Goal: Task Accomplishment & Management: Manage account settings

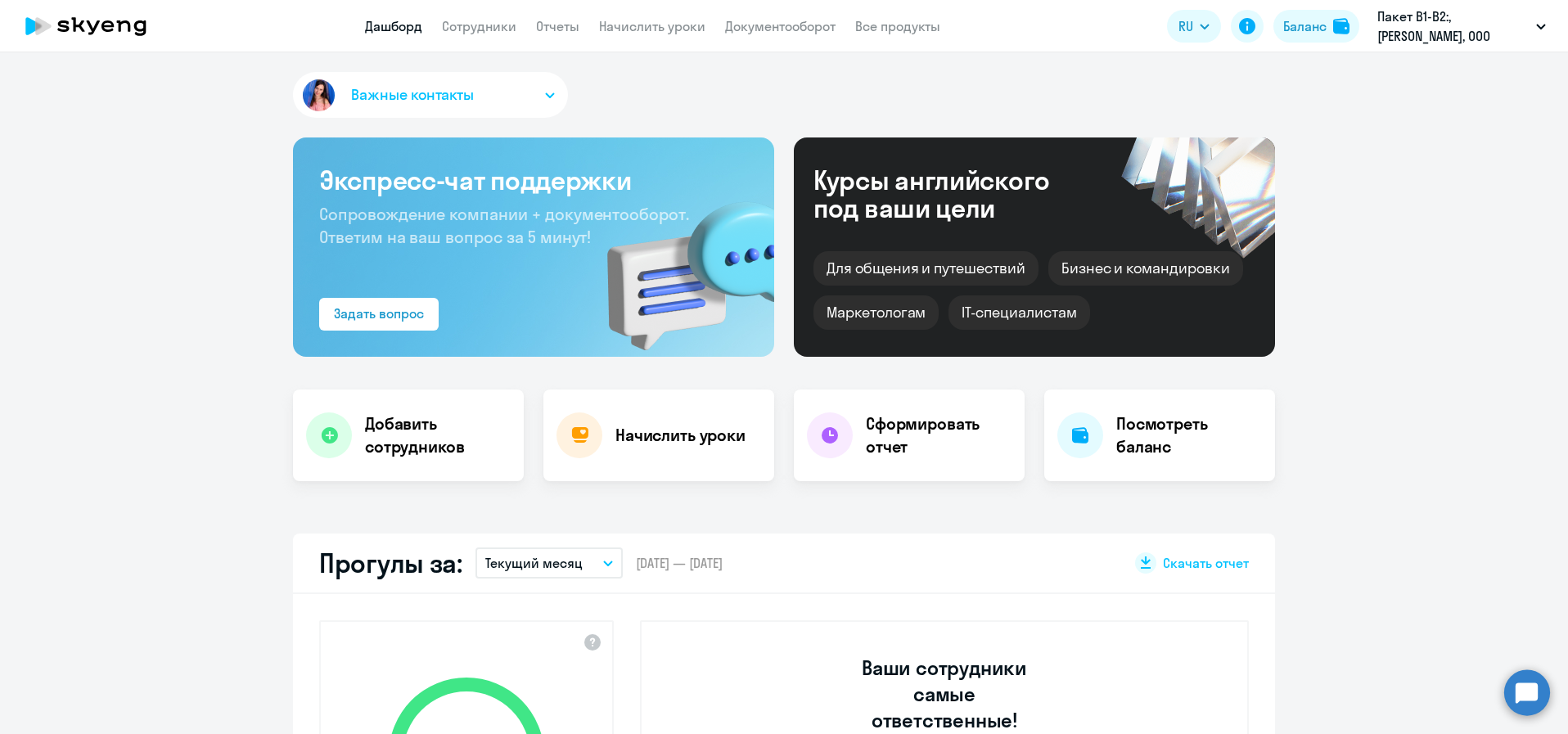
select select "30"
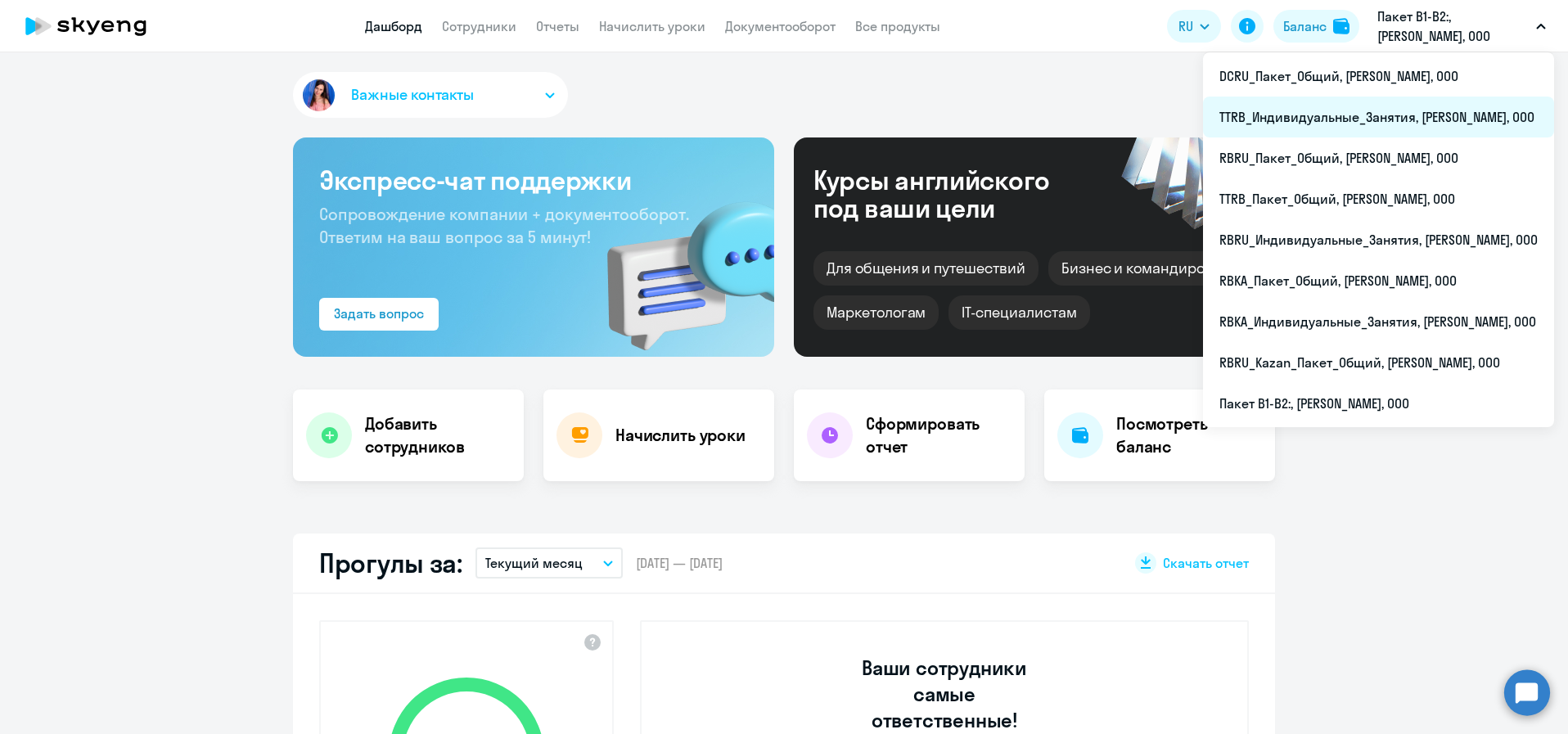
click at [1423, 115] on li "TTRB_Индивидуальные_Занятия, РОБЕРТ БОШ, ООО" at bounding box center [1378, 117] width 351 height 41
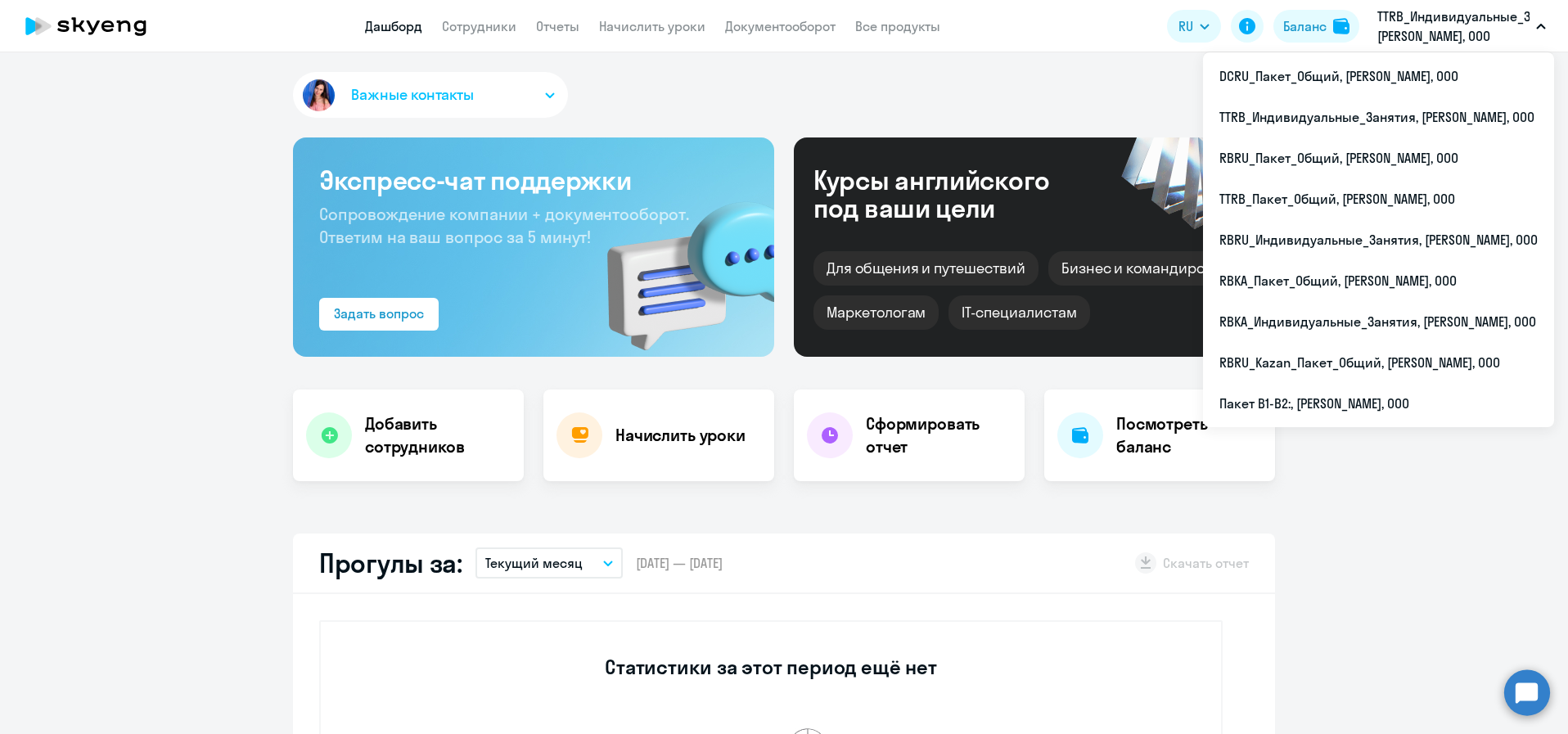
click at [1474, 25] on p "TTRB_Индивидуальные_Занятия, РОБЕРТ БОШ, ООО" at bounding box center [1453, 26] width 152 height 39
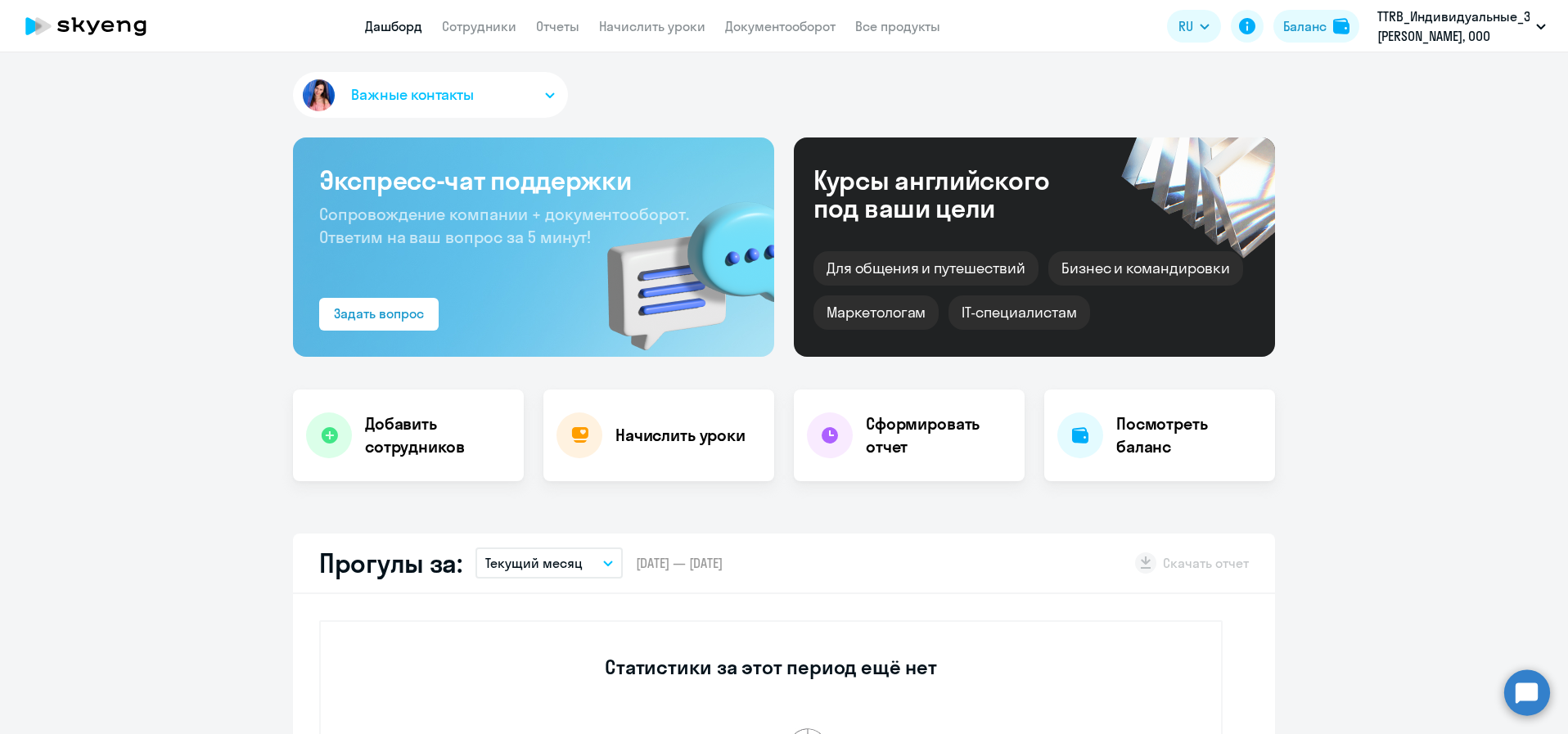
click at [1474, 25] on p "TTRB_Индивидуальные_Занятия, РОБЕРТ БОШ, ООО" at bounding box center [1453, 26] width 152 height 39
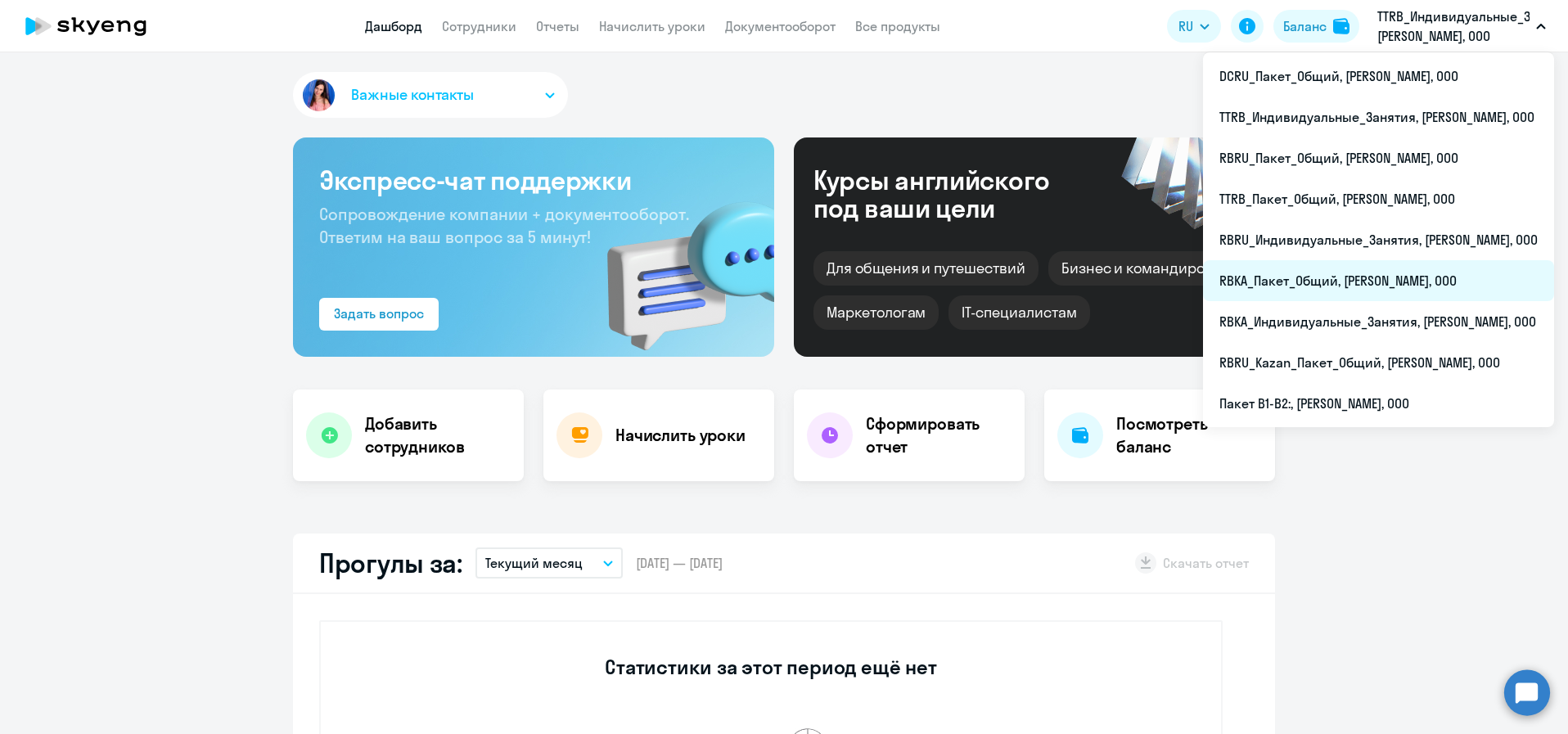
click at [1375, 286] on li "RBKA_Пакет_Общий, РОБЕРТ БОШ, ООО" at bounding box center [1378, 280] width 351 height 41
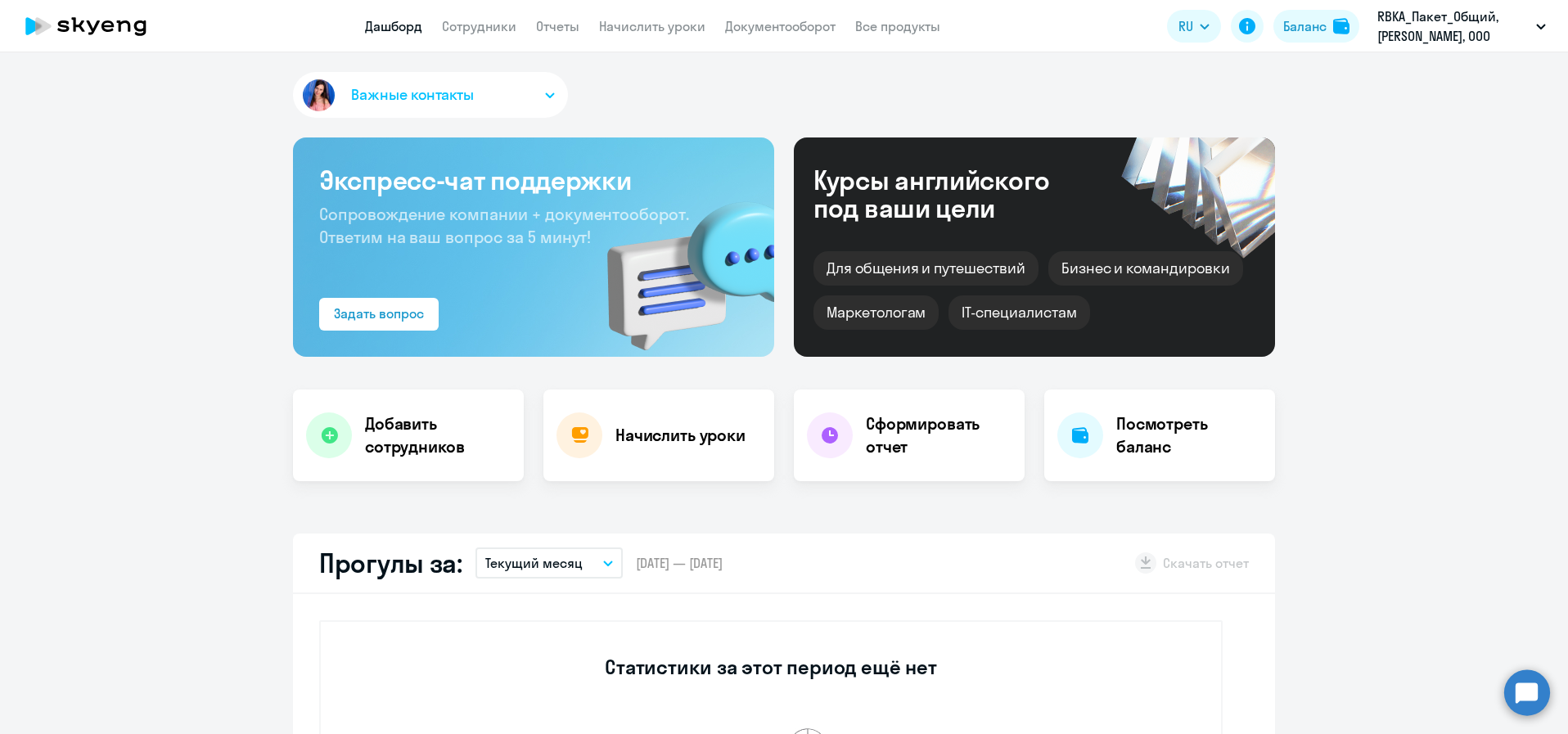
scroll to position [687, 0]
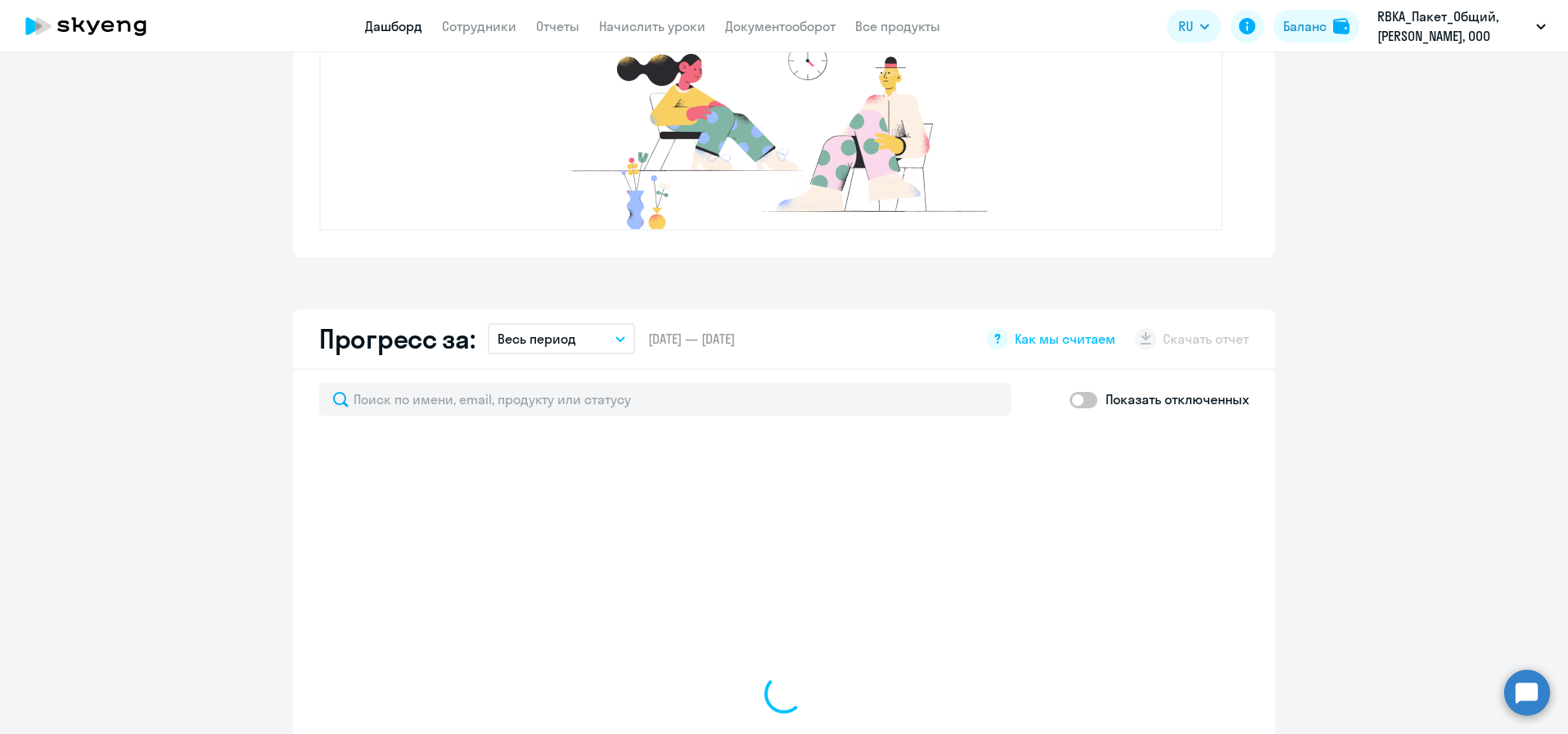
select select "30"
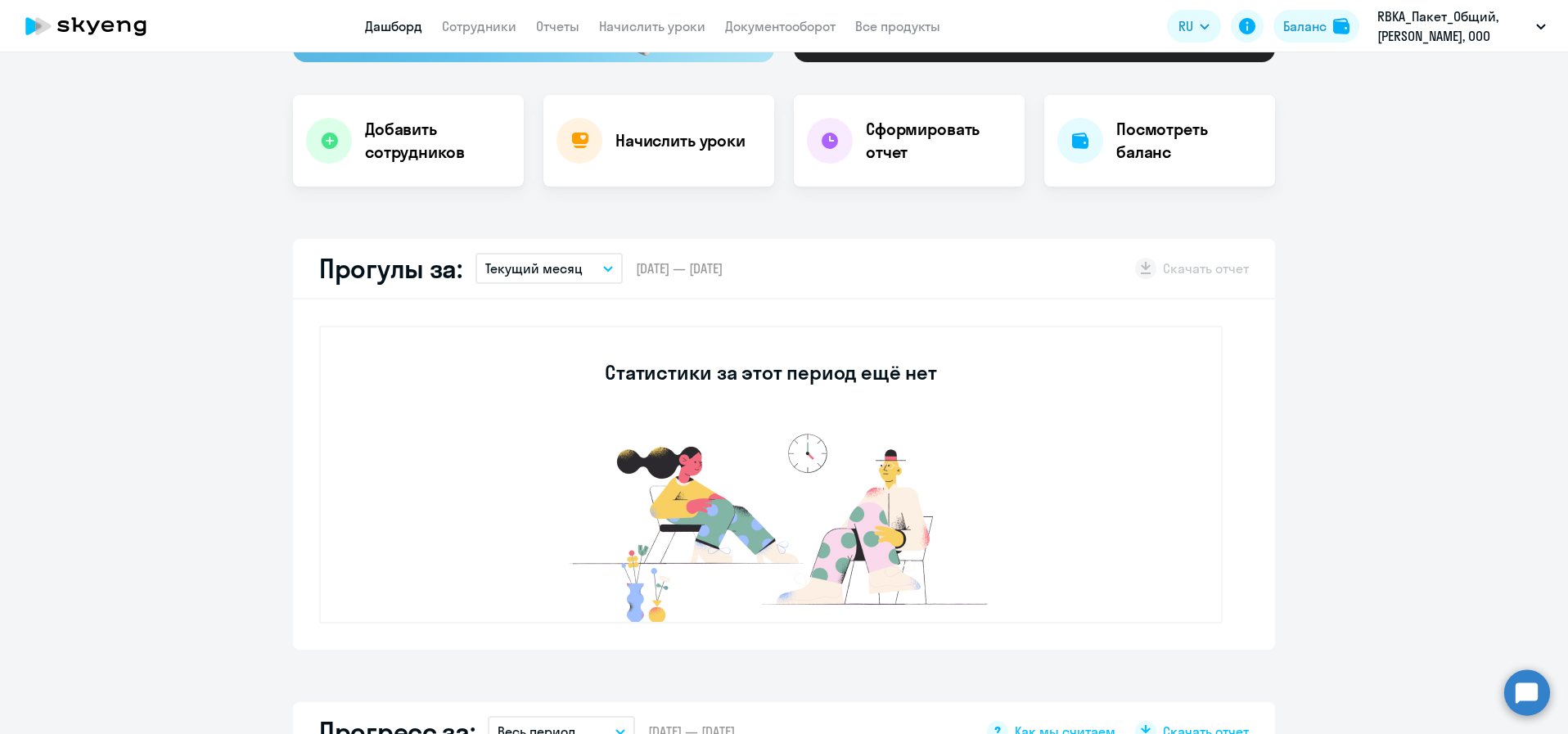
scroll to position [0, 0]
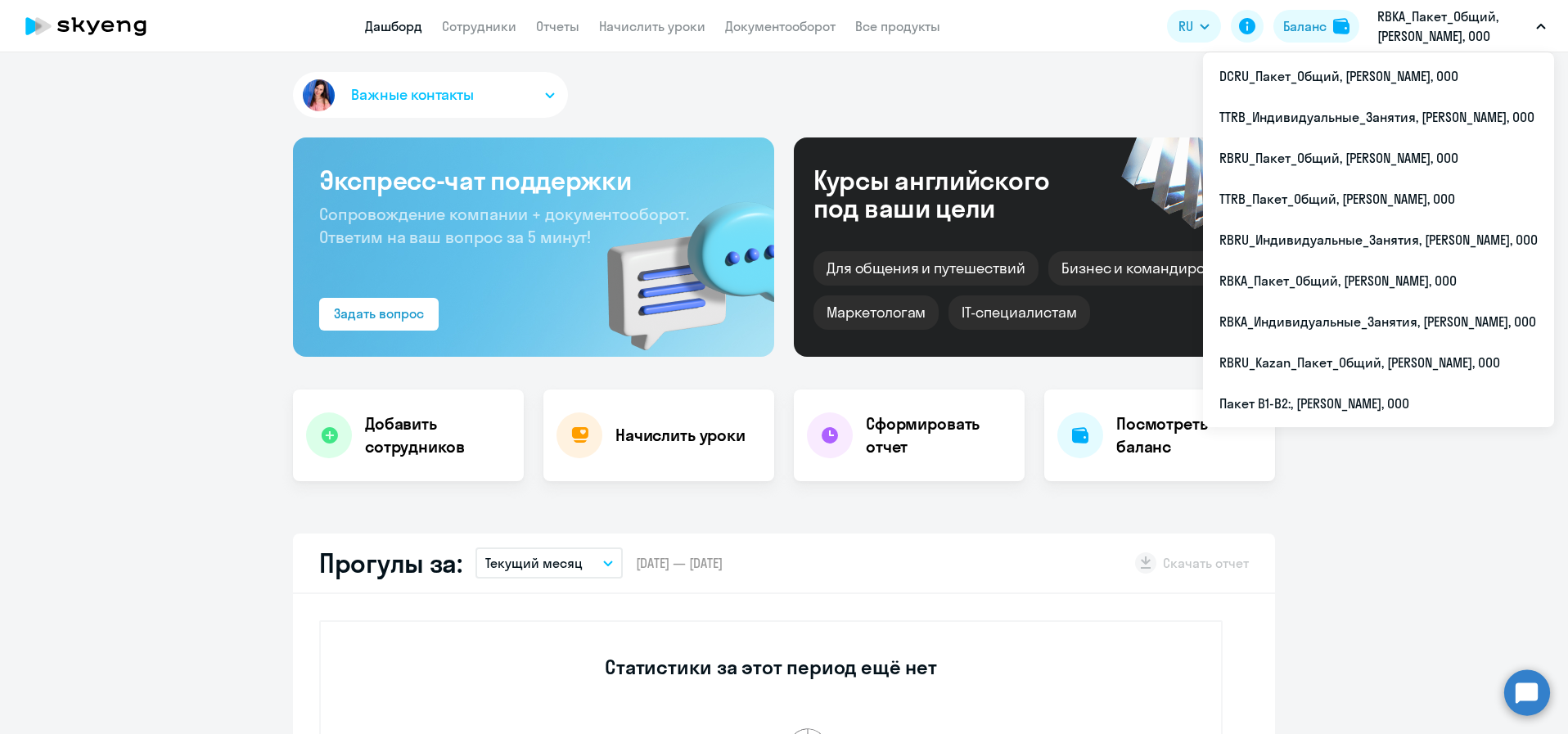
click at [1413, 20] on p "RBKA_Пакет_Общий, РОБЕРТ БОШ, ООО" at bounding box center [1453, 26] width 152 height 39
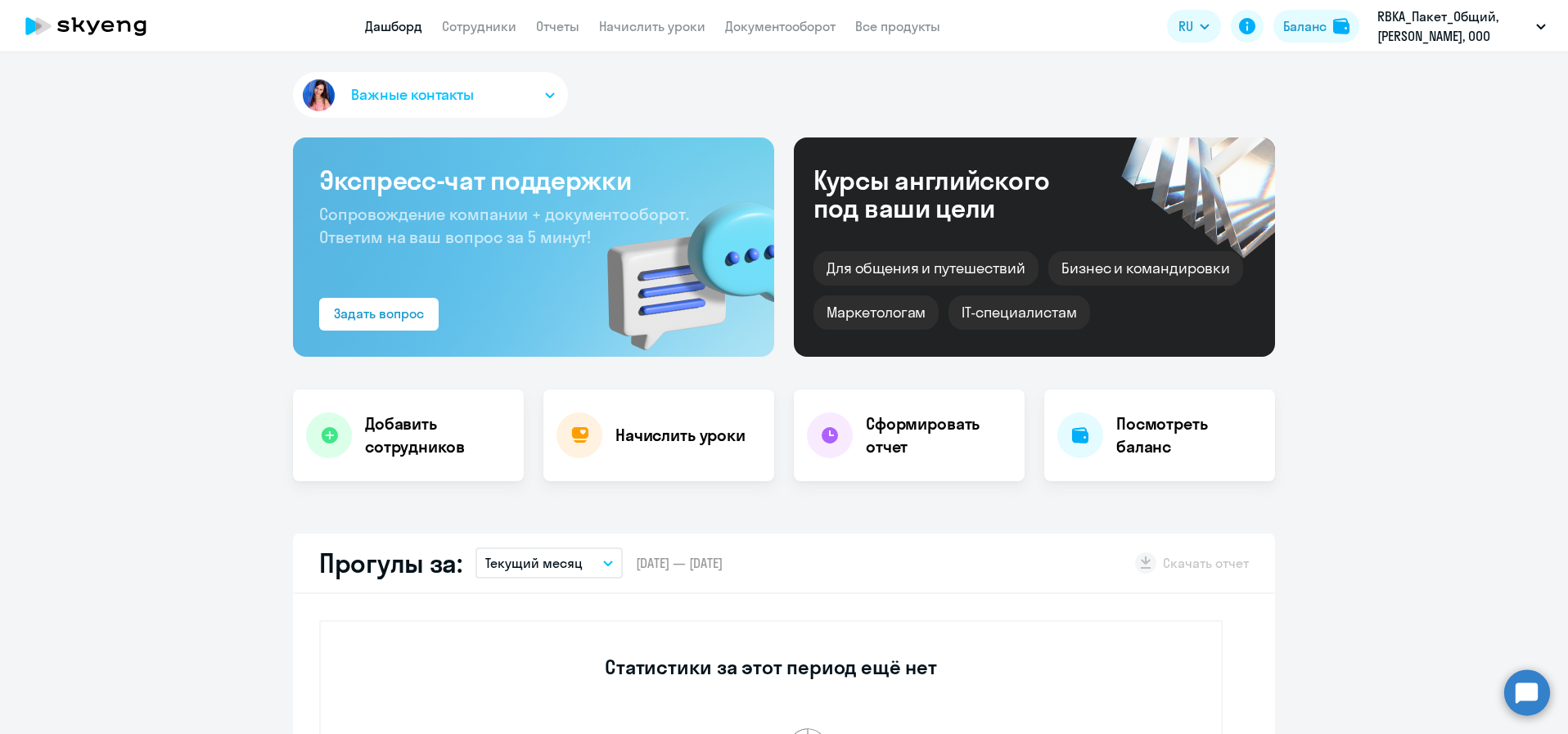
click at [1413, 20] on p "RBKA_Пакет_Общий, РОБЕРТ БОШ, ООО" at bounding box center [1453, 26] width 152 height 39
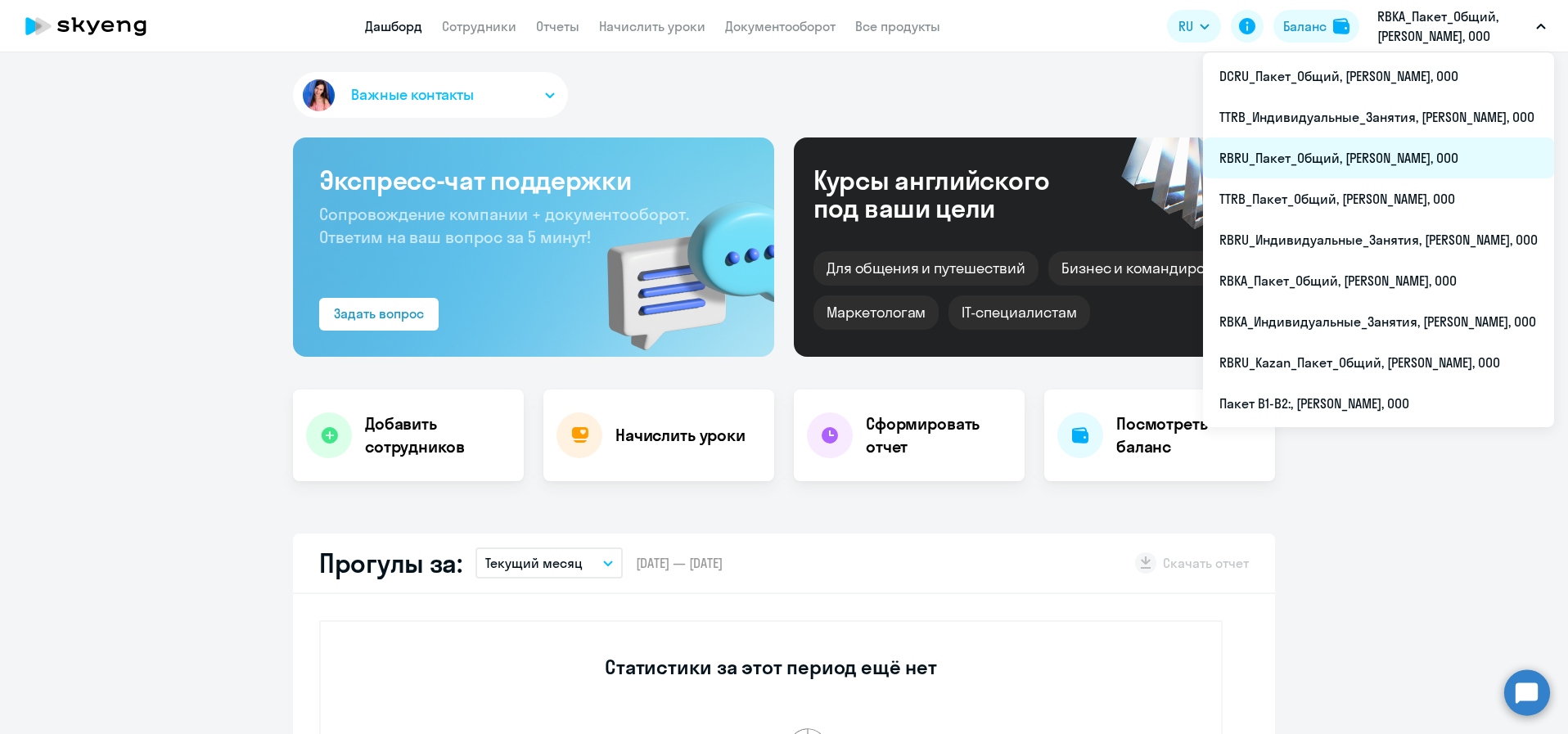
click at [1397, 169] on li "RBRU_Пакет_Общий, РОБЕРТ БОШ, ООО" at bounding box center [1378, 158] width 351 height 41
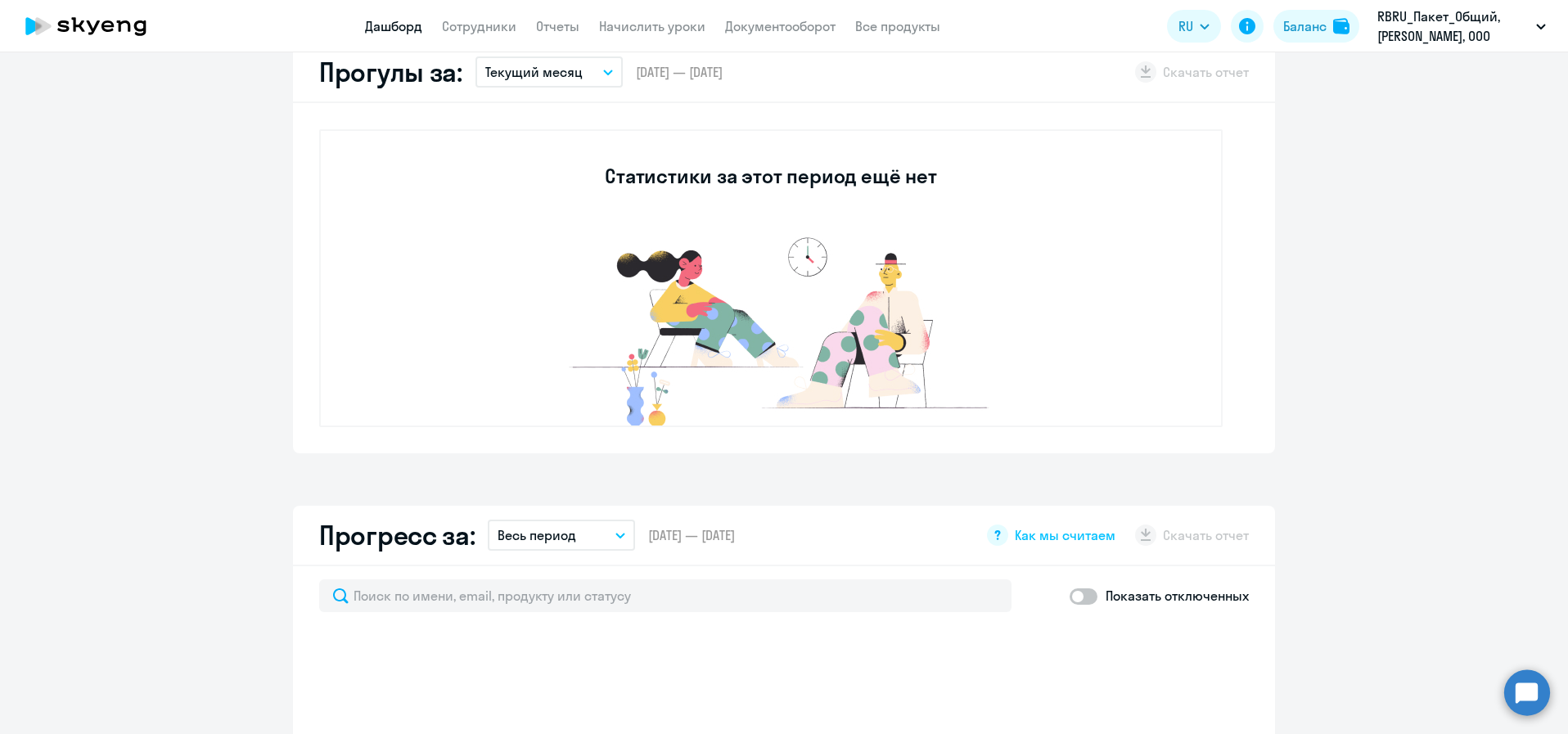
scroll to position [884, 0]
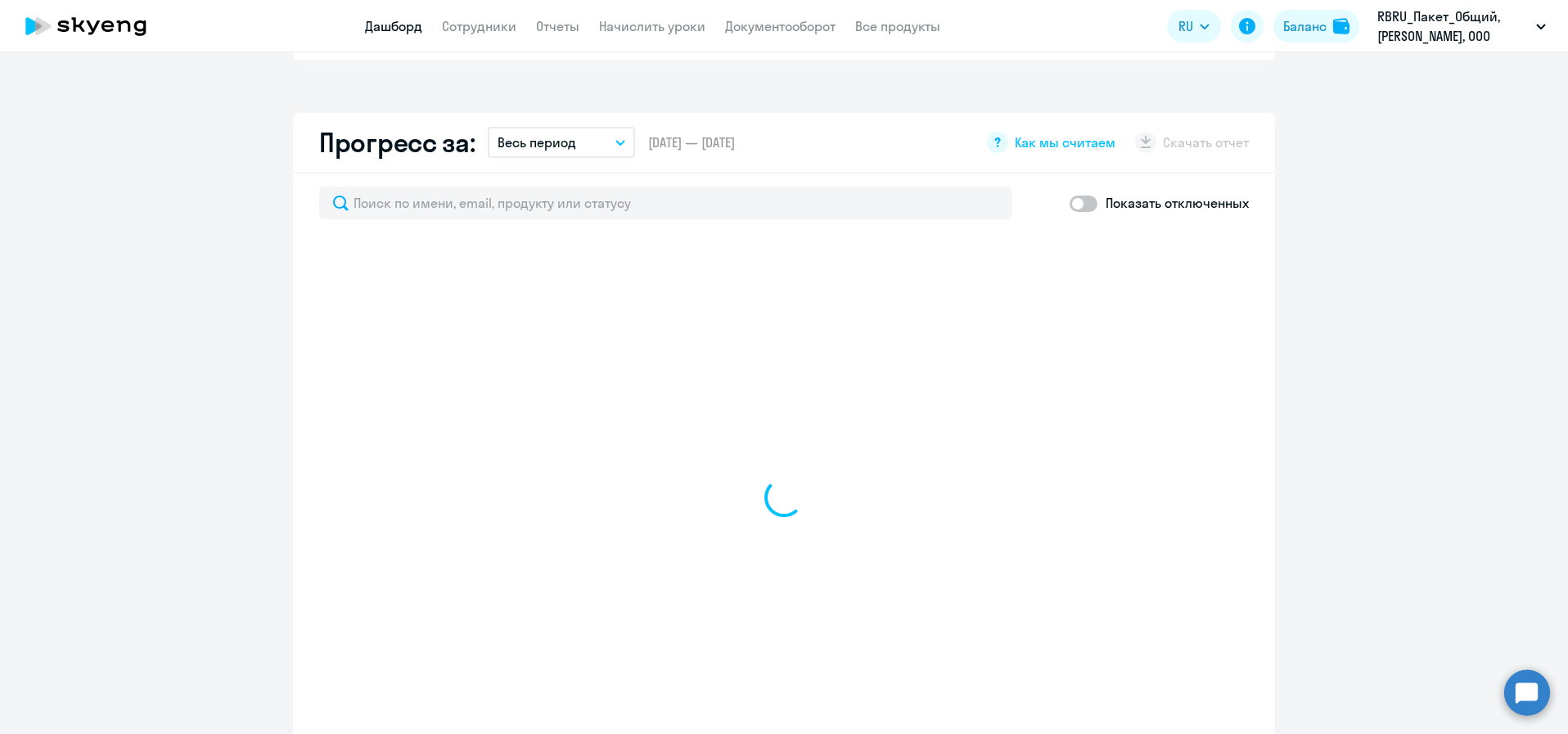
select select "30"
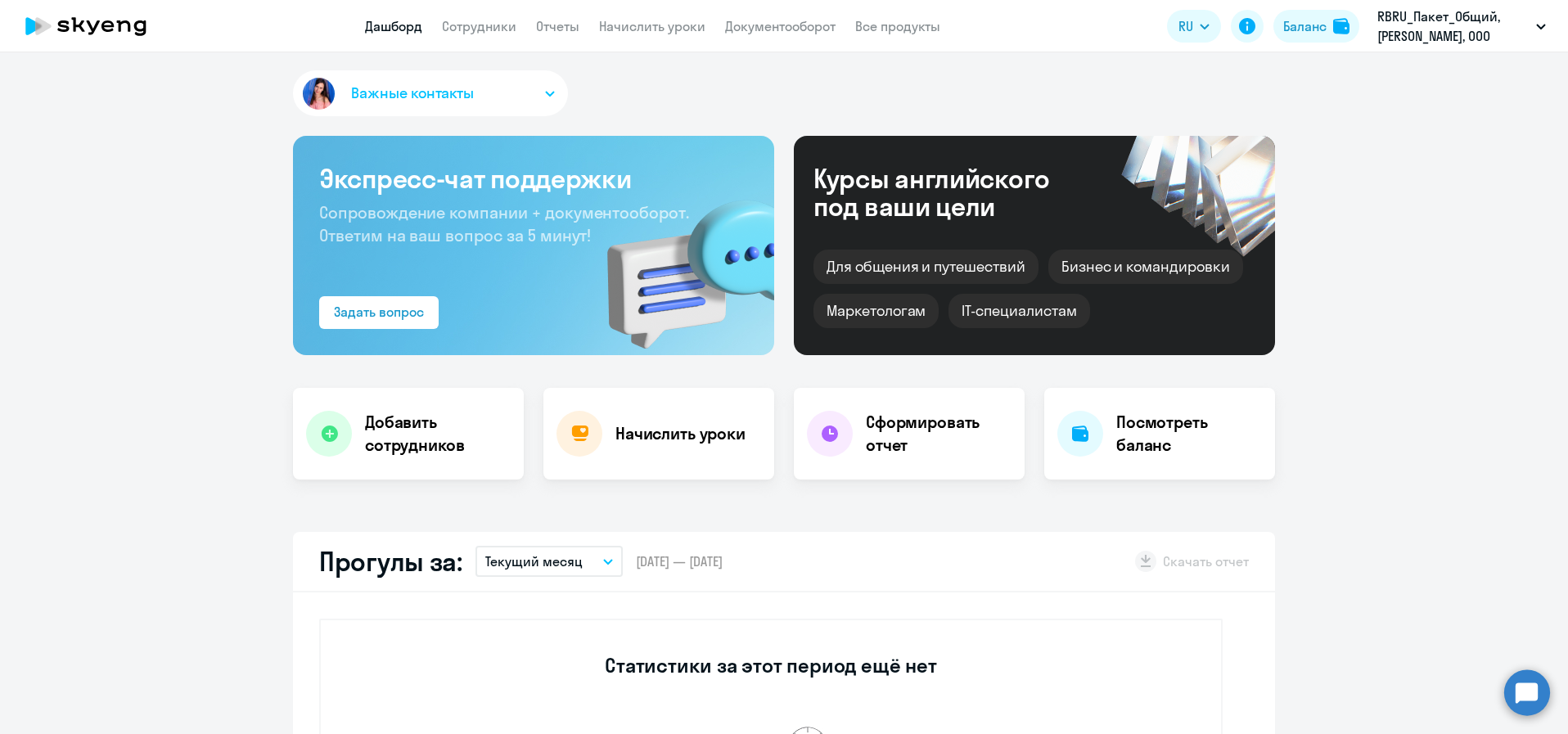
scroll to position [0, 0]
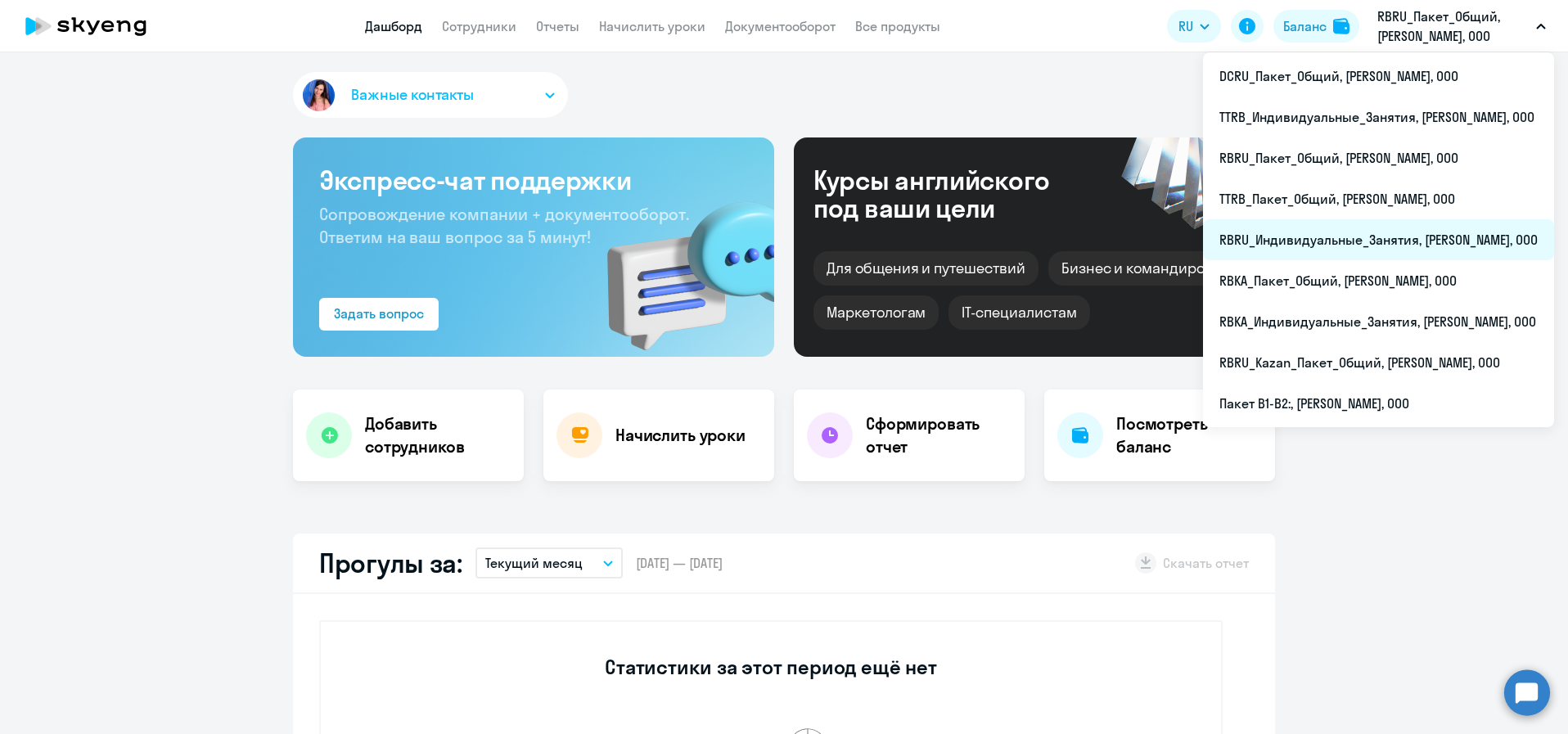
click at [1410, 243] on li "RBRU_Индивидуальные_Занятия, РОБЕРТ БОШ, ООО" at bounding box center [1378, 239] width 351 height 41
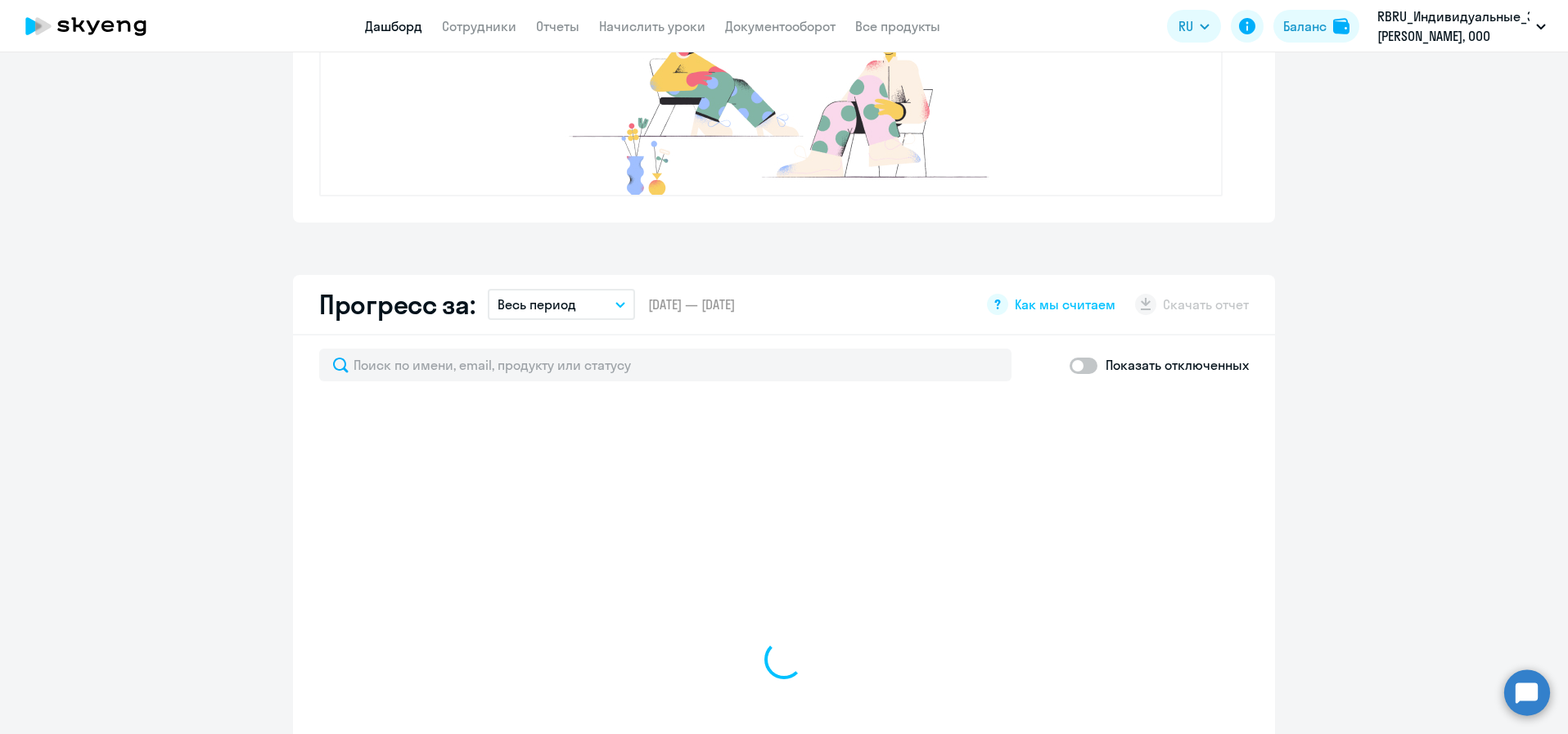
scroll to position [884, 0]
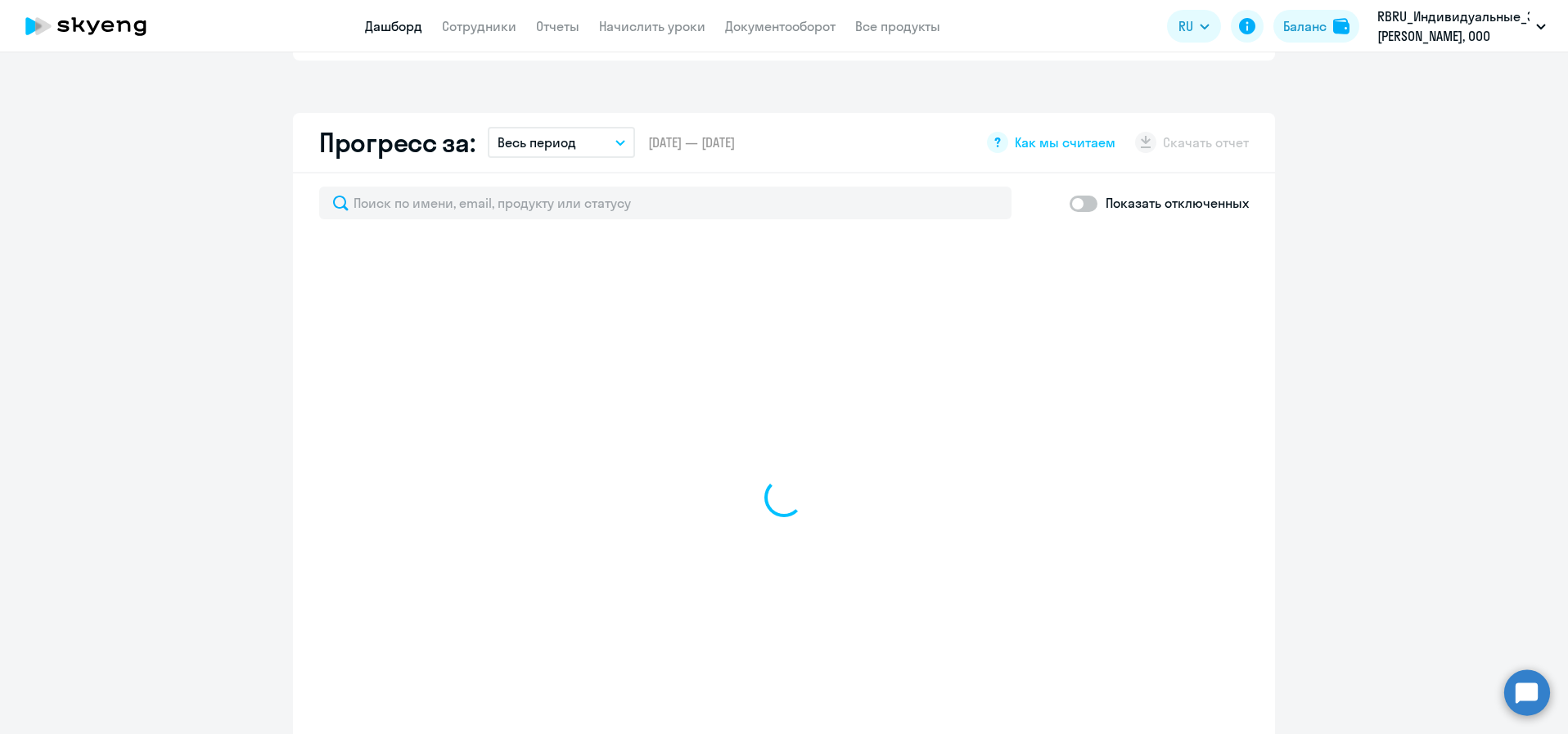
select select "30"
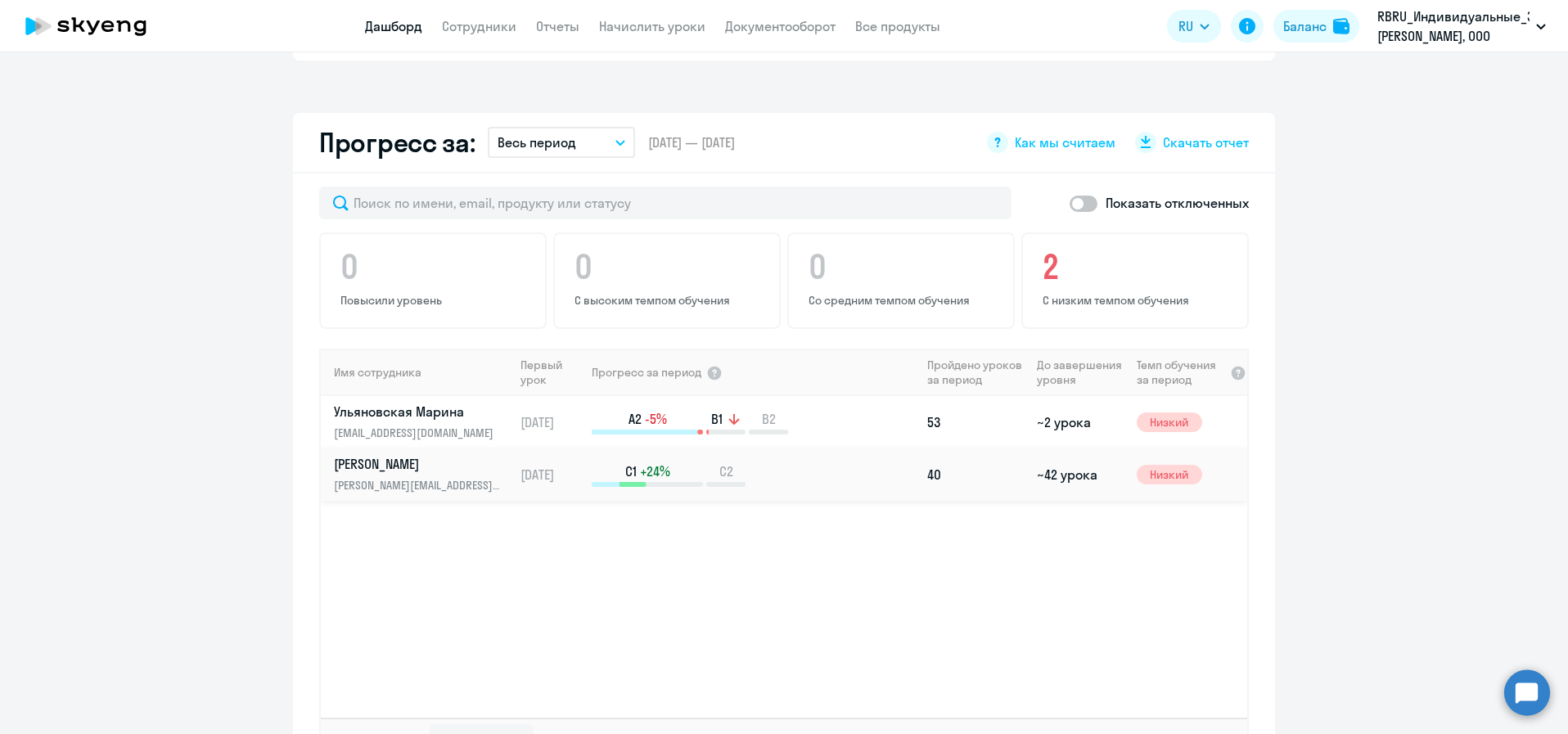
click at [514, 473] on td "10.01.2022" at bounding box center [551, 475] width 76 height 53
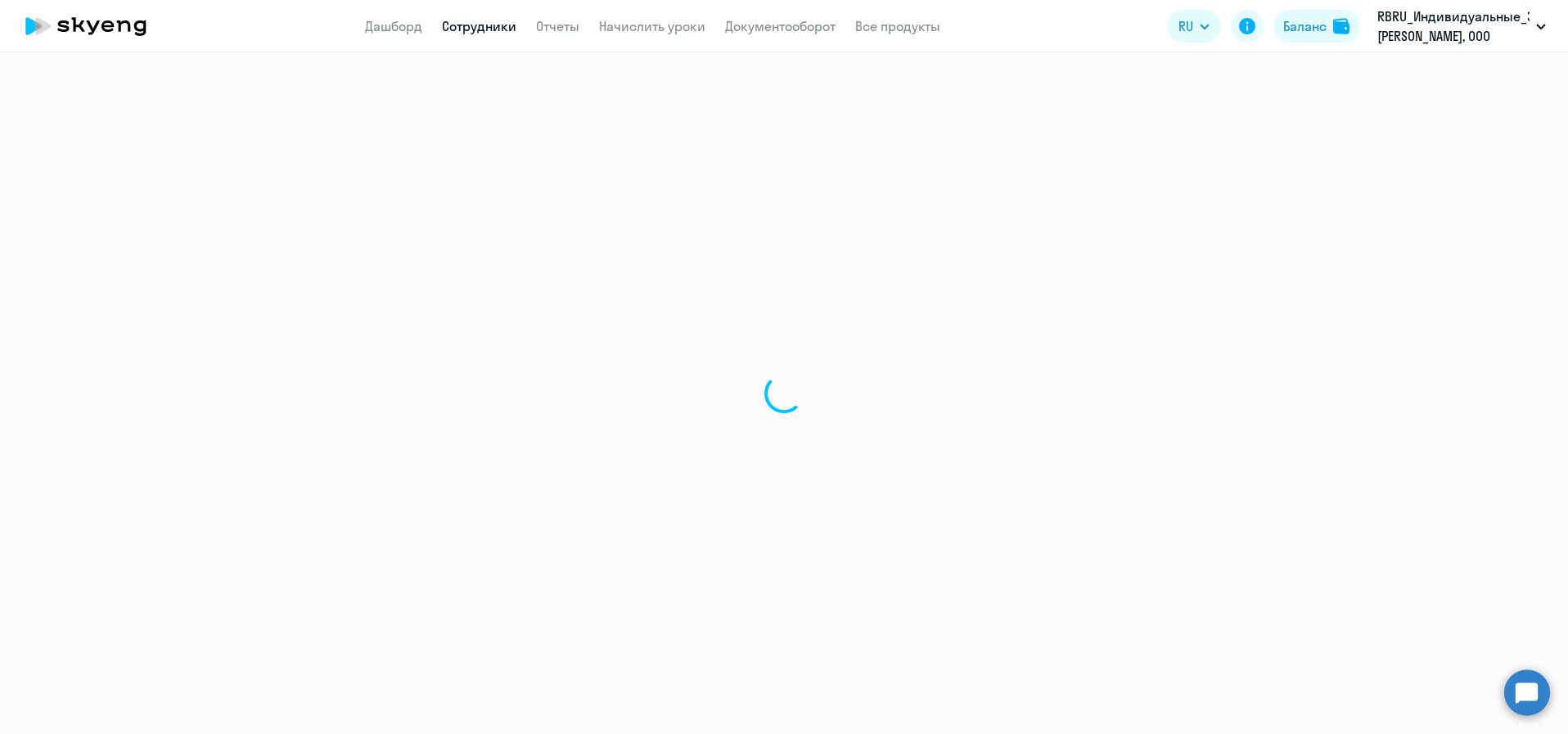
select select "english"
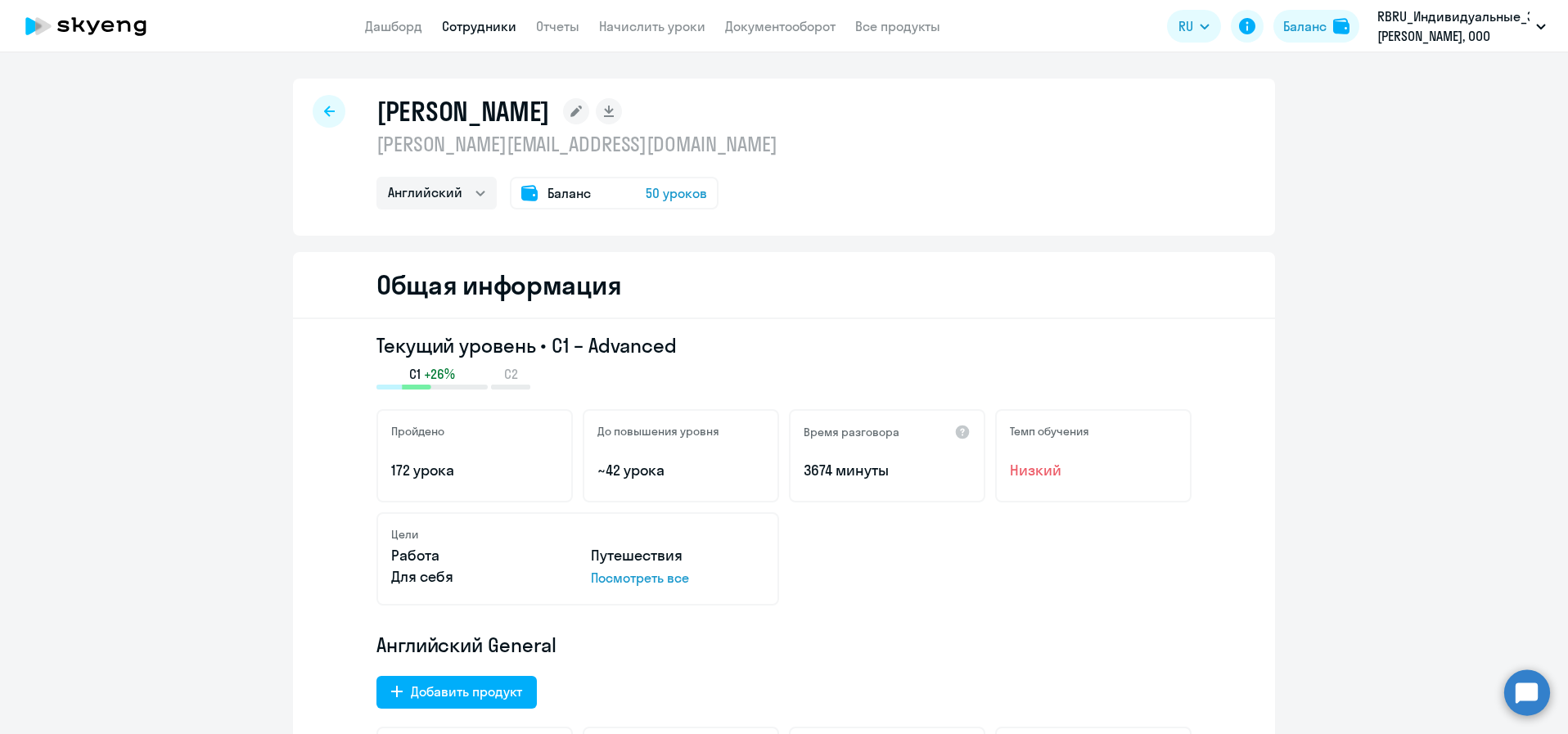
click at [325, 105] on div at bounding box center [329, 111] width 33 height 33
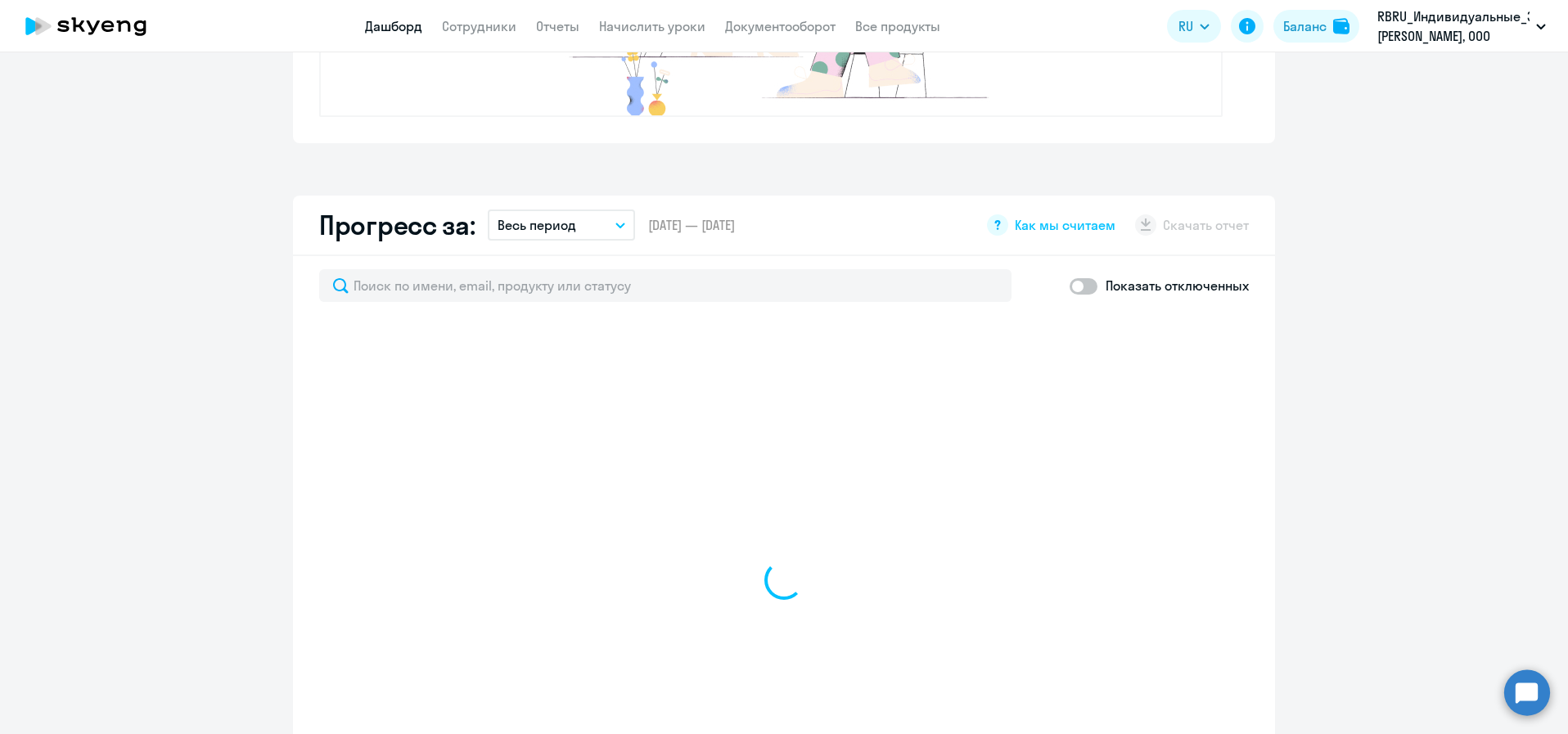
scroll to position [980, 0]
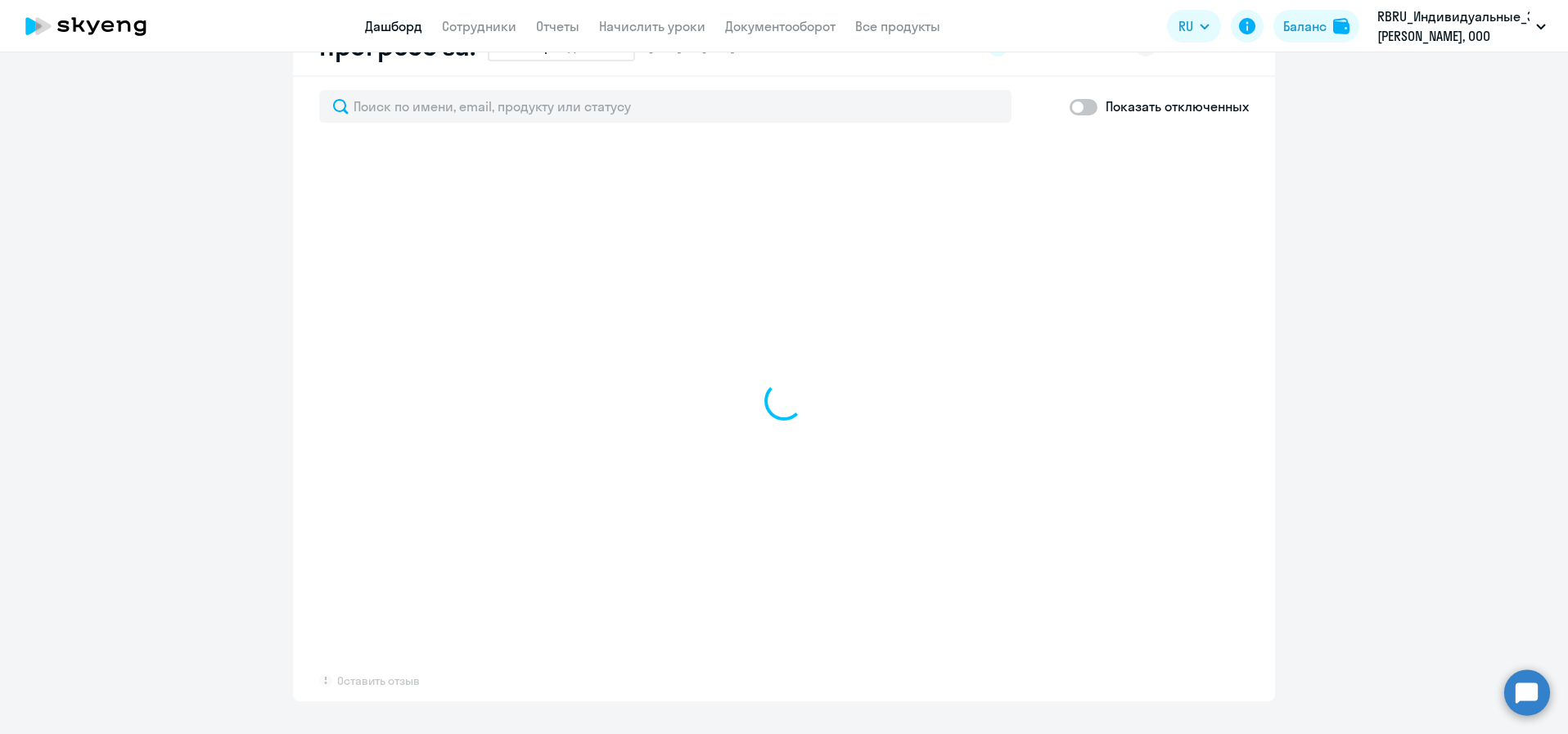
select select "30"
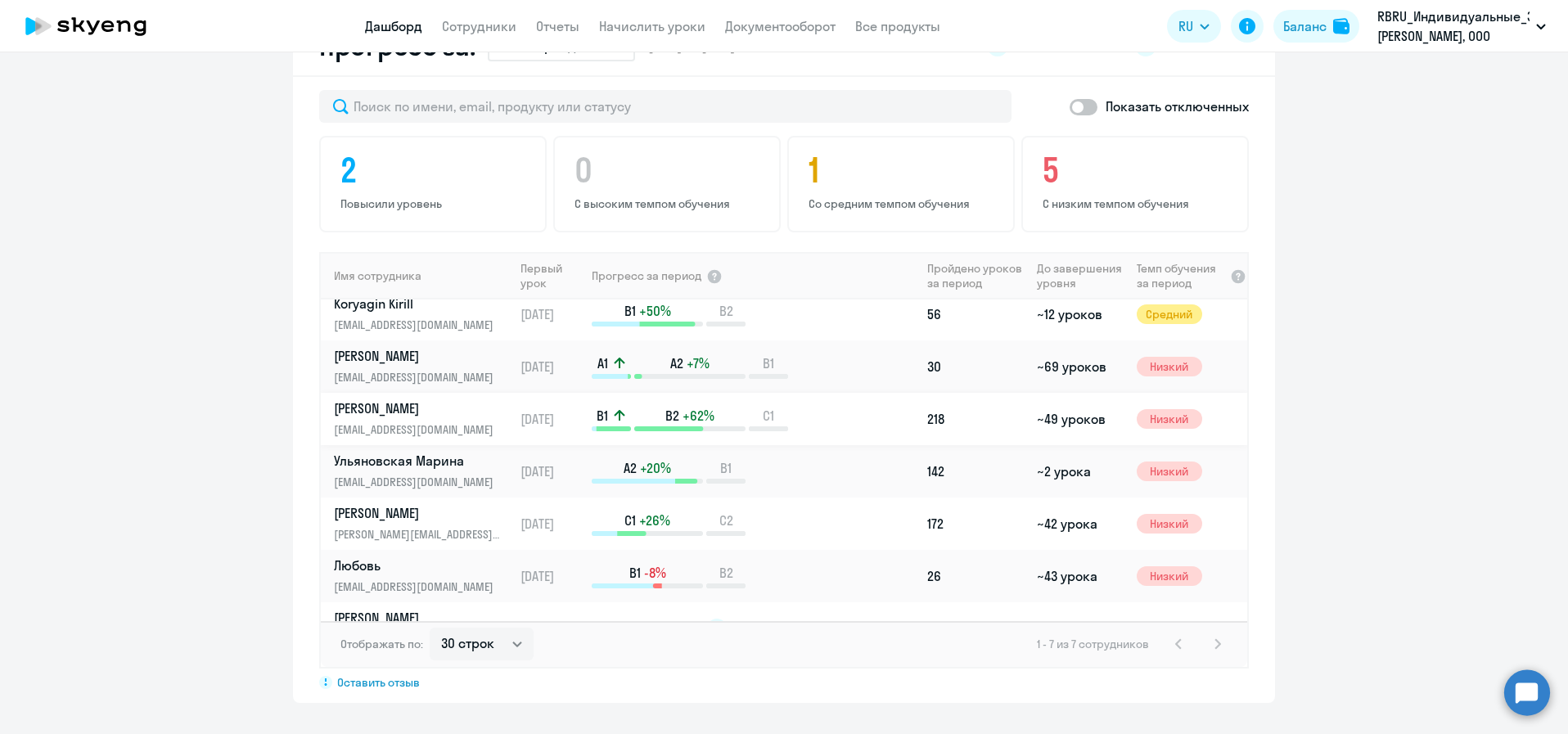
scroll to position [0, 0]
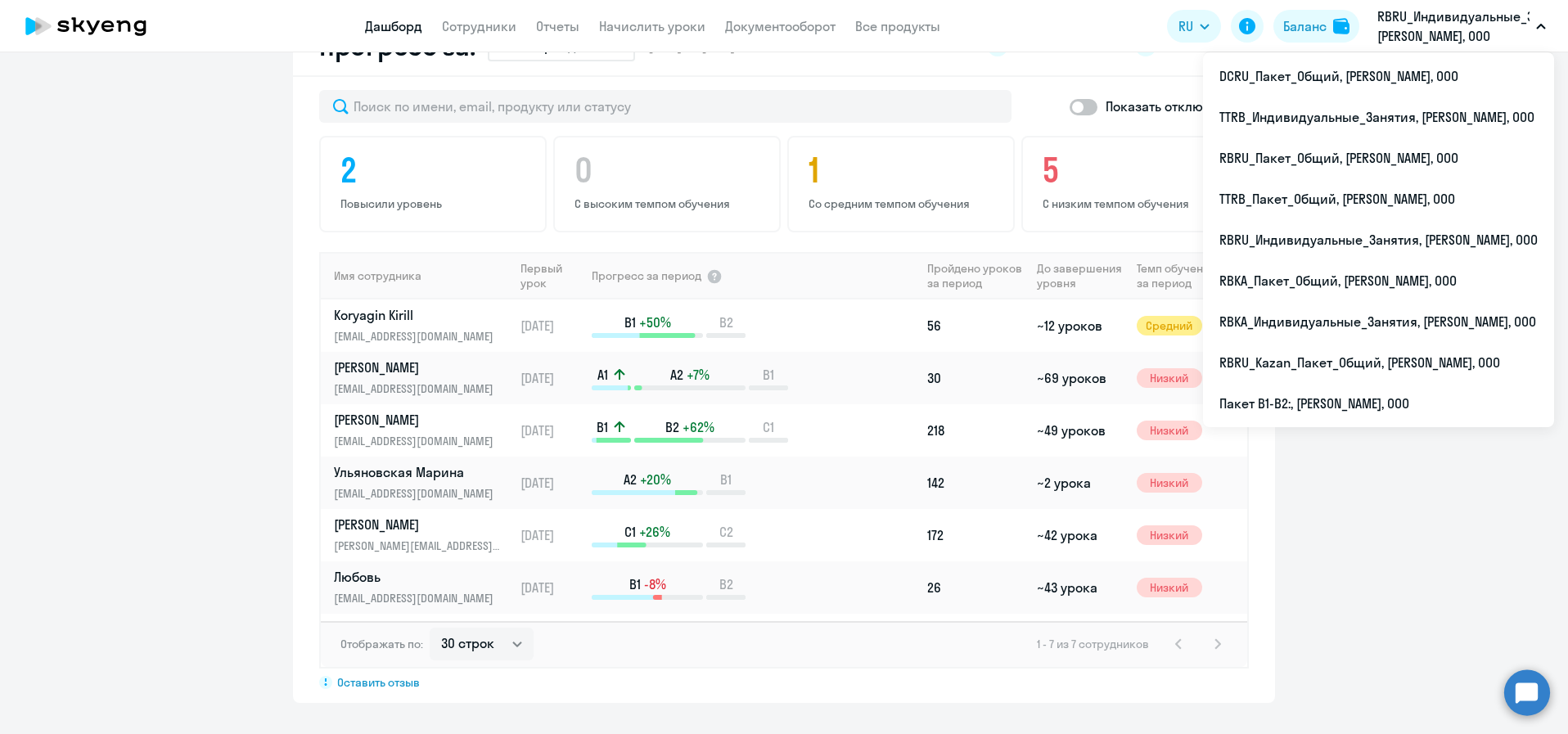
click at [1422, 28] on p "RBRU_Индивидуальные_Занятия, РОБЕРТ БОШ, ООО" at bounding box center [1453, 26] width 152 height 39
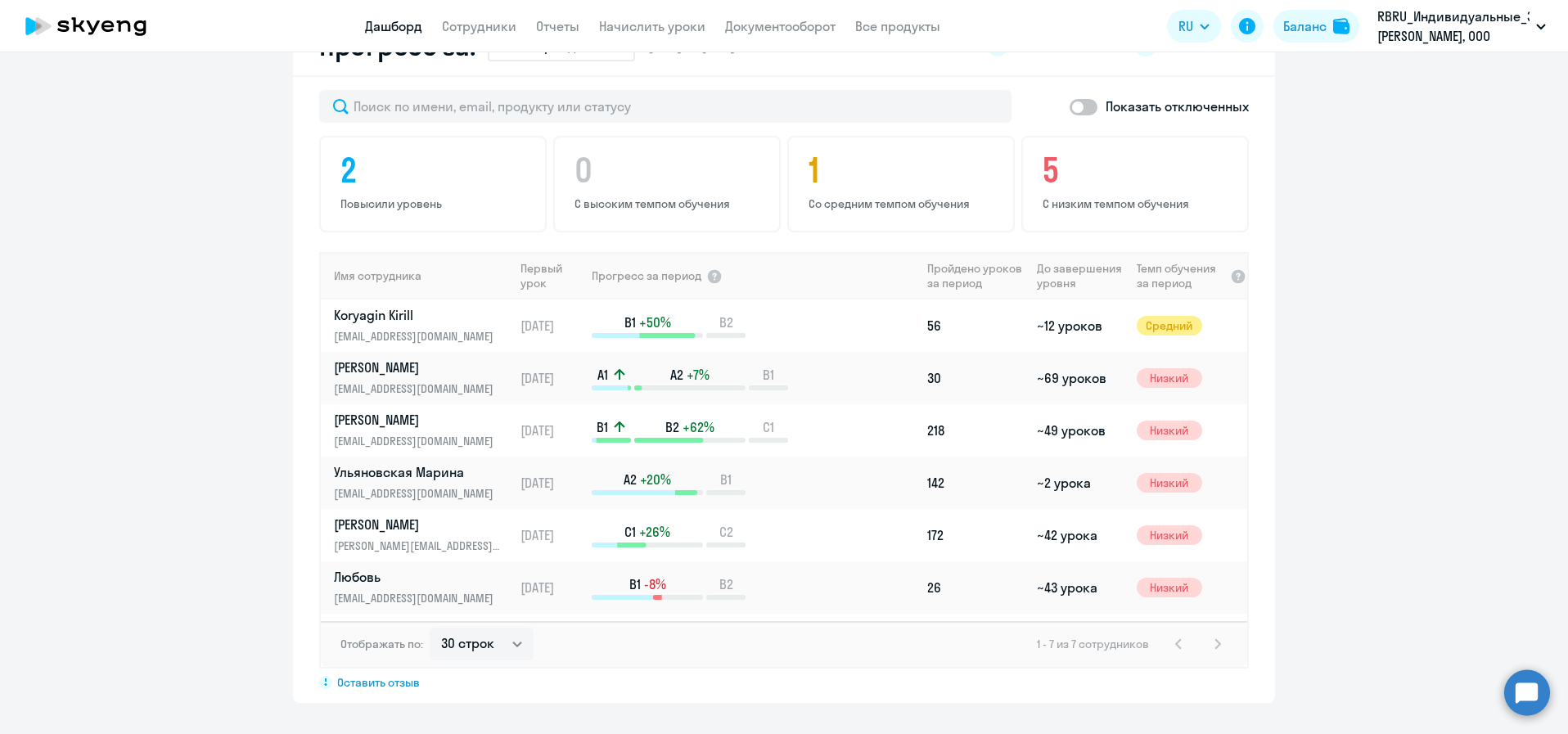
click at [1422, 28] on p "RBRU_Индивидуальные_Занятия, РОБЕРТ БОШ, ООО" at bounding box center [1453, 26] width 152 height 39
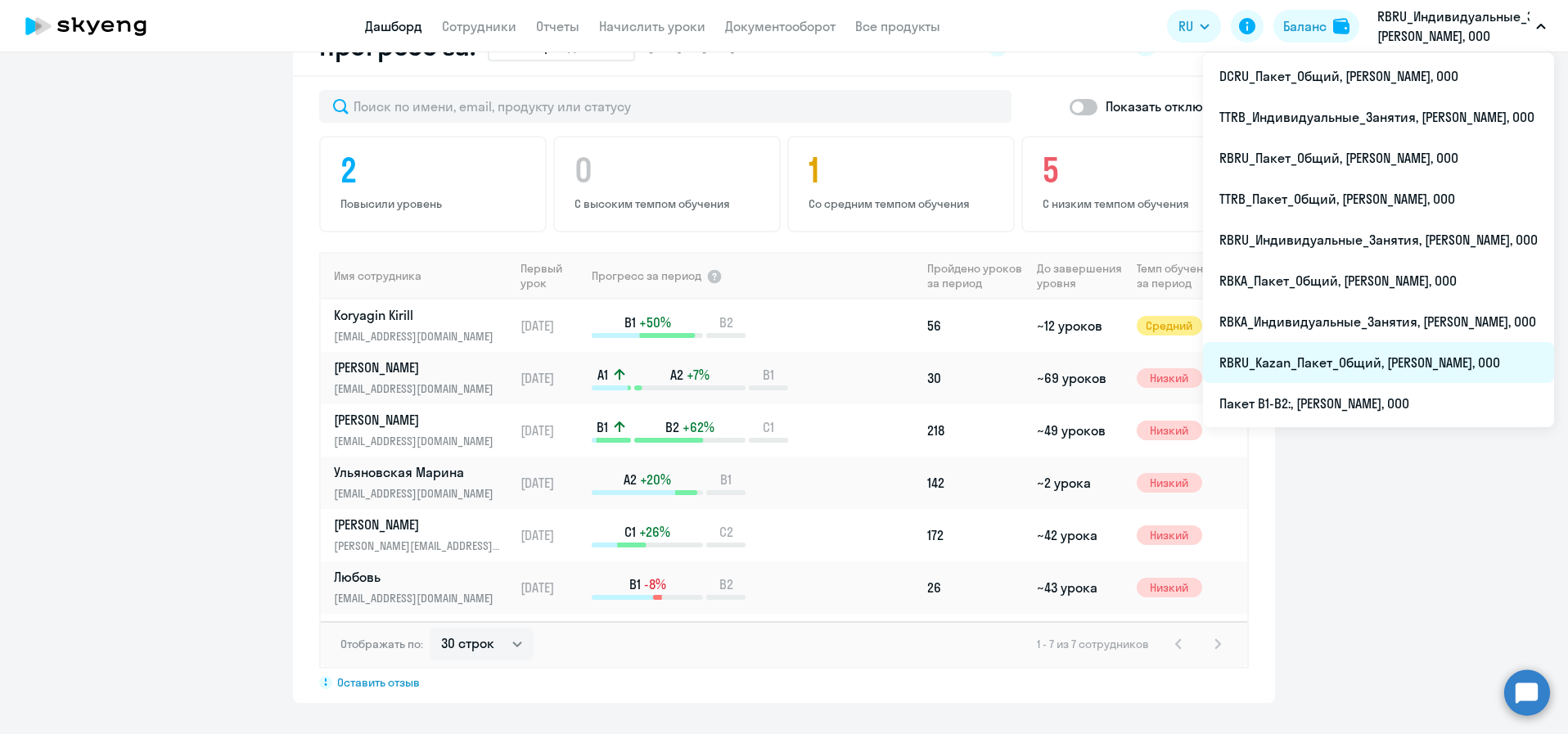
scroll to position [982, 0]
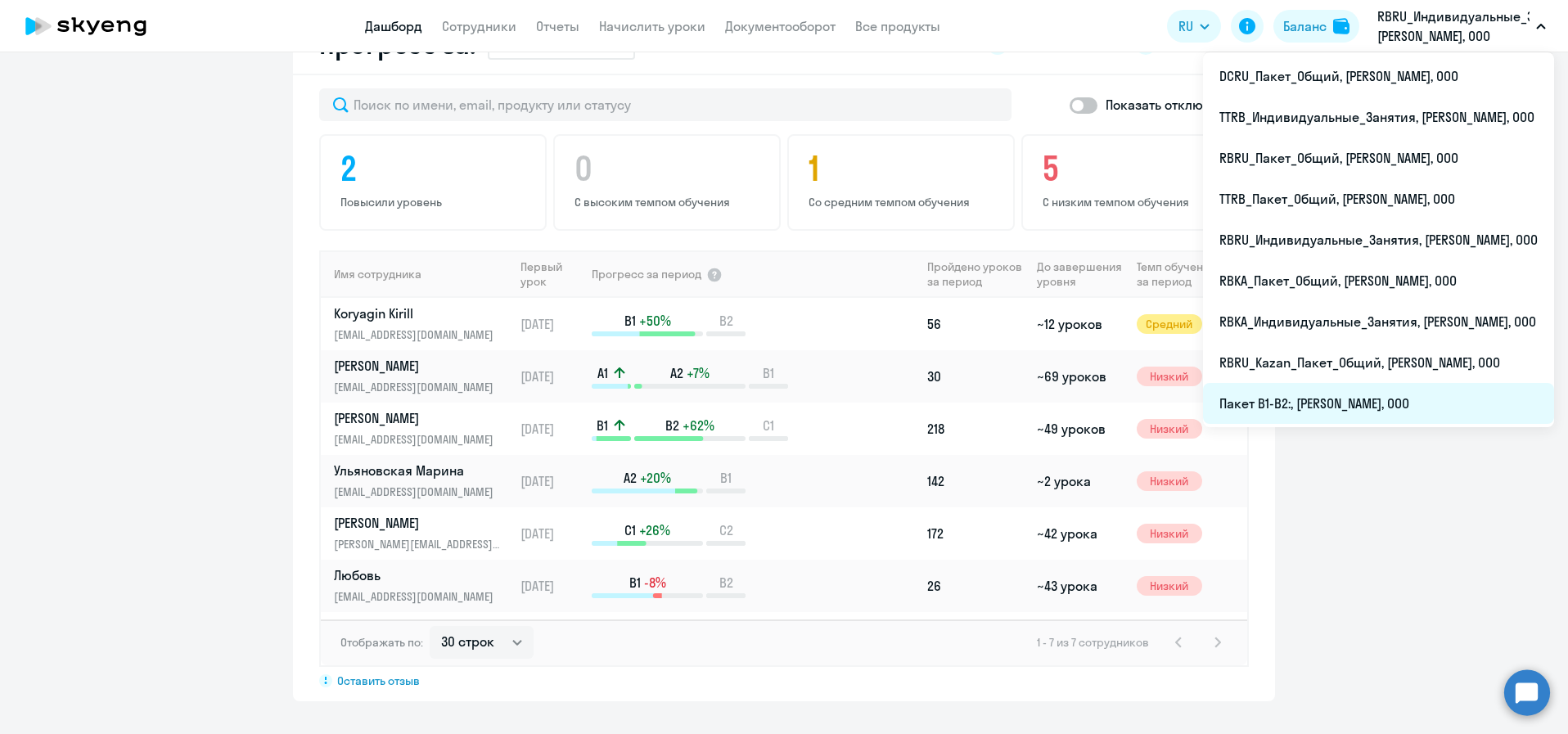
click at [1411, 404] on li "Пакет B1-B2:, [PERSON_NAME], ООО" at bounding box center [1378, 403] width 351 height 41
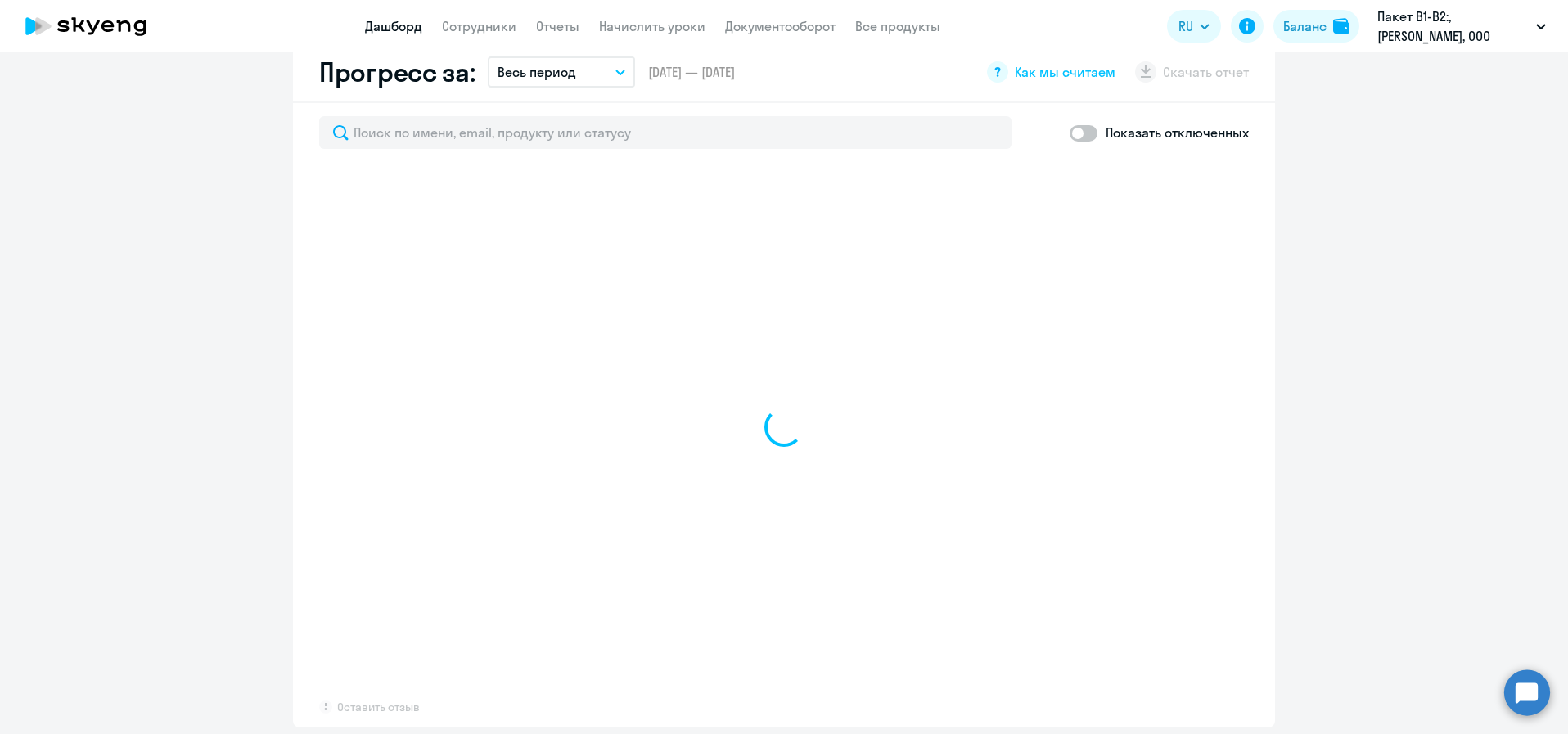
scroll to position [983, 0]
select select "30"
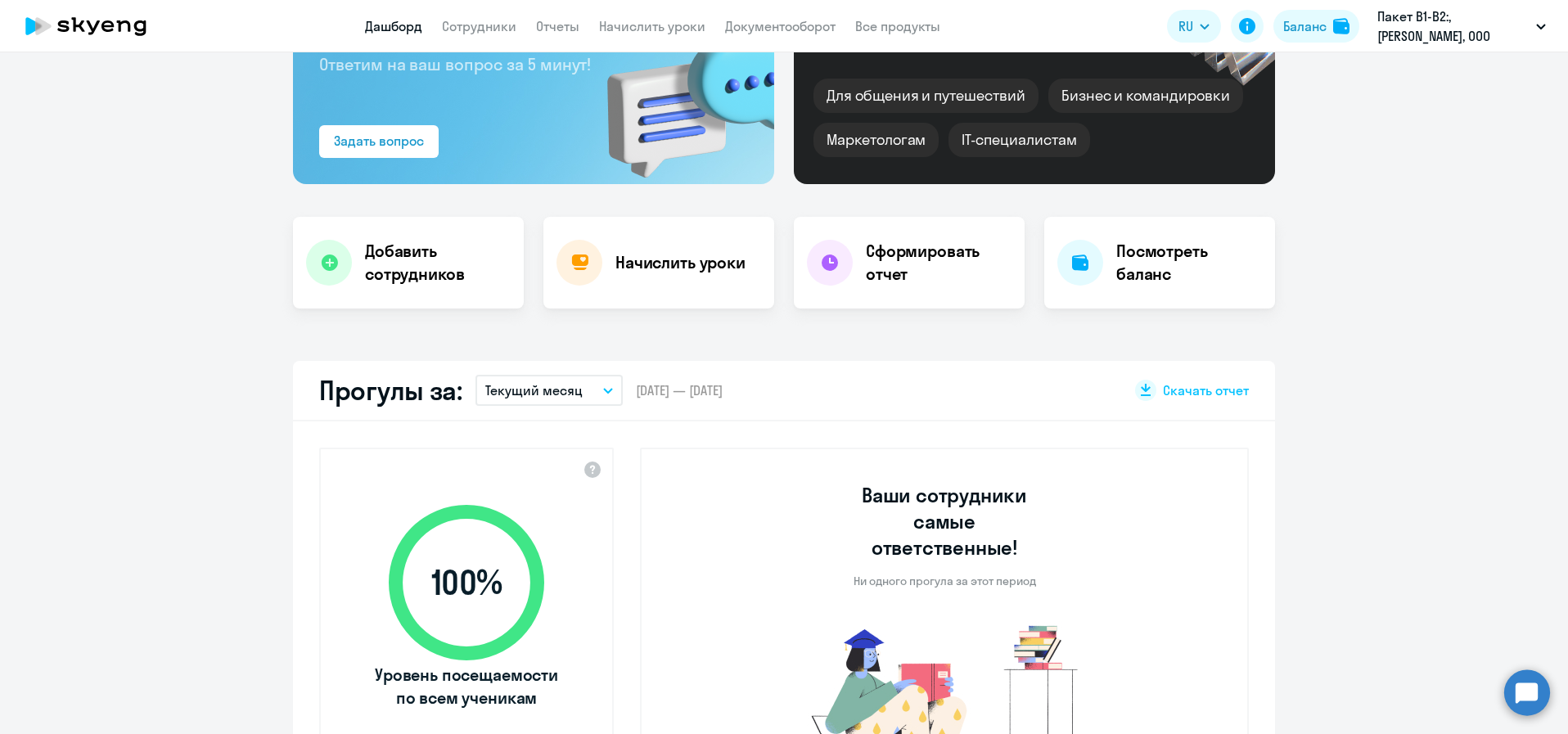
scroll to position [296, 0]
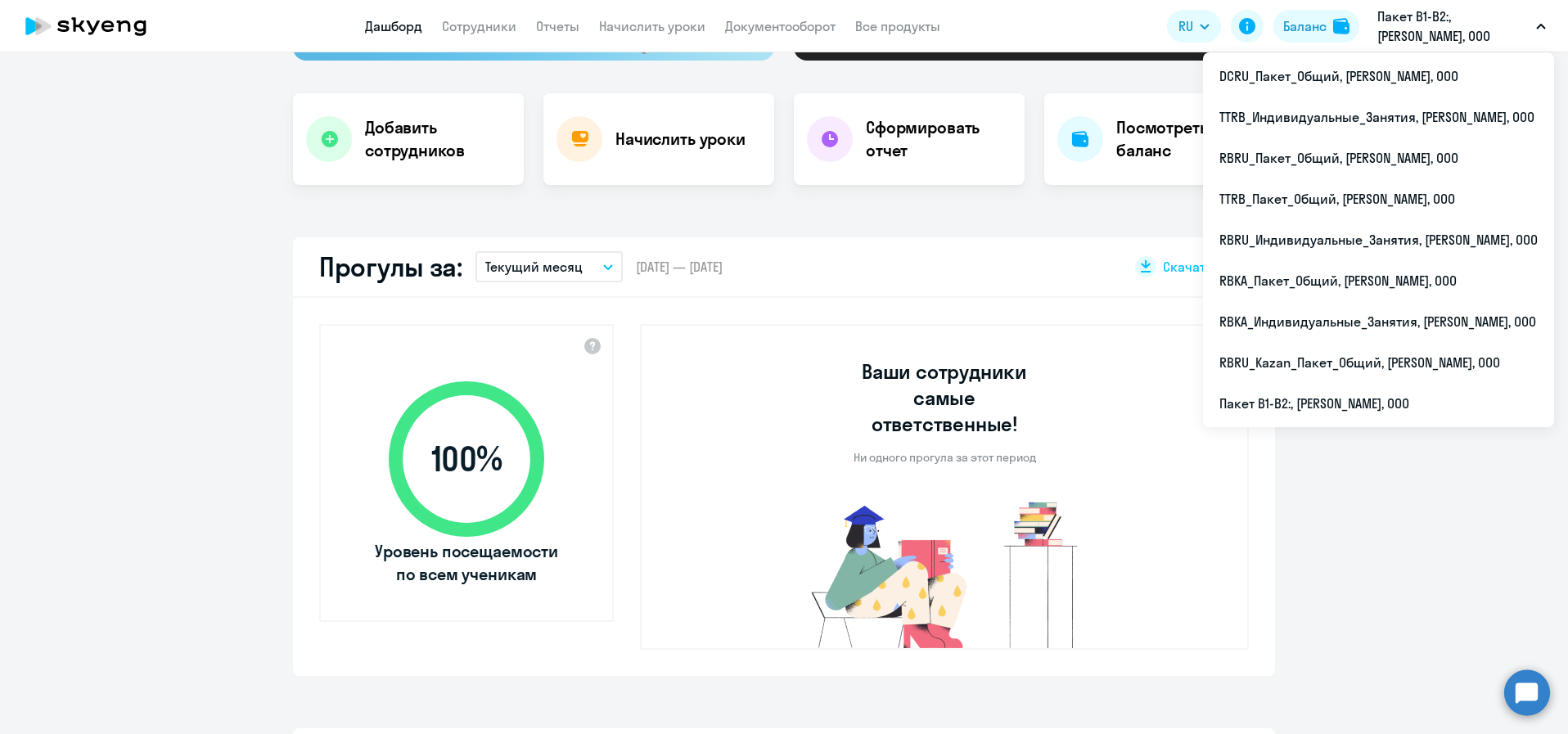
click at [1470, 8] on p "Пакет B1-B2:, [PERSON_NAME], ООО" at bounding box center [1453, 26] width 152 height 39
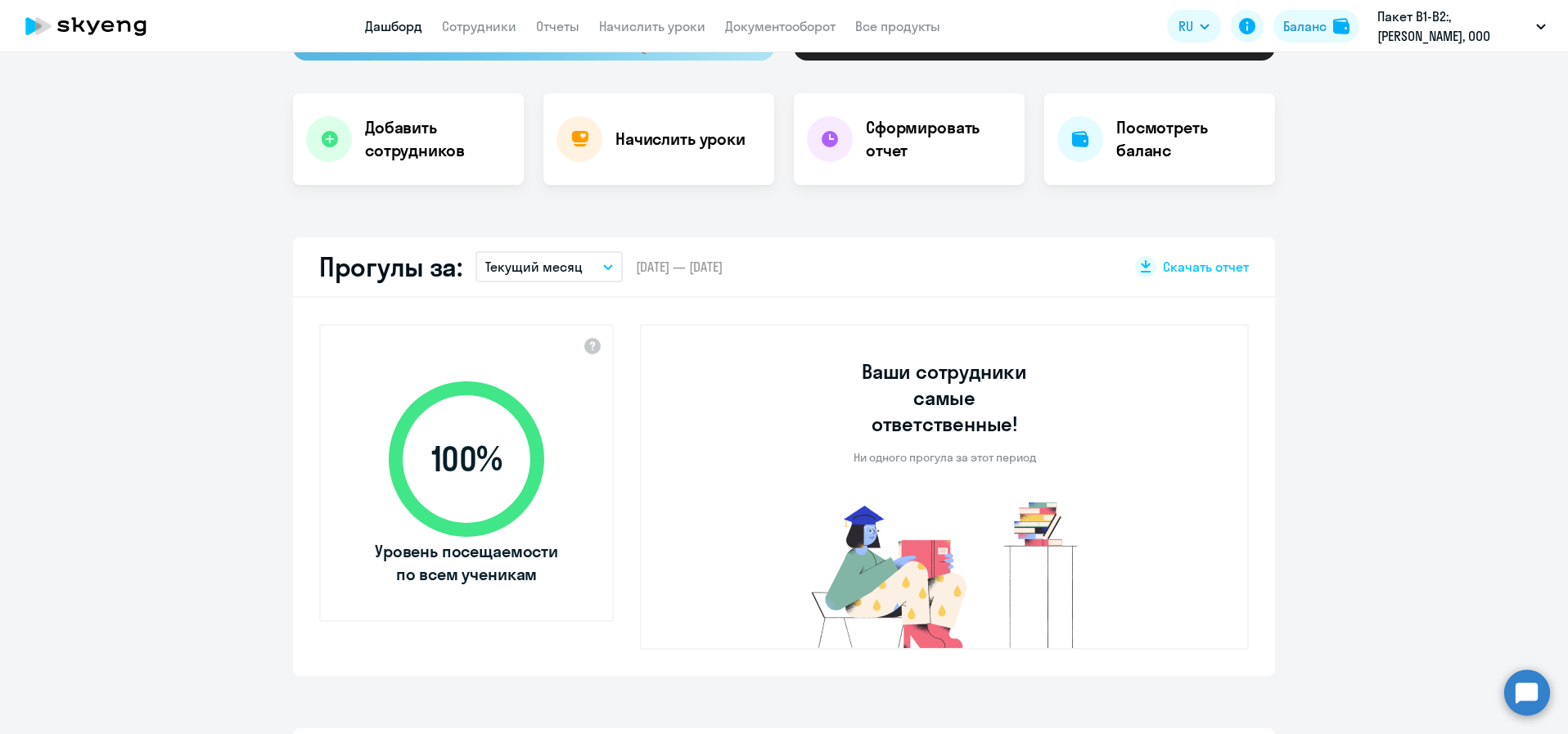
click at [1470, 8] on p "Пакет B1-B2:, [PERSON_NAME], ООО" at bounding box center [1453, 26] width 152 height 39
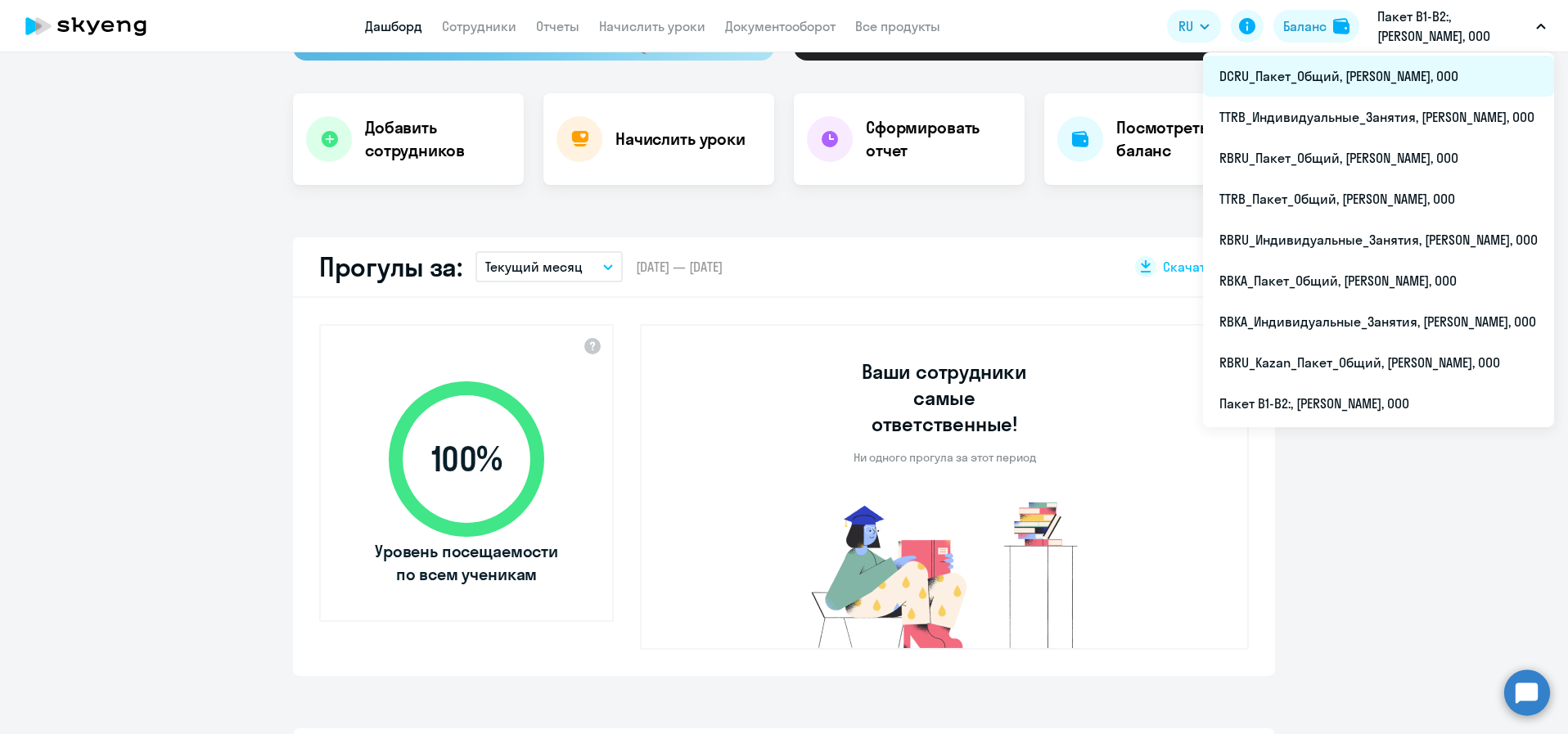
click at [1453, 69] on li "DCRU_Пакет_Общий, РОБЕРТ БОШ, ООО" at bounding box center [1378, 76] width 351 height 41
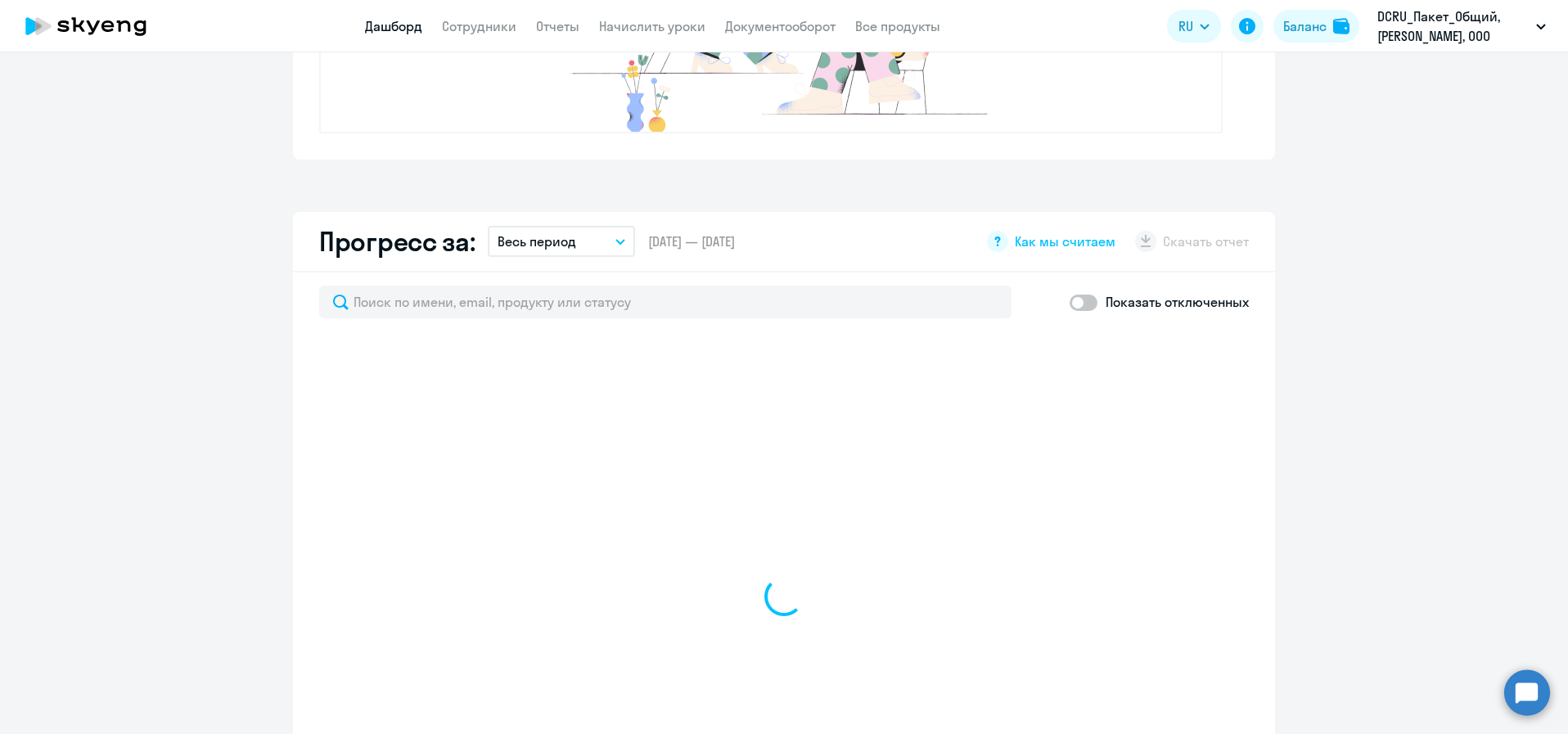
scroll to position [787, 0]
select select "30"
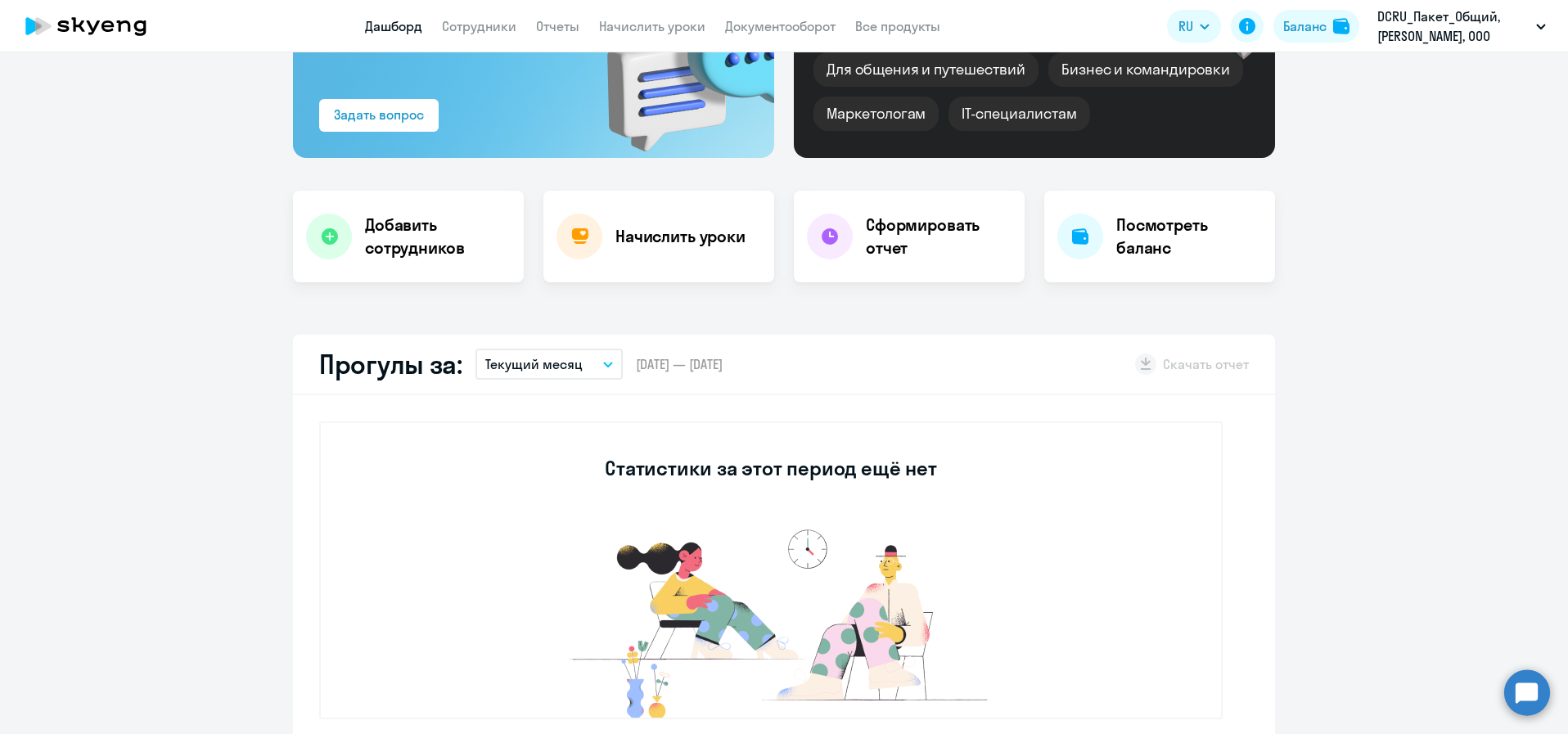
scroll to position [198, 0]
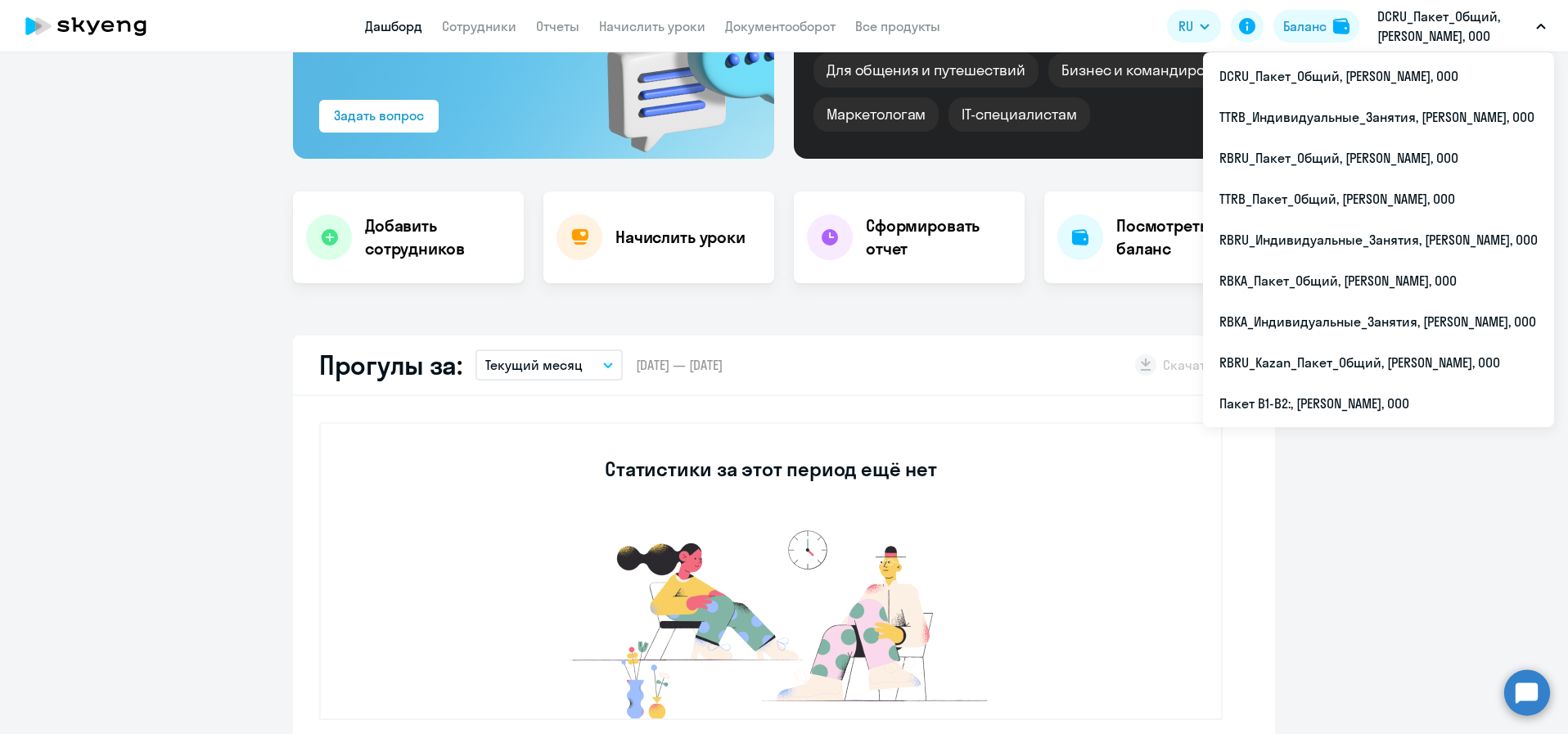
click at [1450, 24] on p "DCRU_Пакет_Общий, РОБЕРТ БОШ, ООО" at bounding box center [1453, 26] width 152 height 39
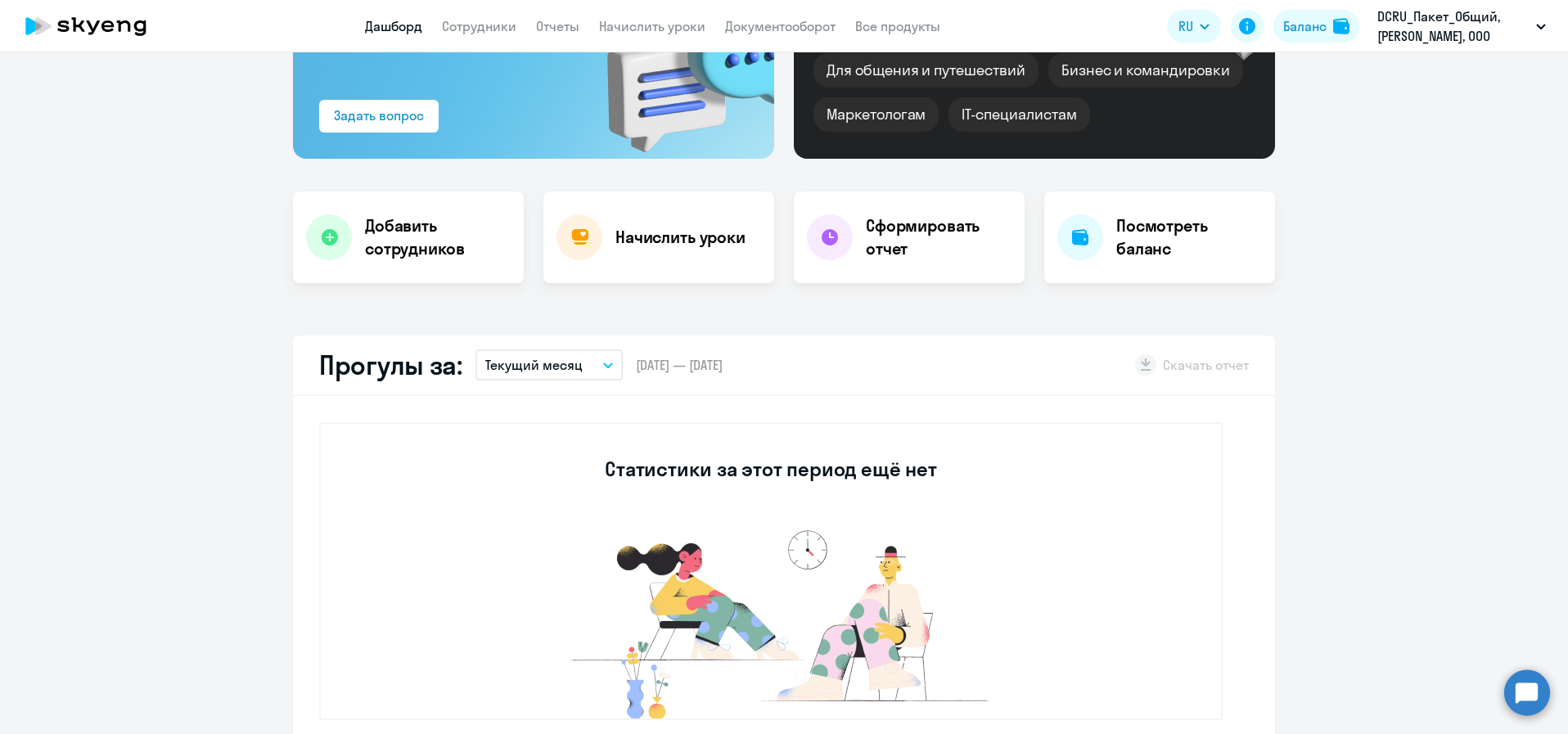
click at [1450, 24] on p "DCRU_Пакет_Общий, РОБЕРТ БОШ, ООО" at bounding box center [1453, 26] width 152 height 39
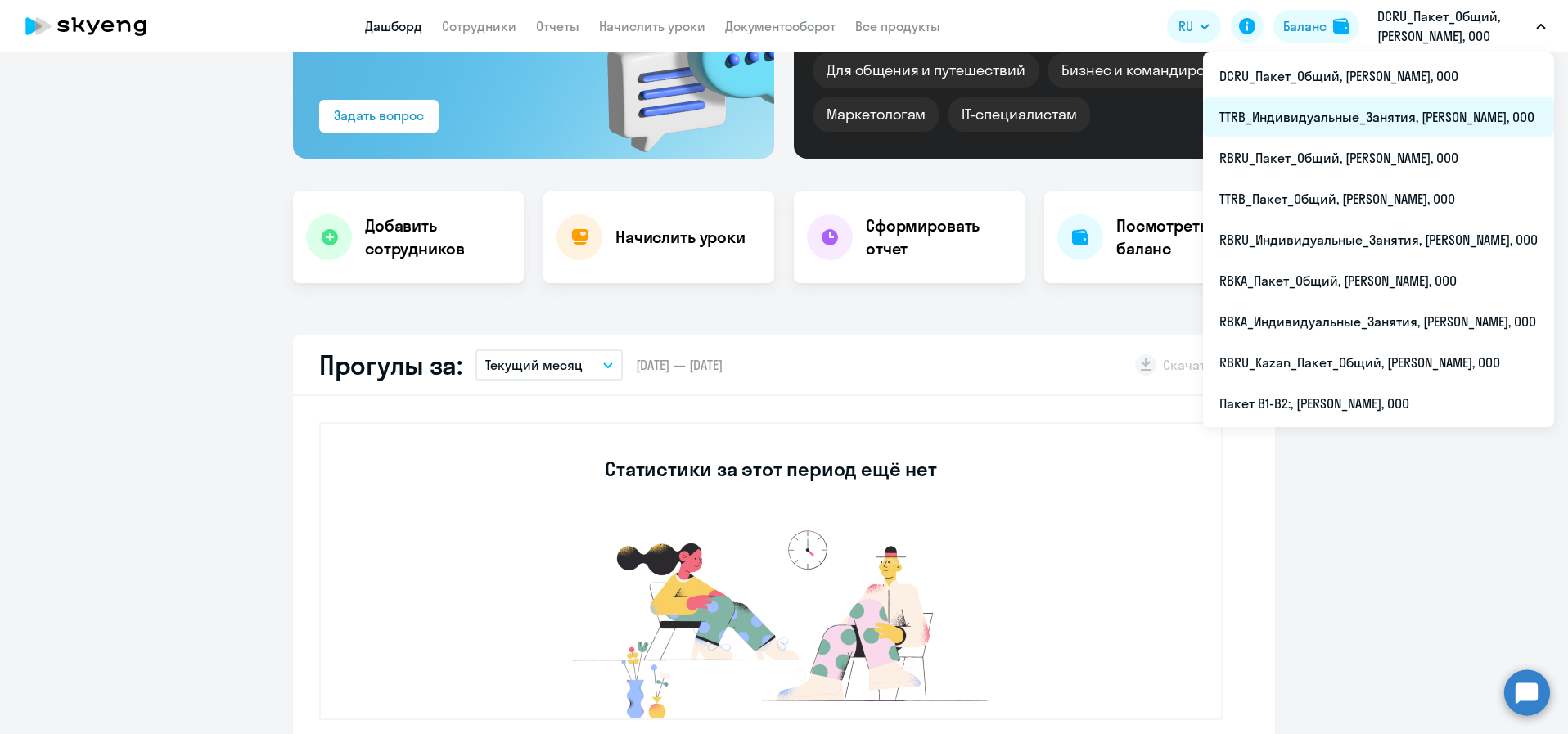
click at [1429, 118] on li "TTRB_Индивидуальные_Занятия, РОБЕРТ БОШ, ООО" at bounding box center [1378, 117] width 351 height 41
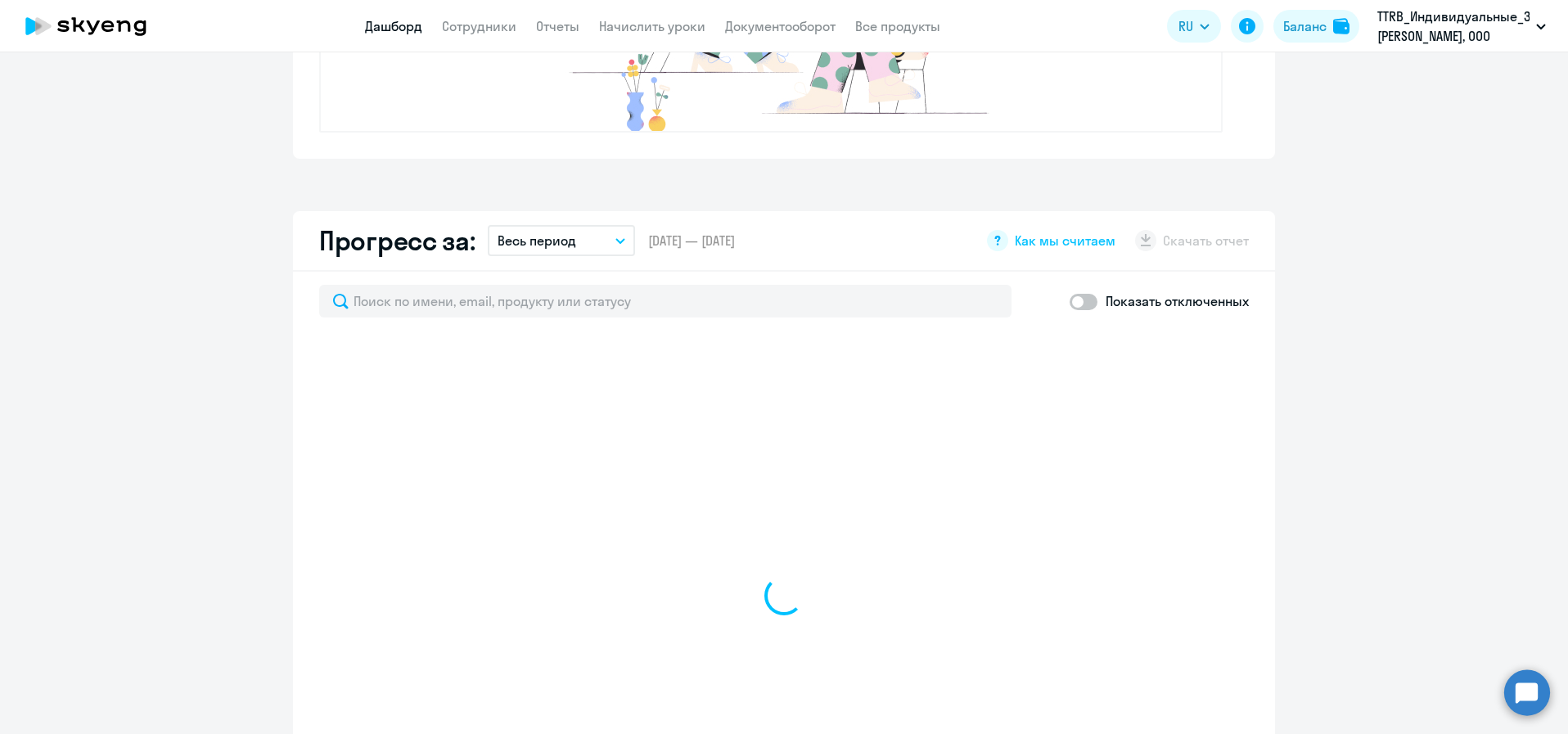
scroll to position [787, 0]
select select "30"
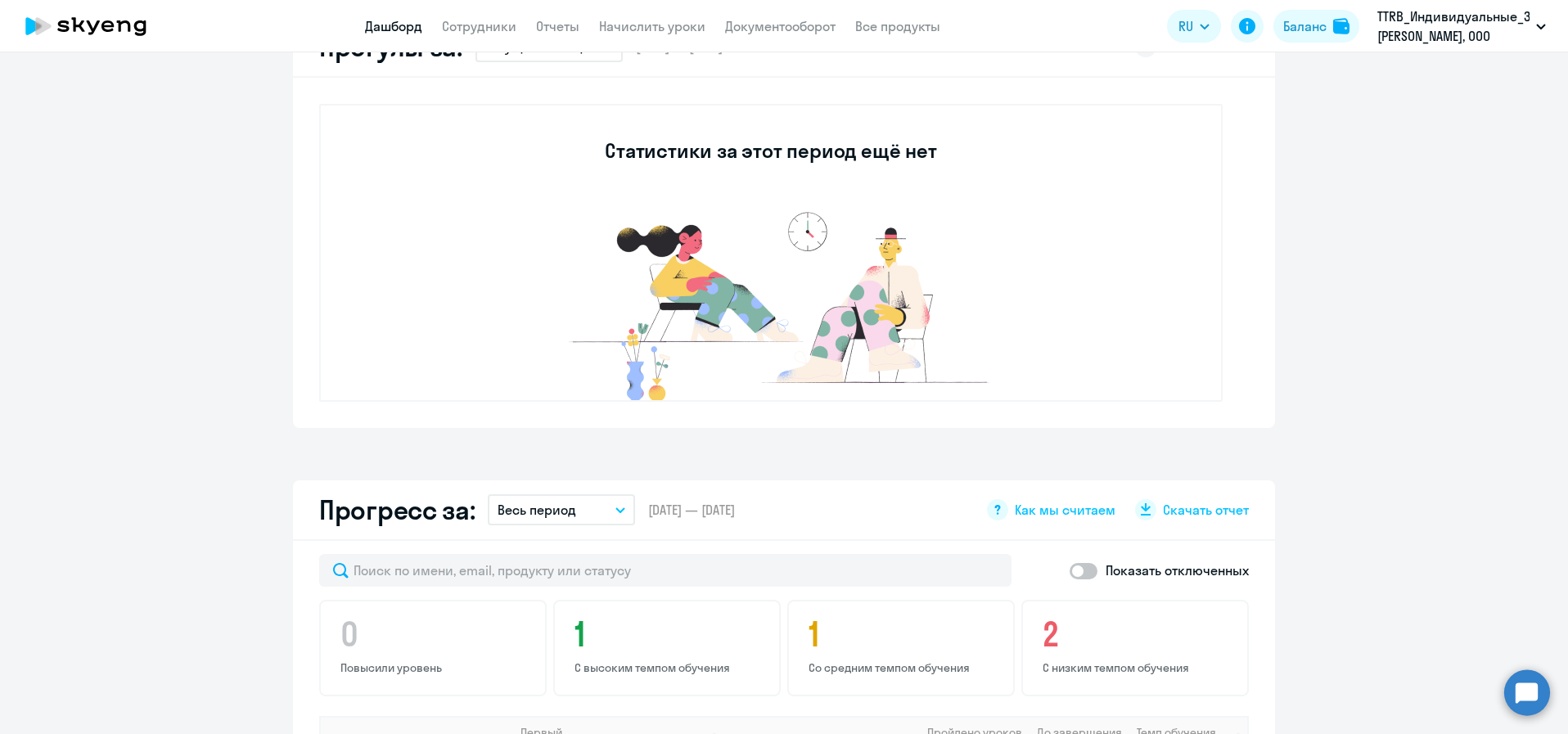
scroll to position [100, 0]
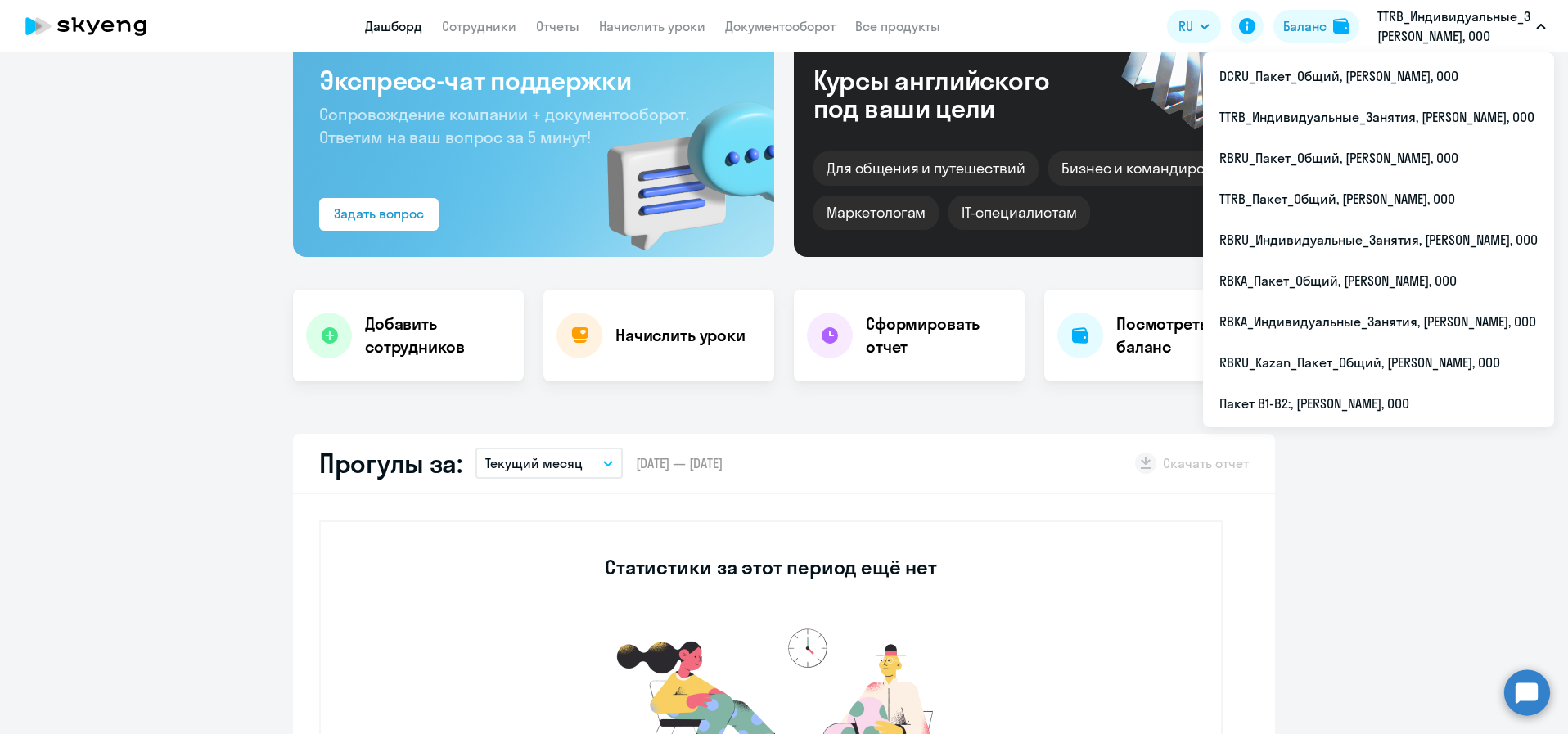
click at [1443, 42] on p "TTRB_Индивидуальные_Занятия, РОБЕРТ БОШ, ООО" at bounding box center [1453, 26] width 152 height 39
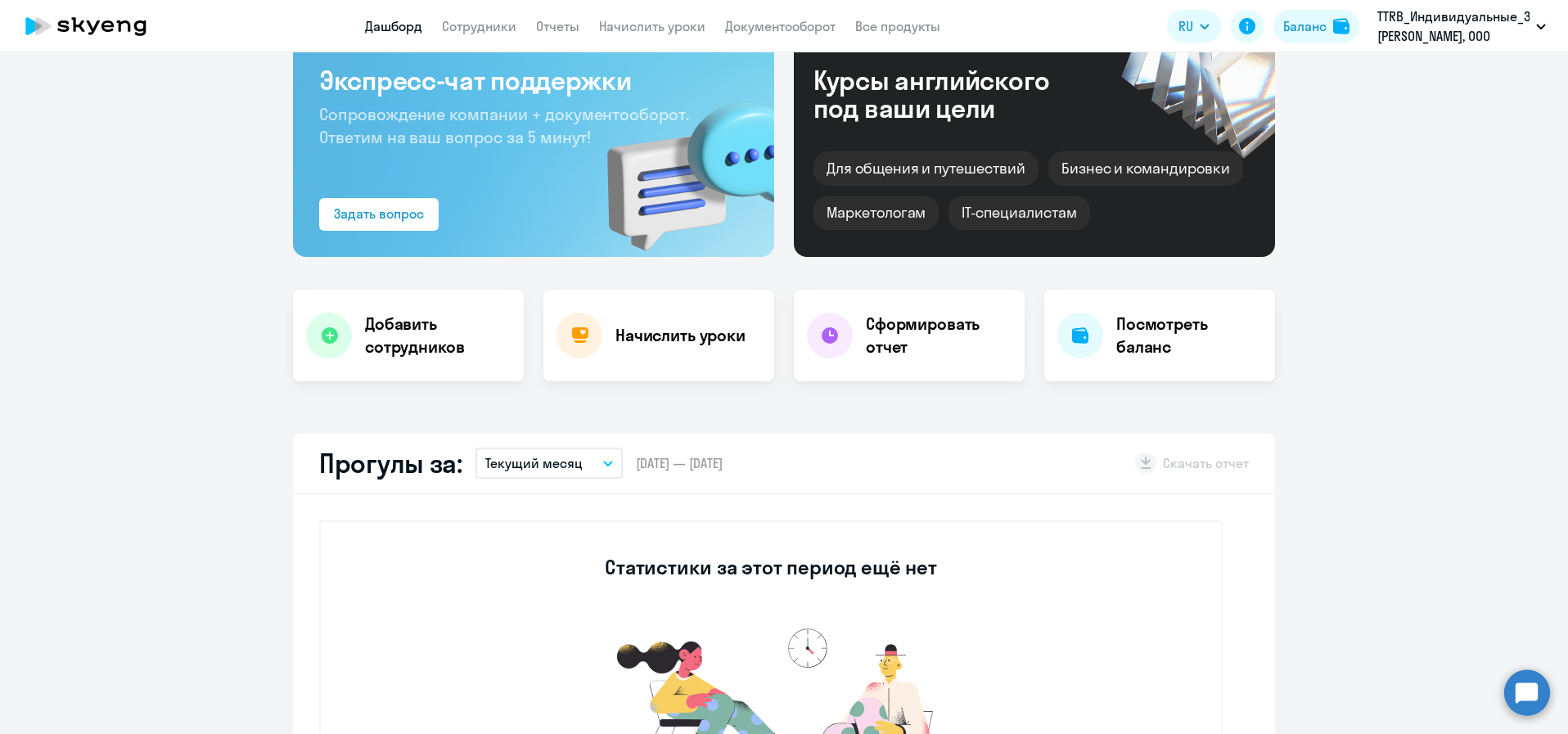
click at [1443, 42] on p "TTRB_Индивидуальные_Занятия, РОБЕРТ БОШ, ООО" at bounding box center [1453, 26] width 152 height 39
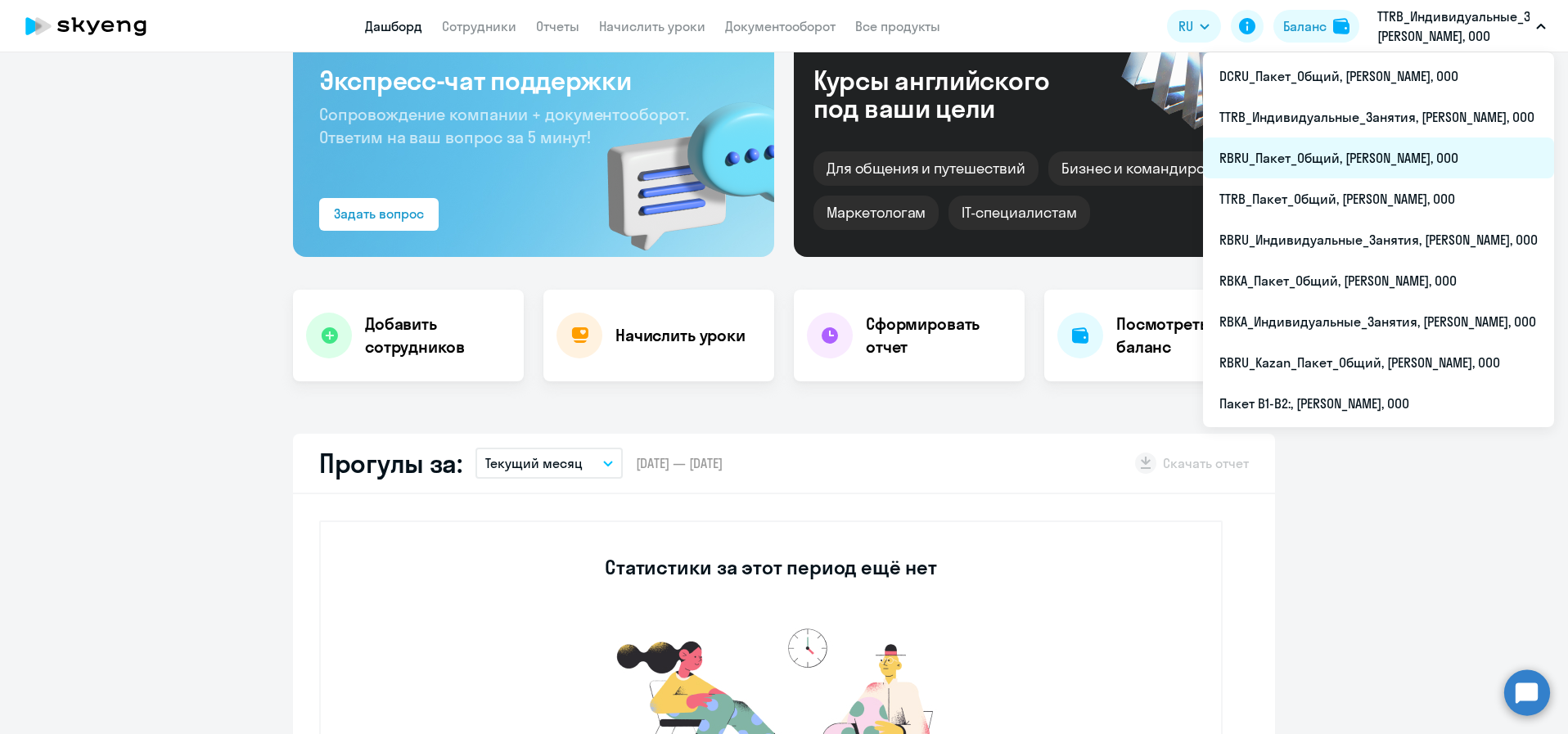
click at [1415, 157] on li "RBRU_Пакет_Общий, РОБЕРТ БОШ, ООО" at bounding box center [1378, 158] width 351 height 41
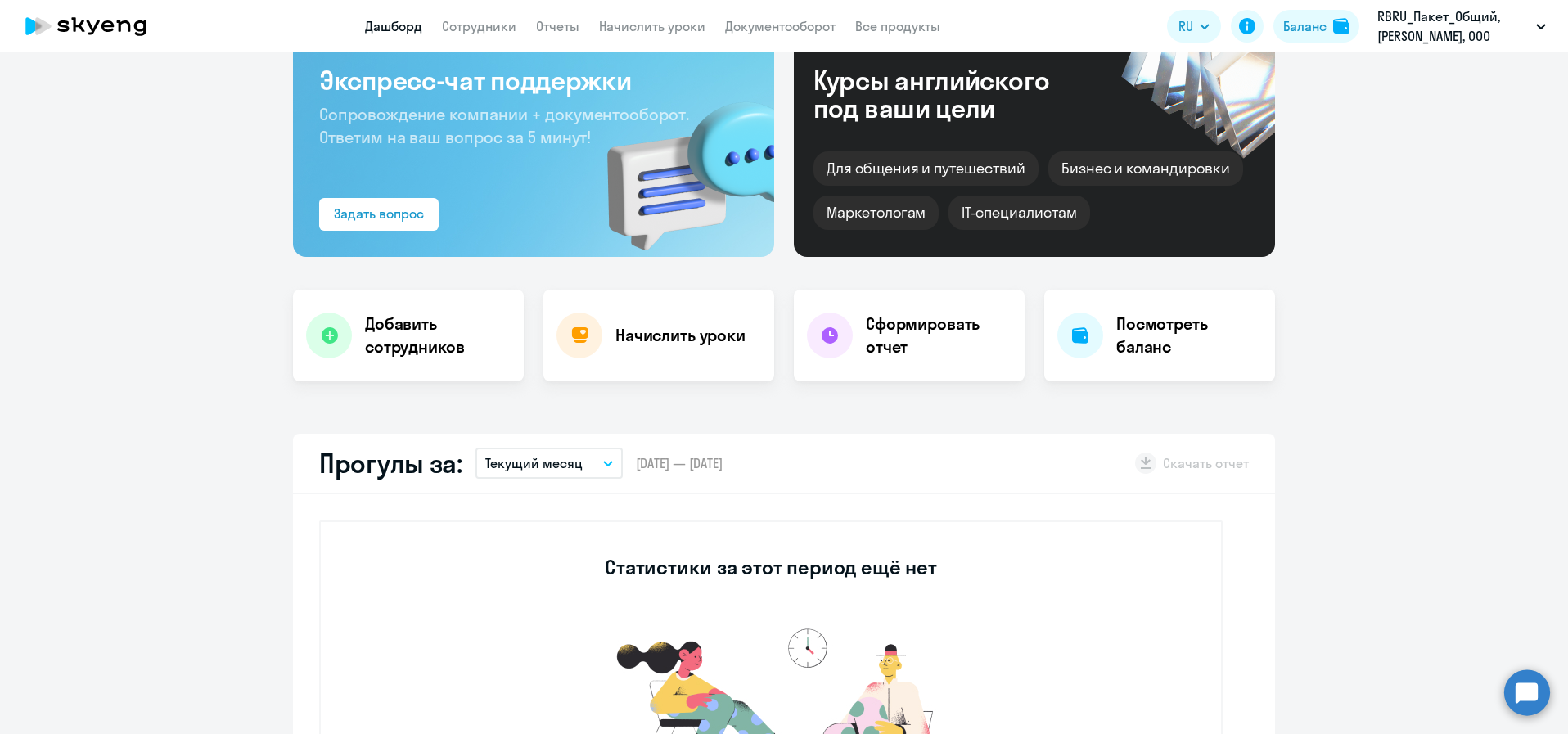
scroll to position [689, 0]
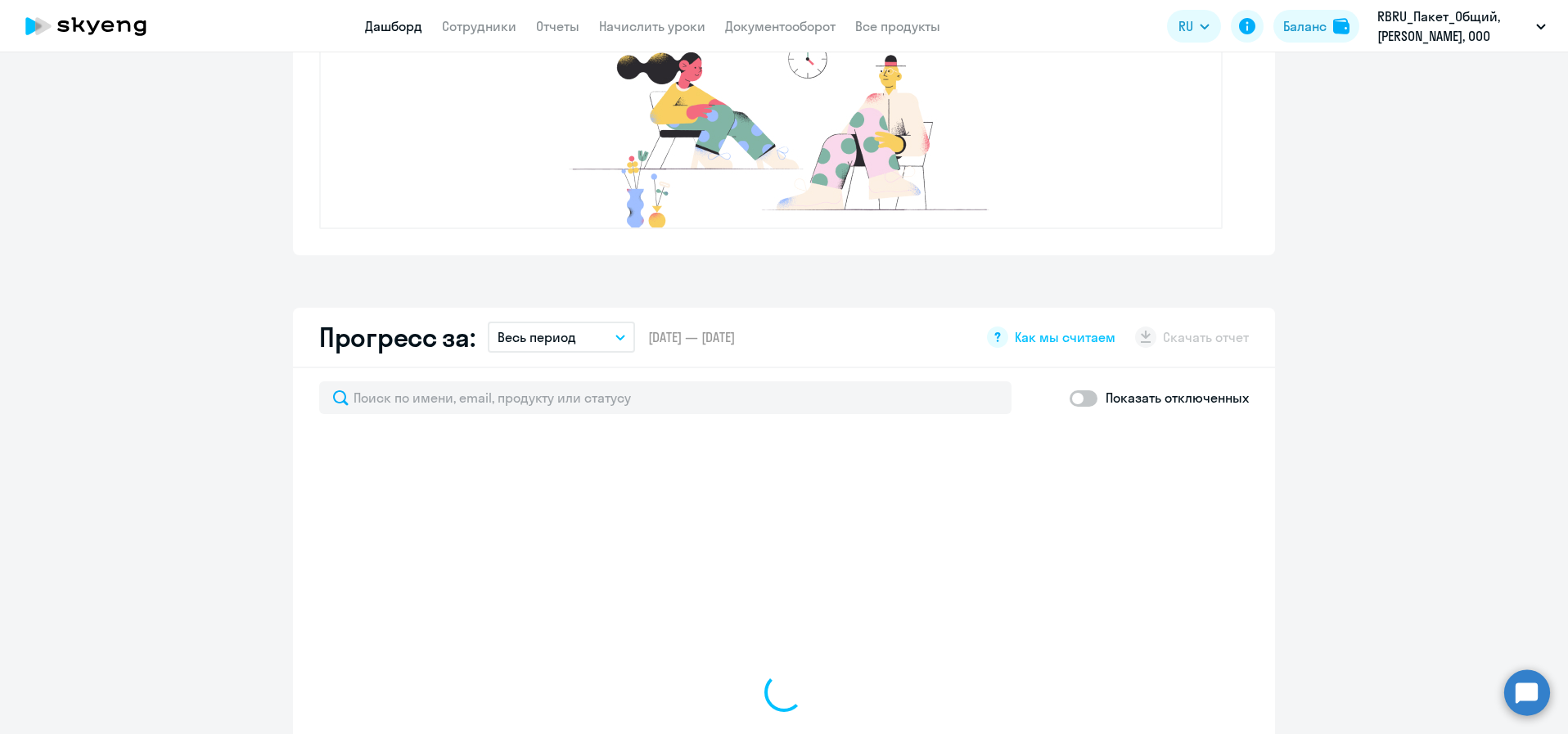
select select "30"
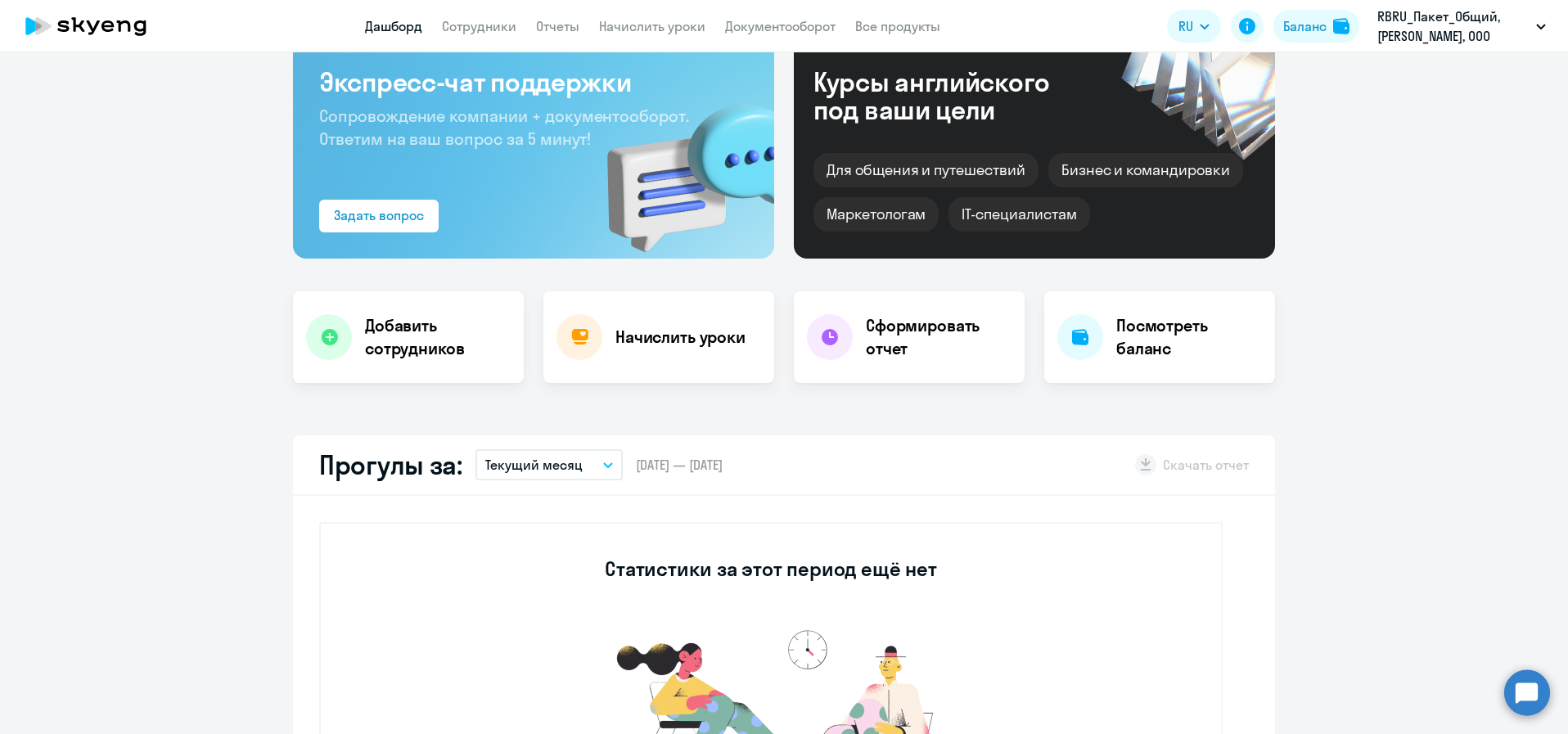
scroll to position [0, 0]
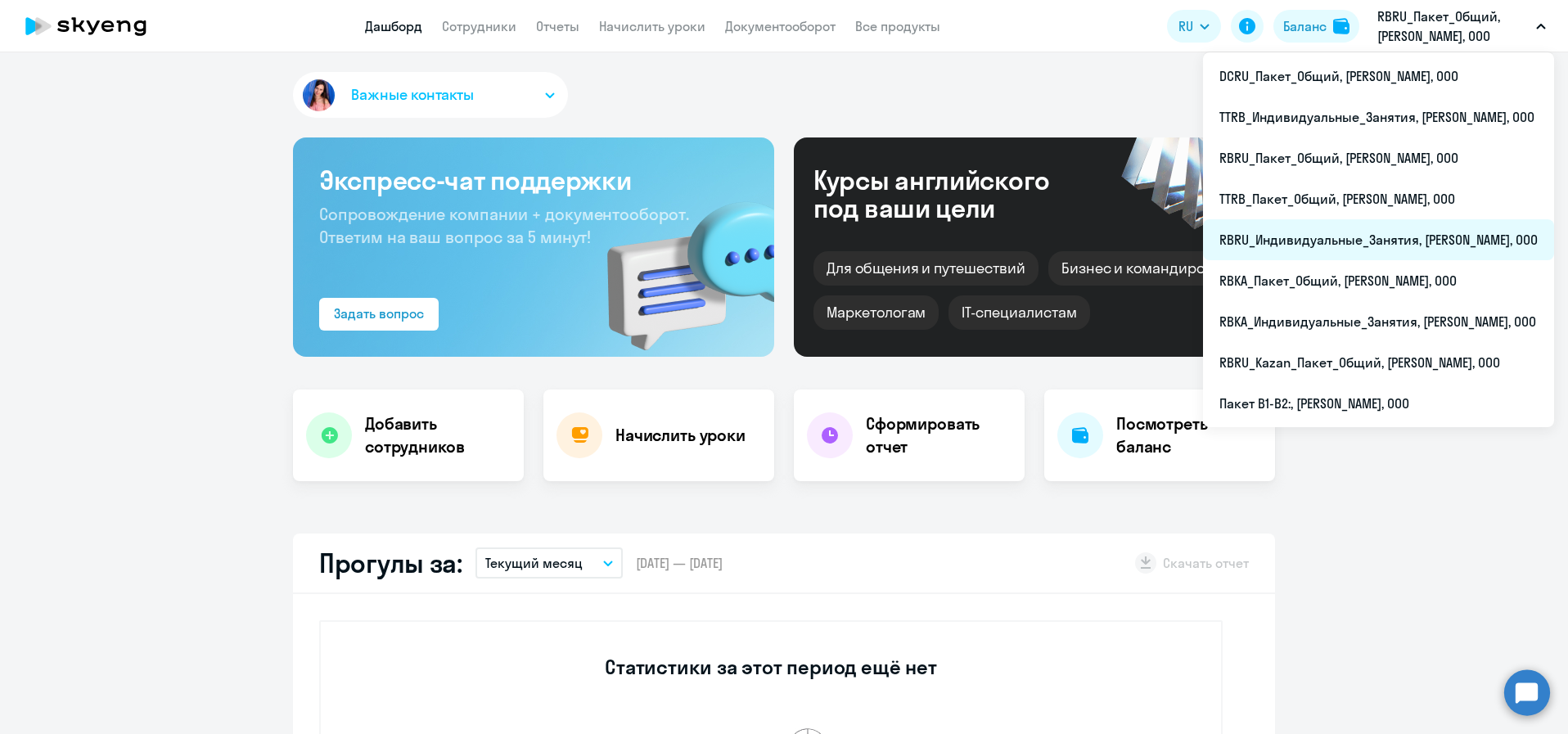
click at [1416, 236] on li "RBRU_Индивидуальные_Занятия, РОБЕРТ БОШ, ООО" at bounding box center [1378, 239] width 351 height 41
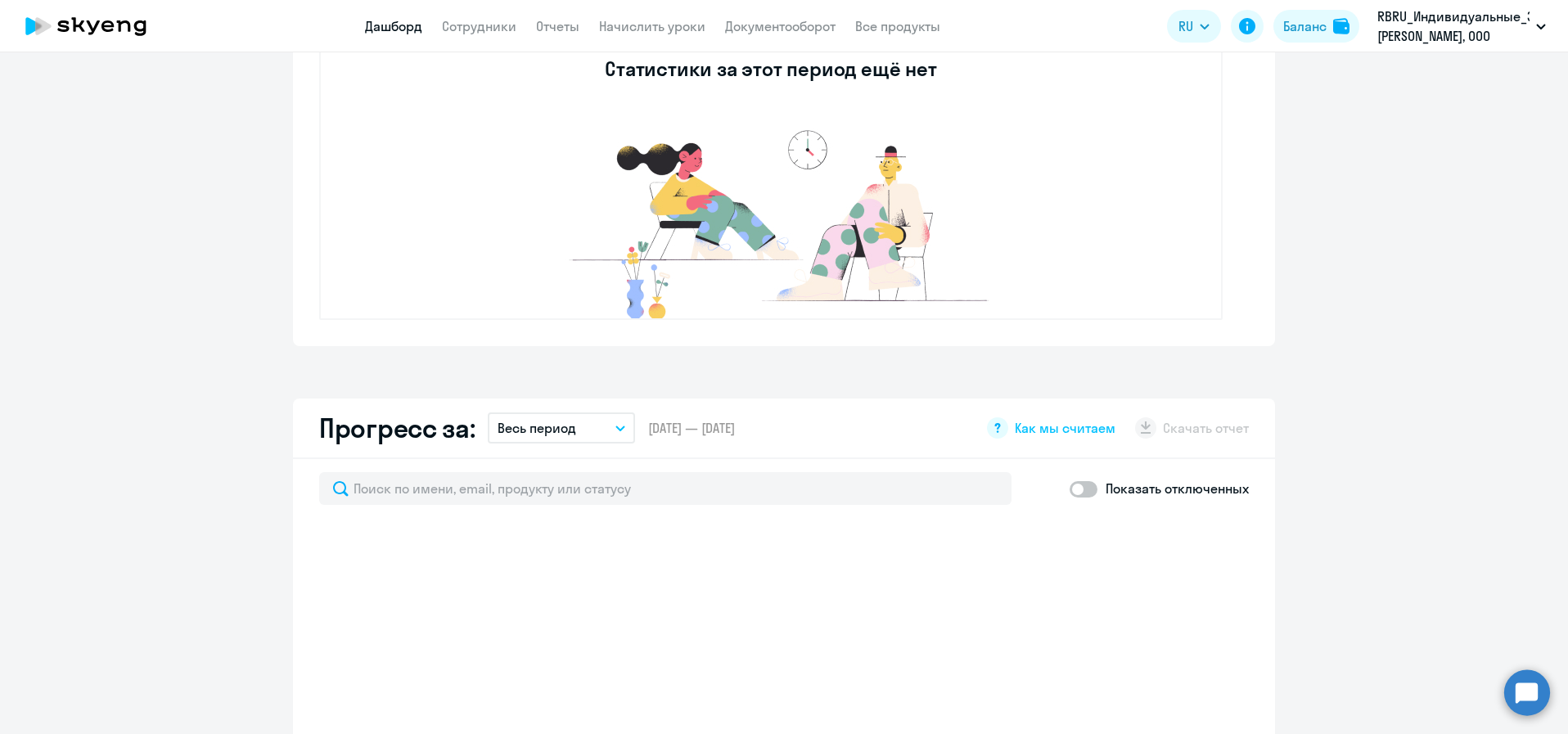
scroll to position [786, 0]
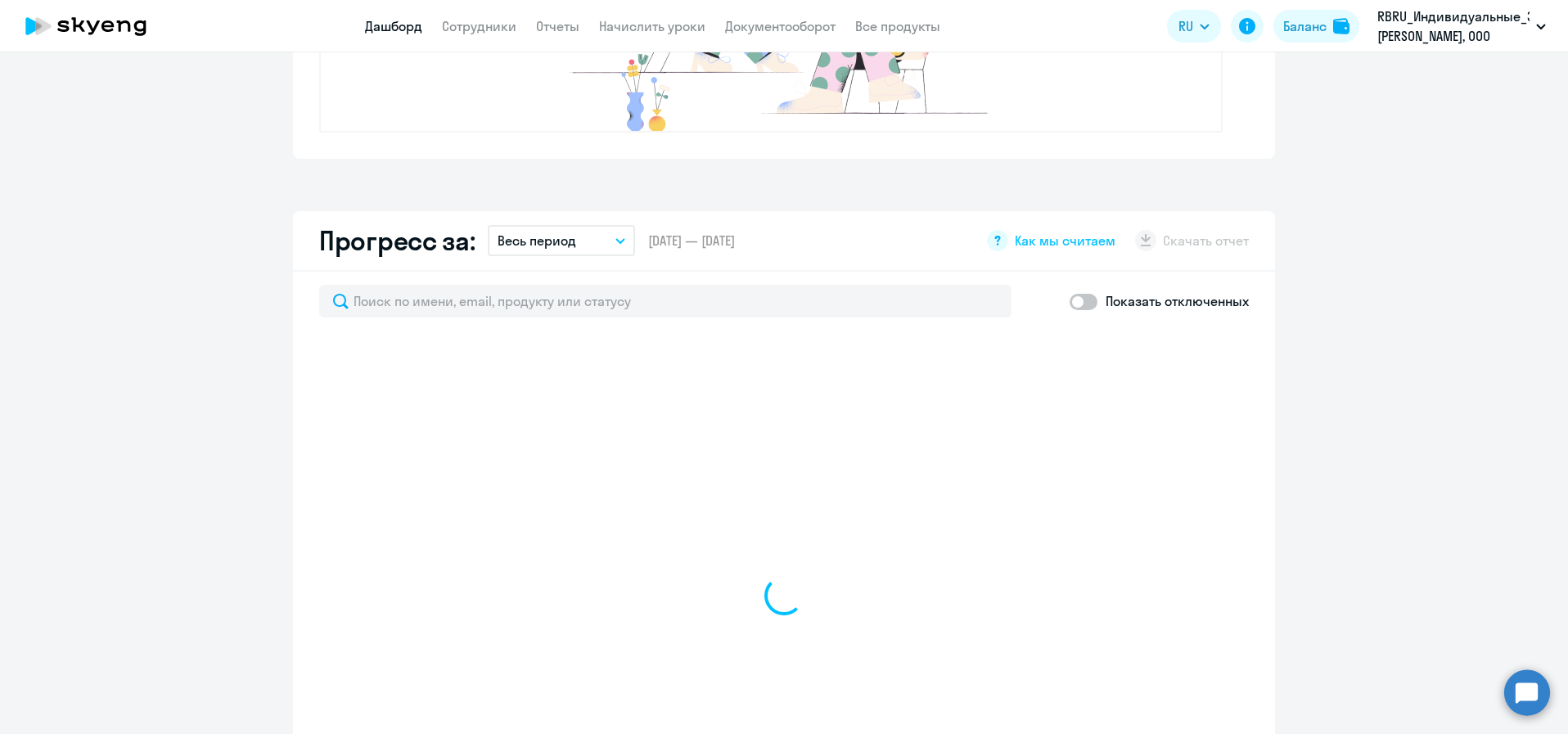
select select "30"
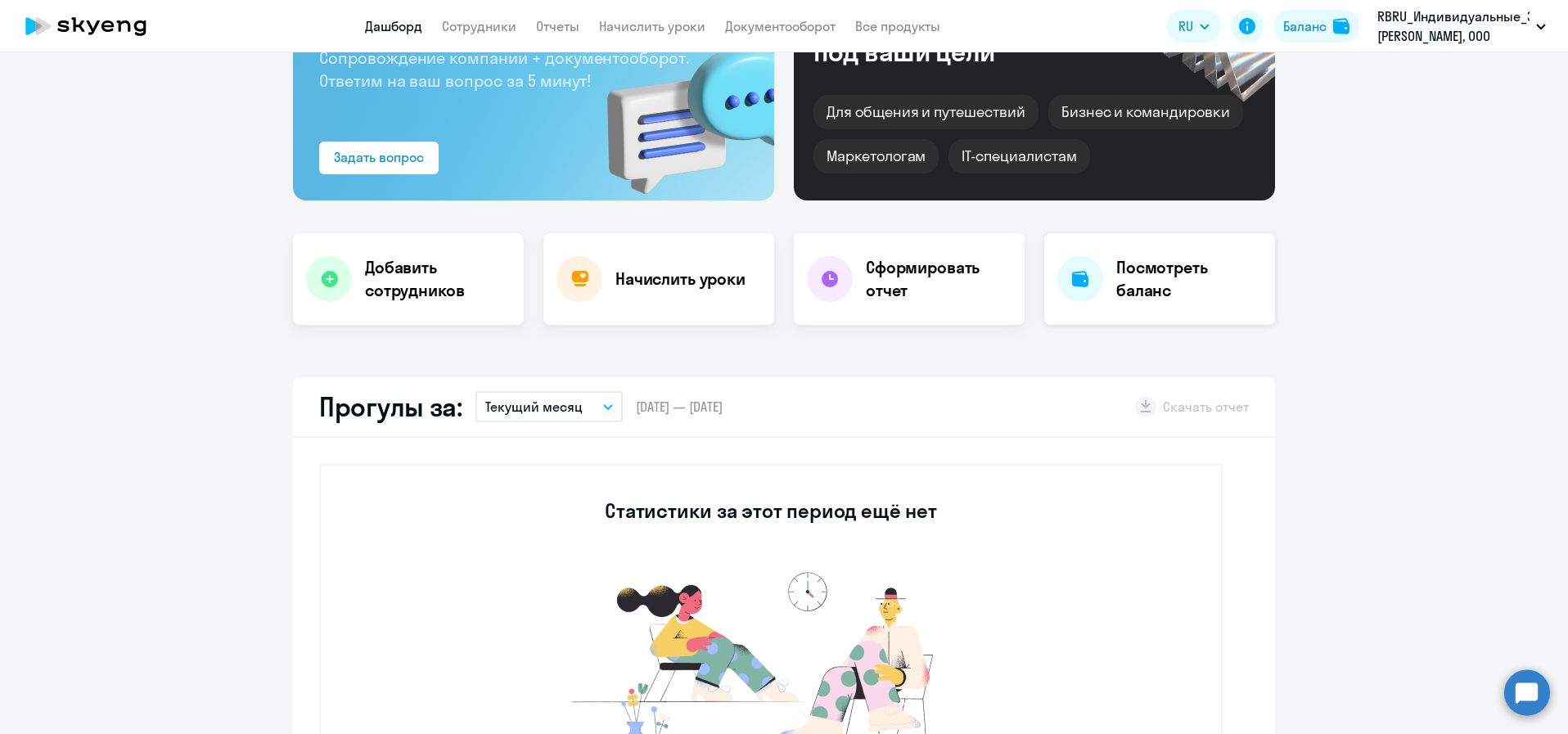
scroll to position [0, 0]
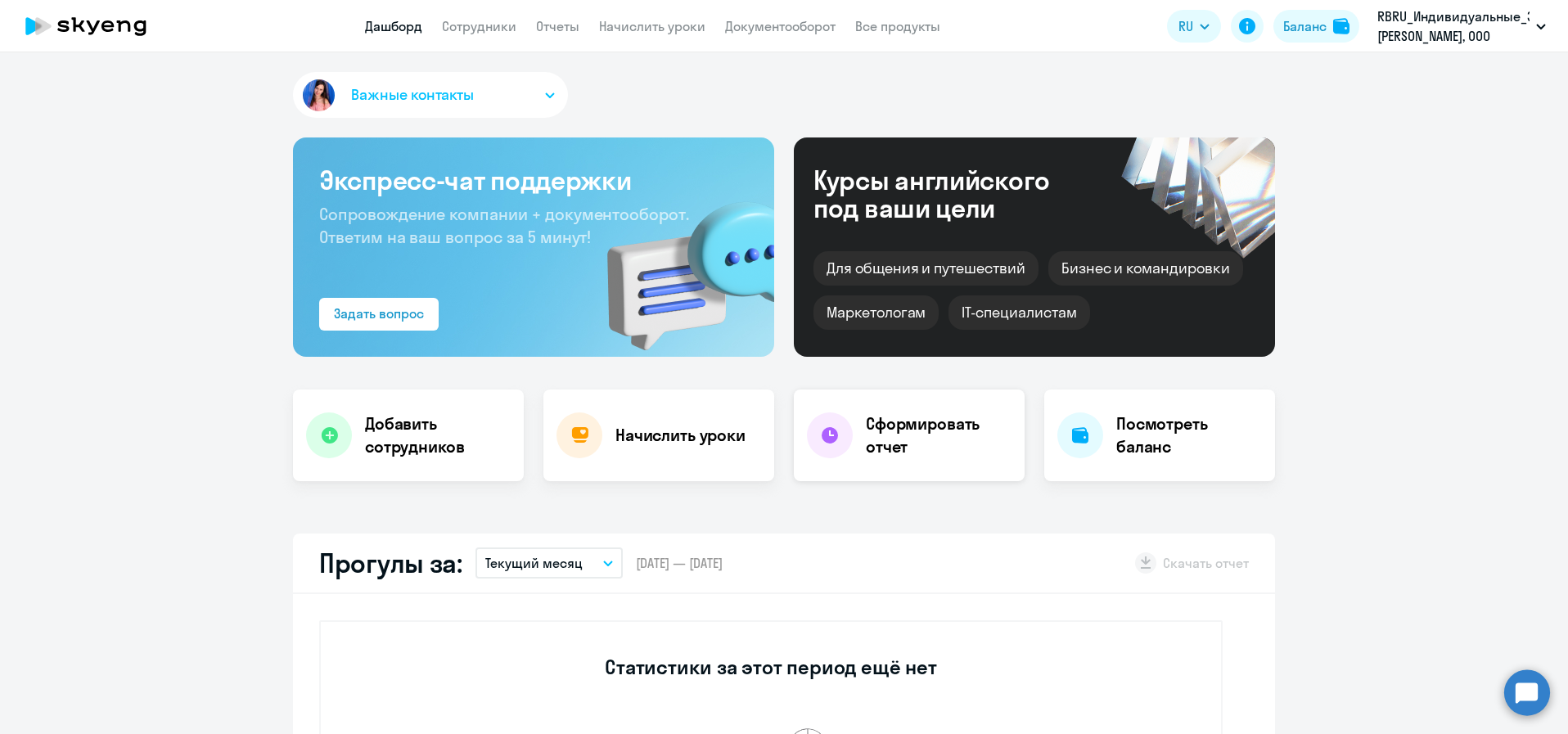
click at [922, 449] on h4 "Сформировать отчет" at bounding box center [938, 435] width 146 height 46
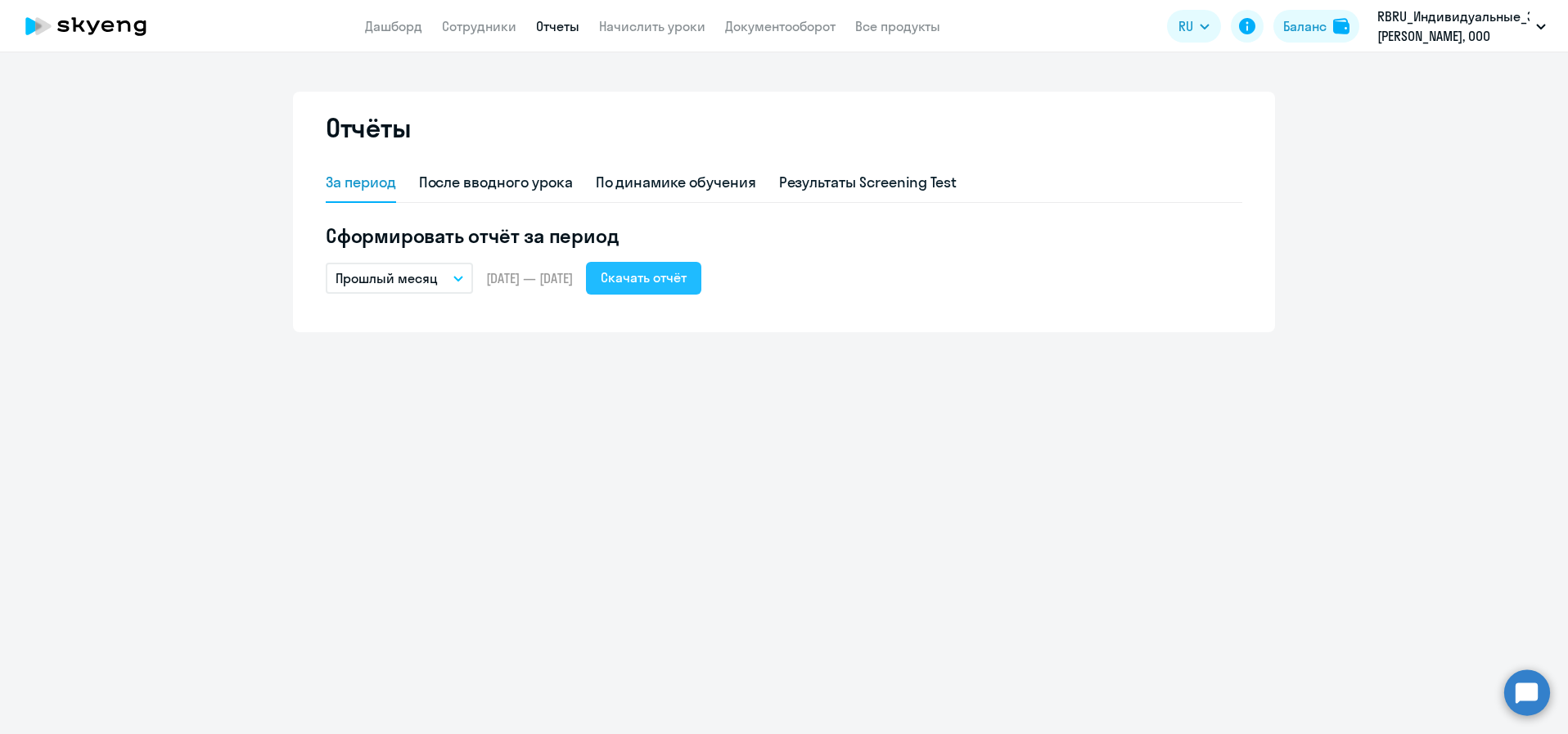
click at [686, 282] on div "Скачать отчёт" at bounding box center [643, 278] width 86 height 20
click at [500, 28] on link "Сотрудники" at bounding box center [479, 27] width 74 height 17
select select "30"
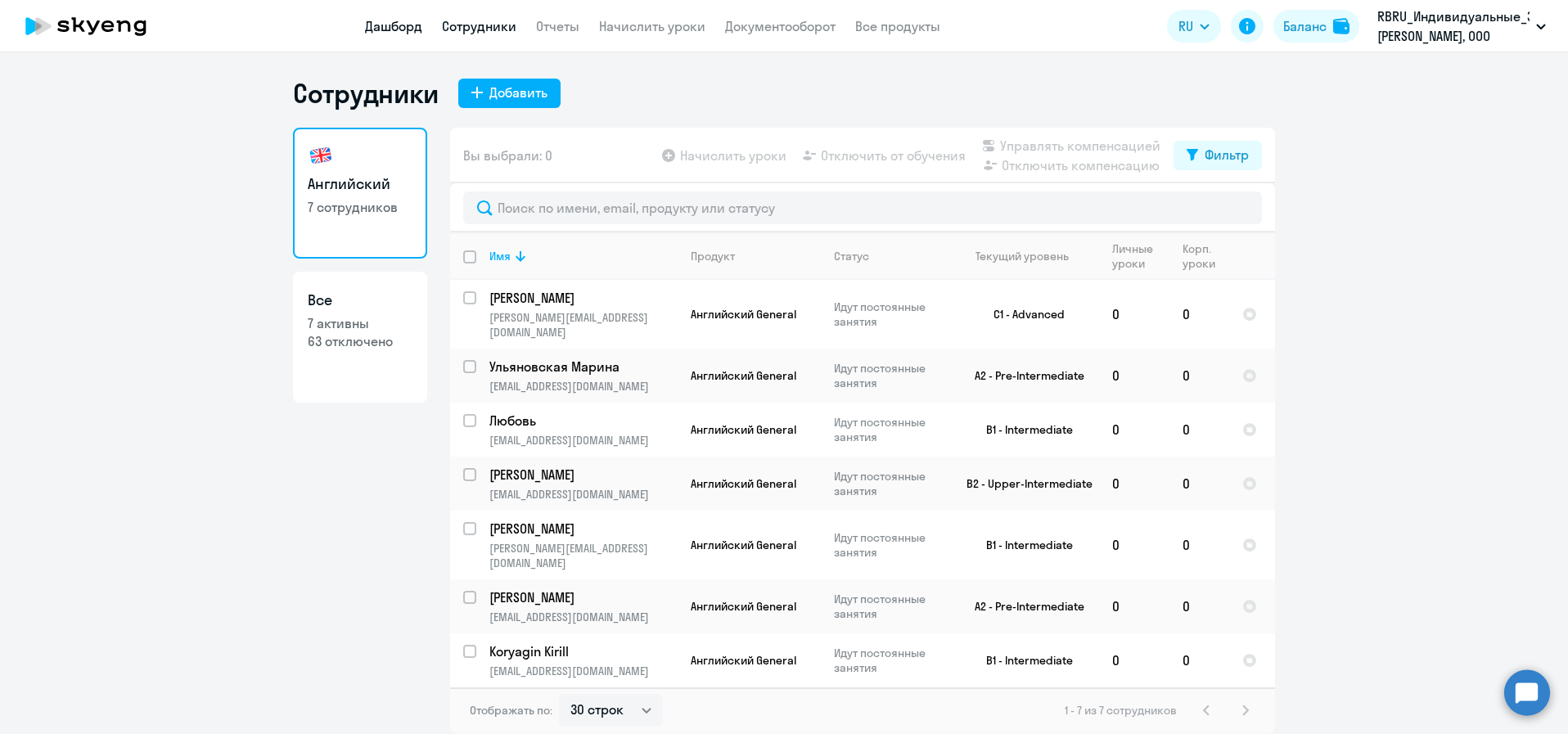
click at [379, 24] on link "Дашборд" at bounding box center [394, 27] width 58 height 17
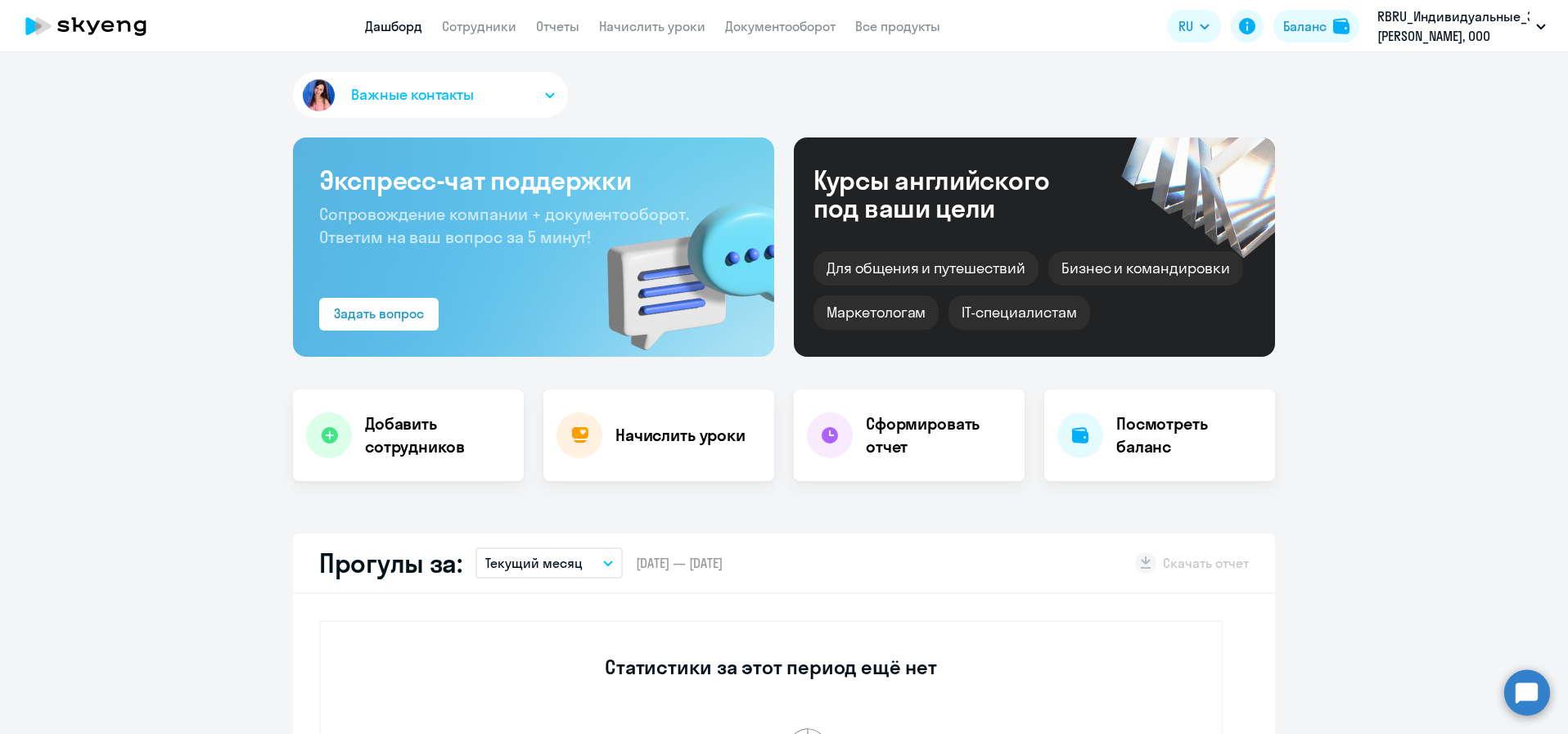
select select "30"
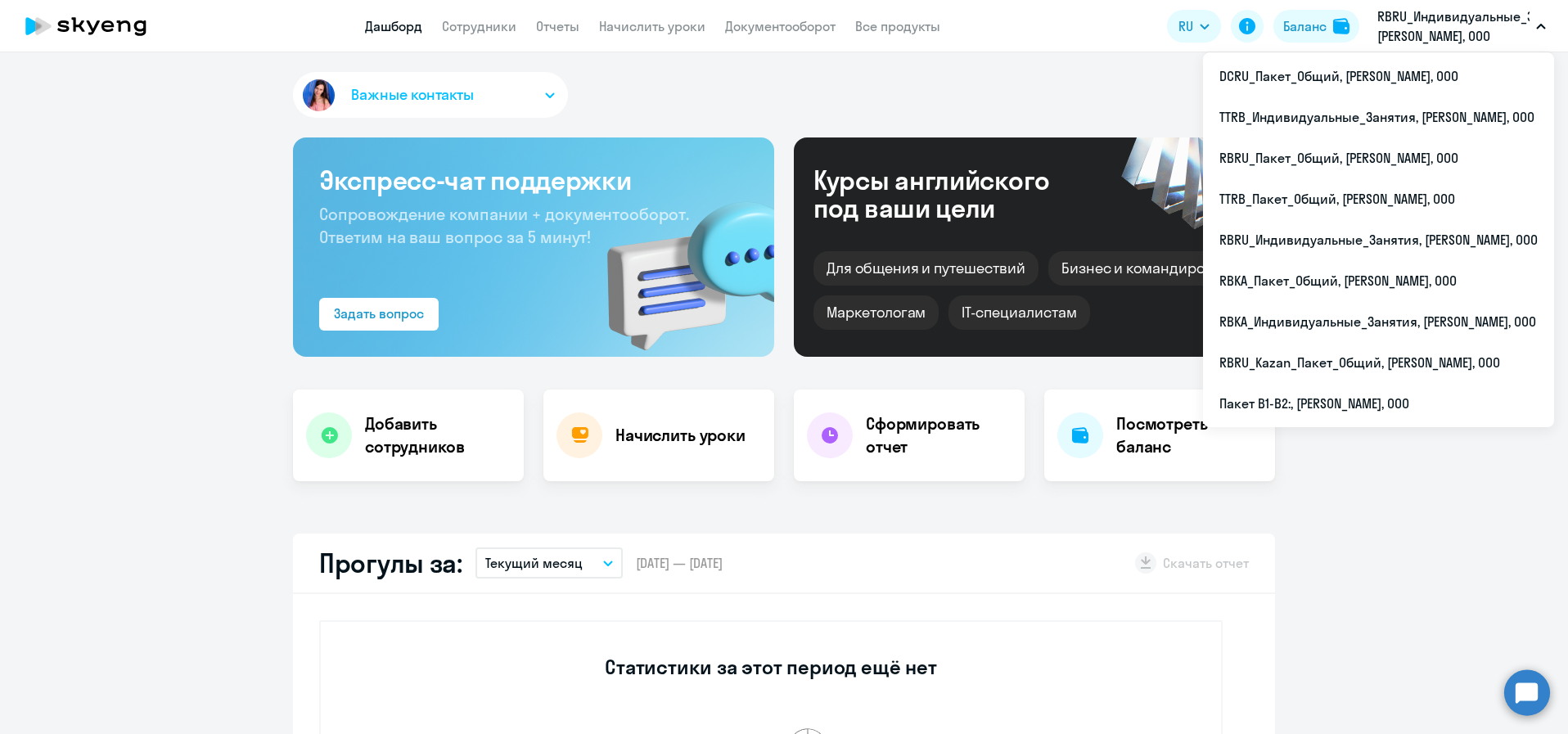
click at [1457, 34] on p "RBRU_Индивидуальные_Занятия, РОБЕРТ БОШ, ООО" at bounding box center [1453, 26] width 152 height 39
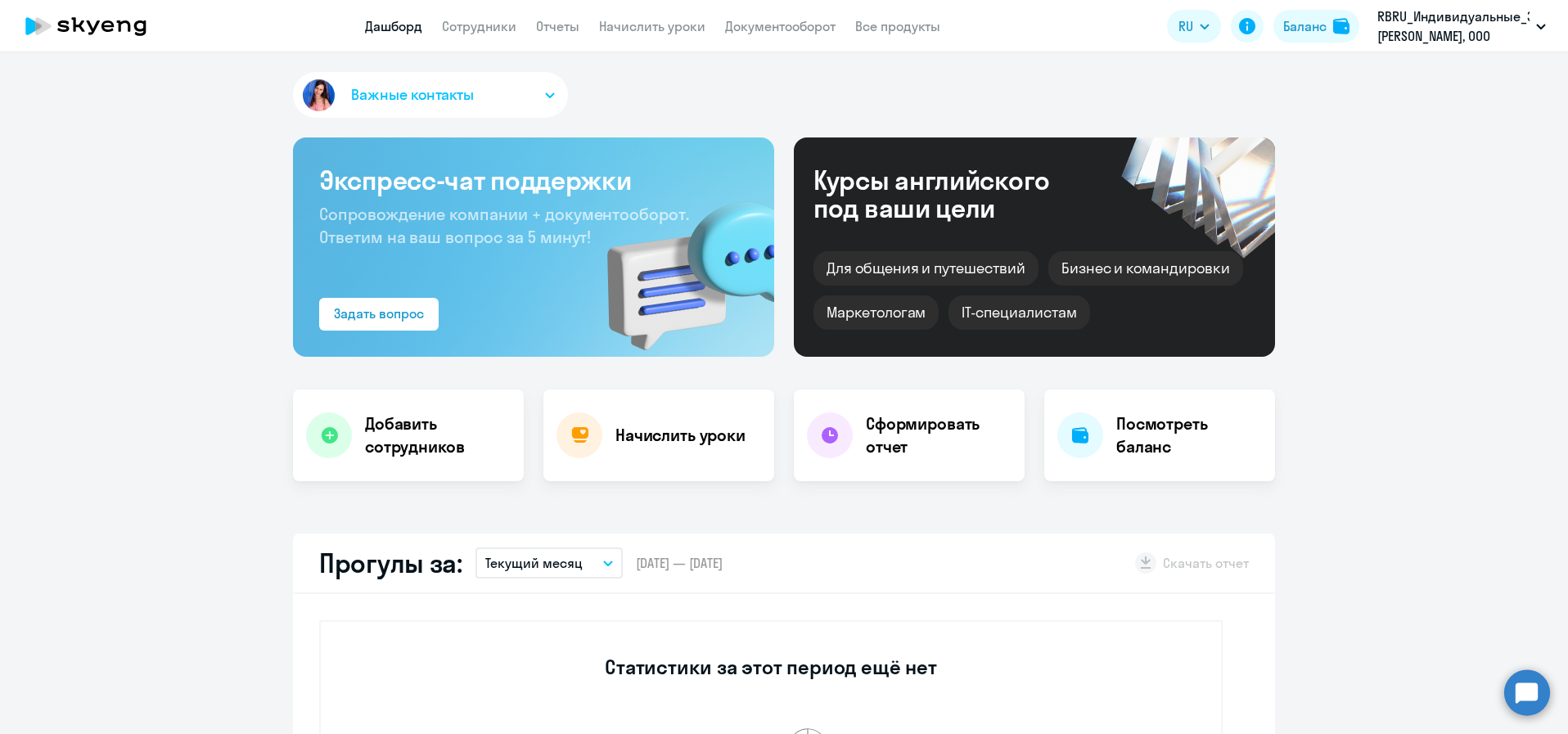
click at [1457, 33] on p "RBRU_Индивидуальные_Занятия, РОБЕРТ БОШ, ООО" at bounding box center [1453, 26] width 152 height 39
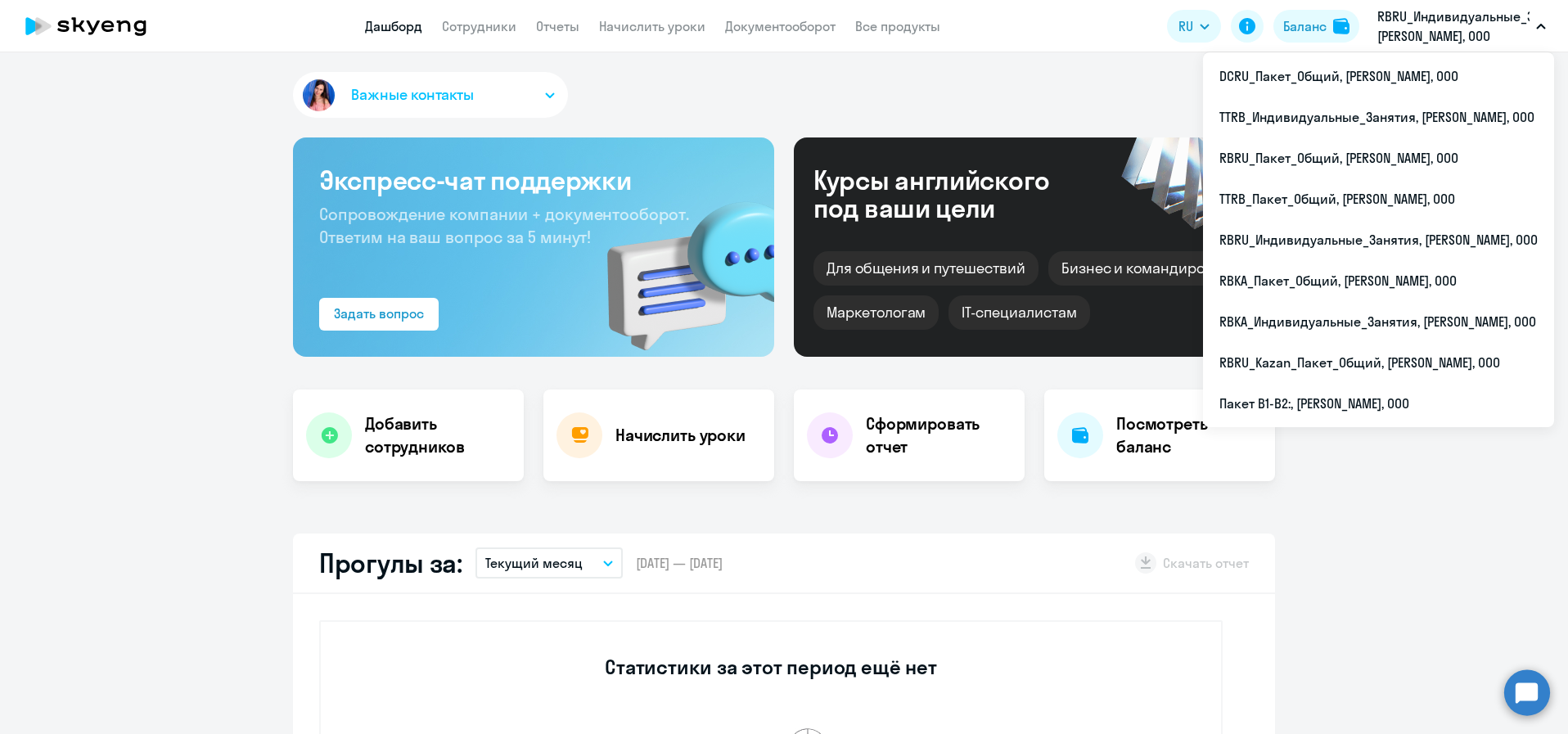
click at [1445, 28] on p "RBRU_Индивидуальные_Занятия, РОБЕРТ БОШ, ООО" at bounding box center [1453, 26] width 152 height 39
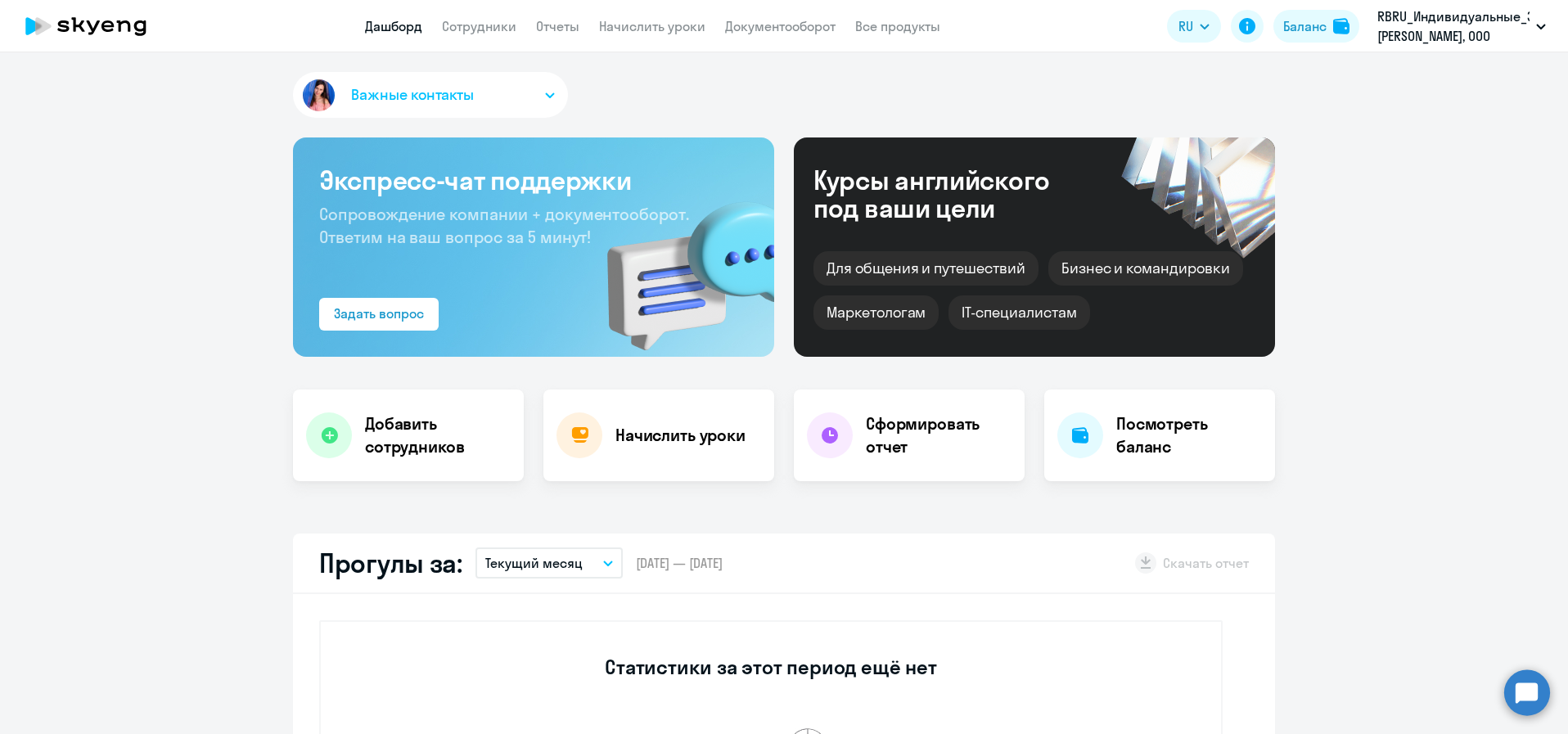
click at [1445, 28] on p "RBRU_Индивидуальные_Занятия, РОБЕРТ БОШ, ООО" at bounding box center [1453, 26] width 152 height 39
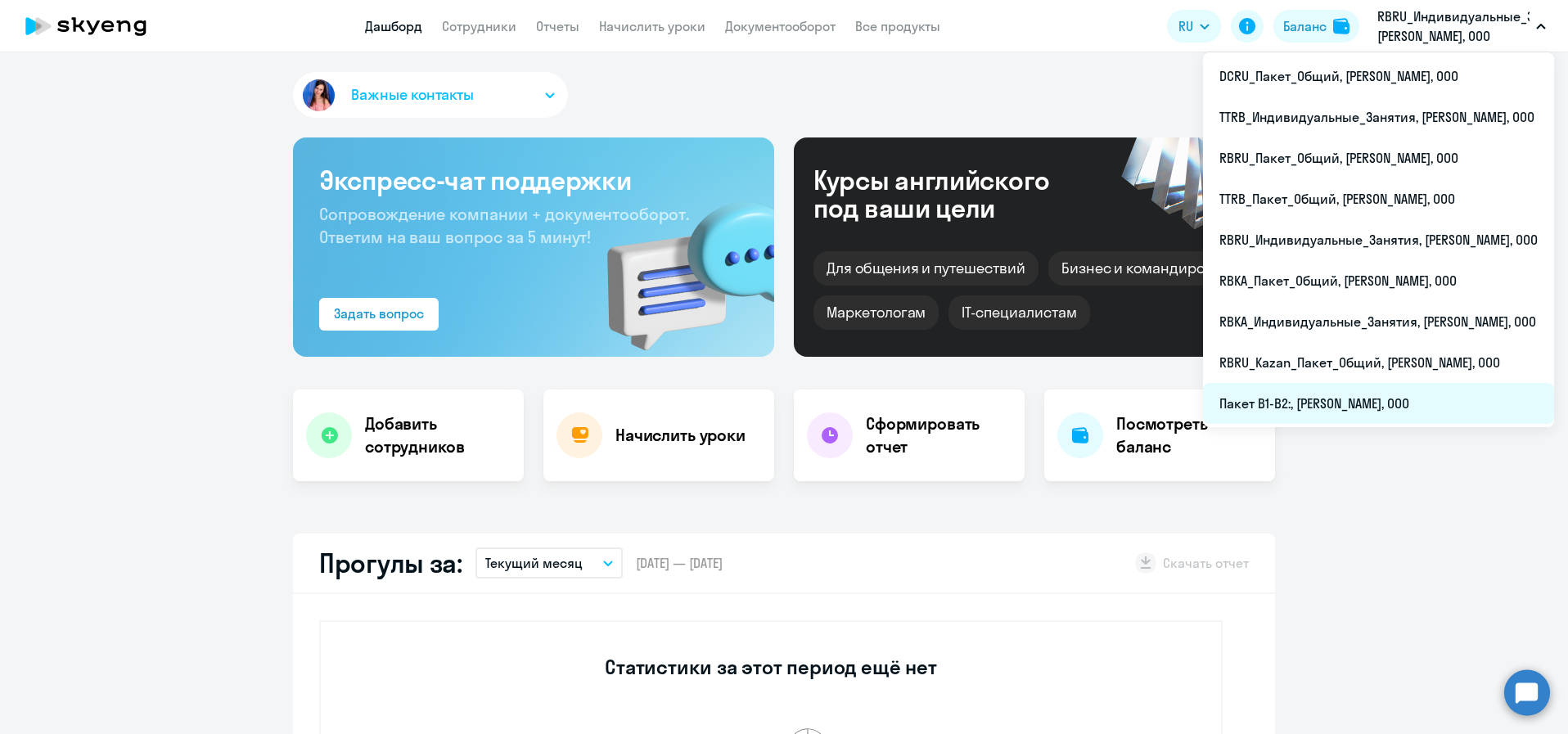
click at [1354, 400] on li "Пакет B1-B2:, [PERSON_NAME], ООО" at bounding box center [1378, 403] width 351 height 41
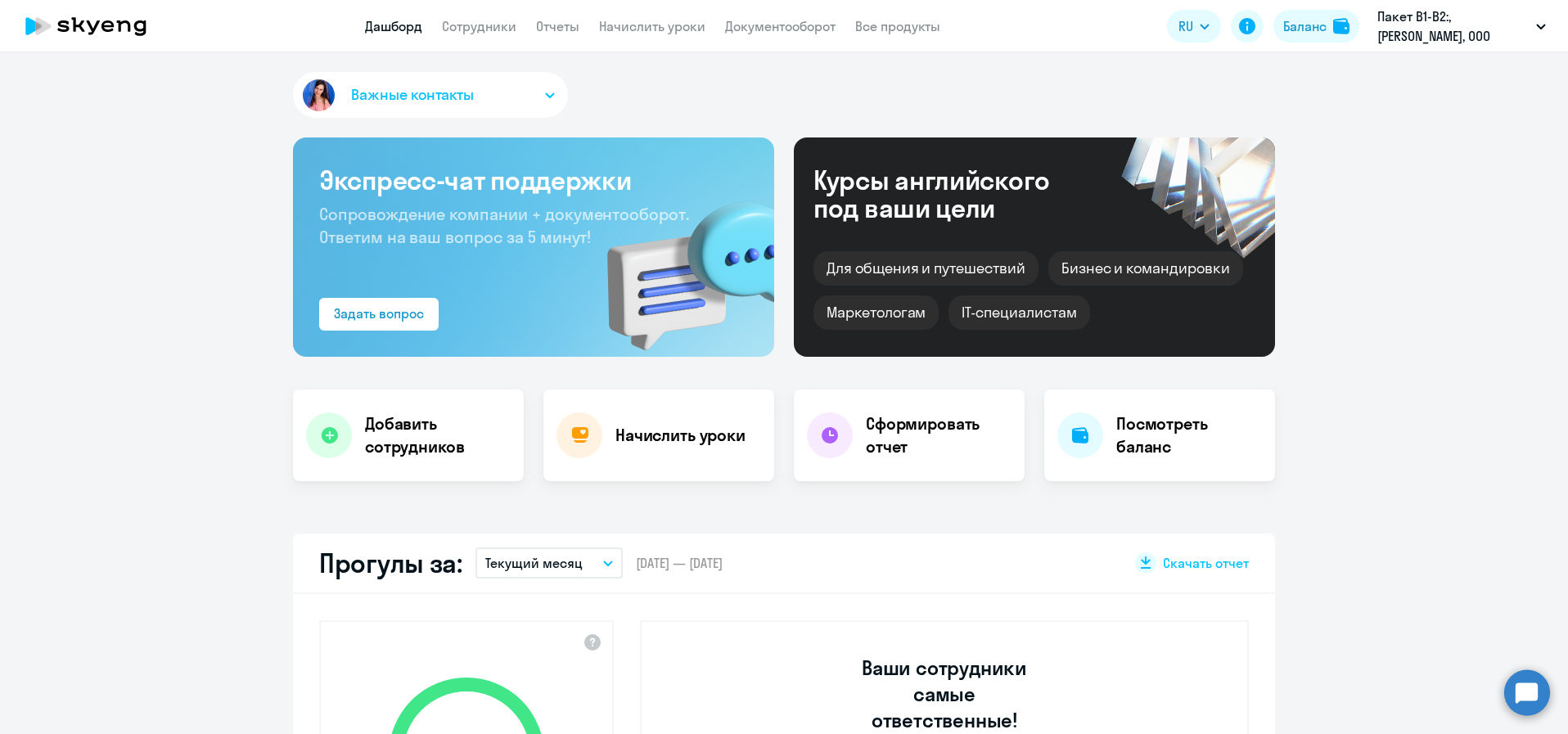
select select "30"
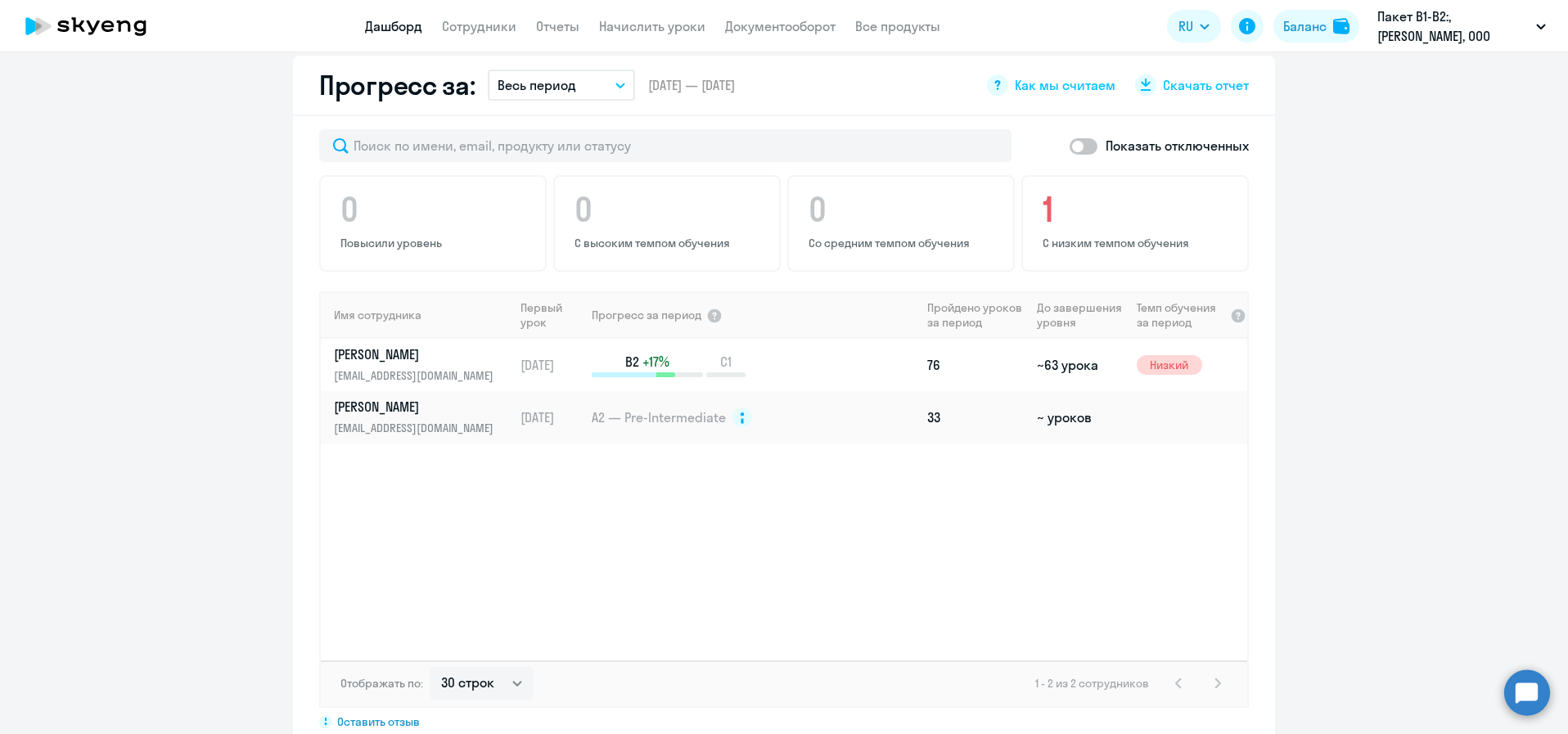
scroll to position [982, 0]
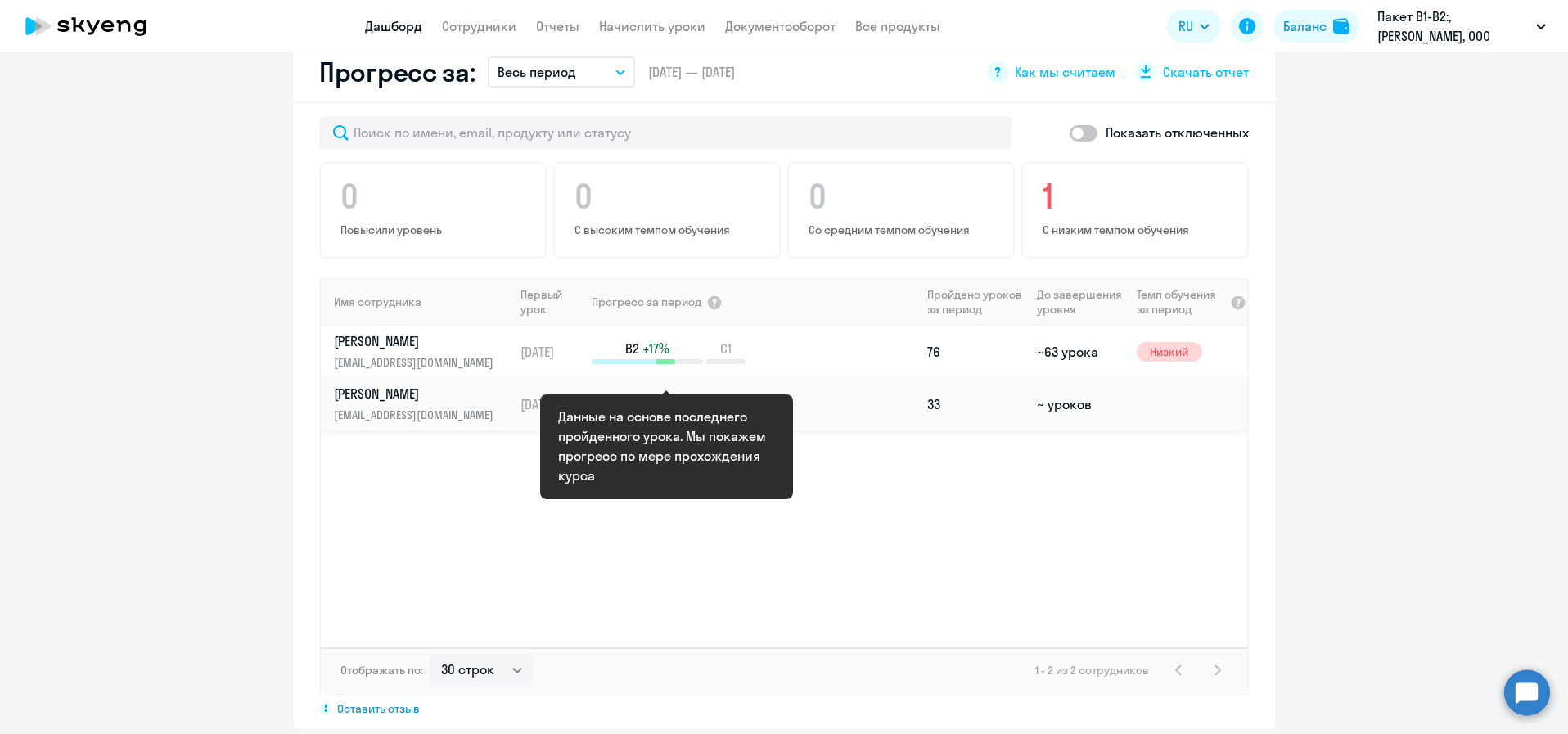
click at [630, 395] on span "A2 — Pre-Intermediate" at bounding box center [658, 405] width 134 height 18
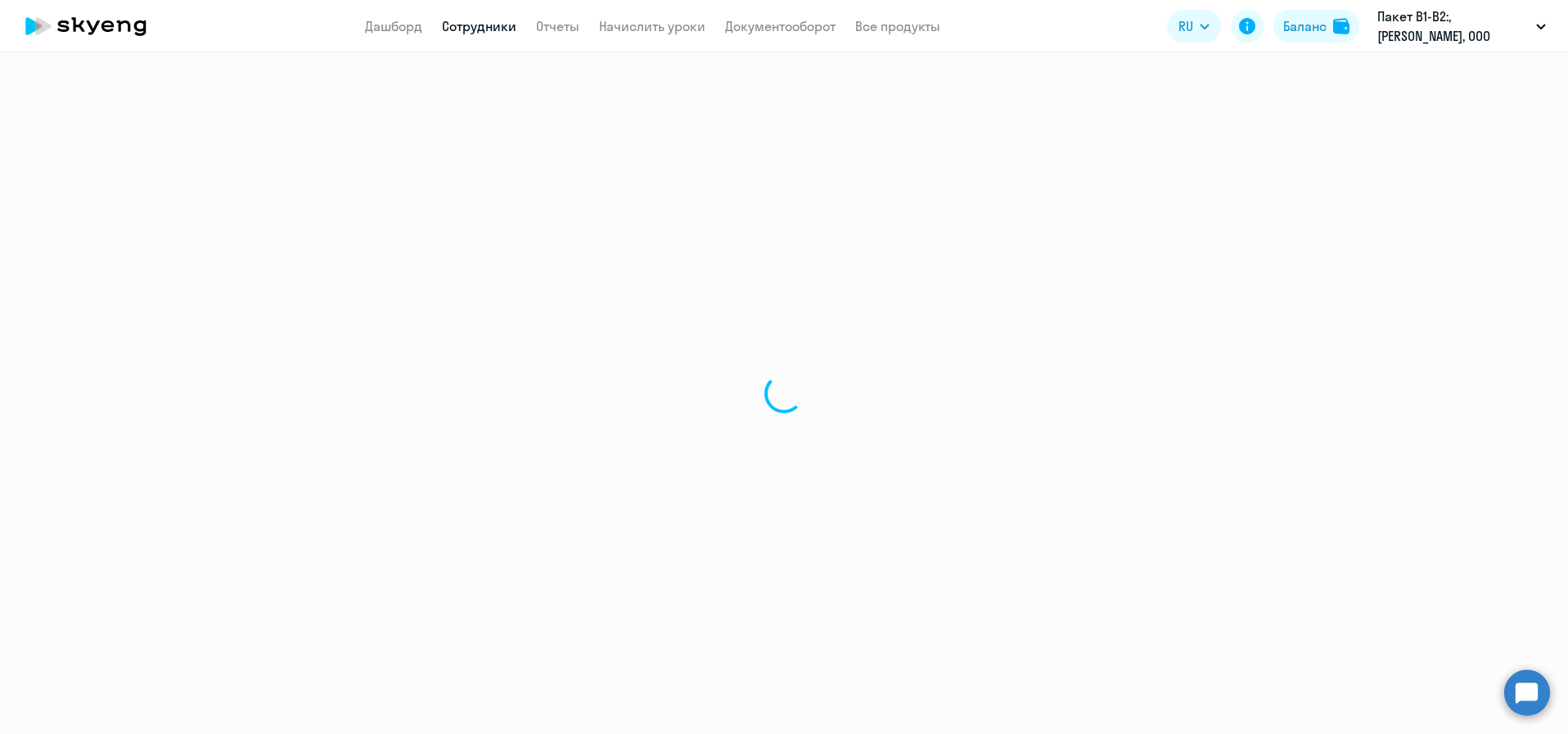
select select "english"
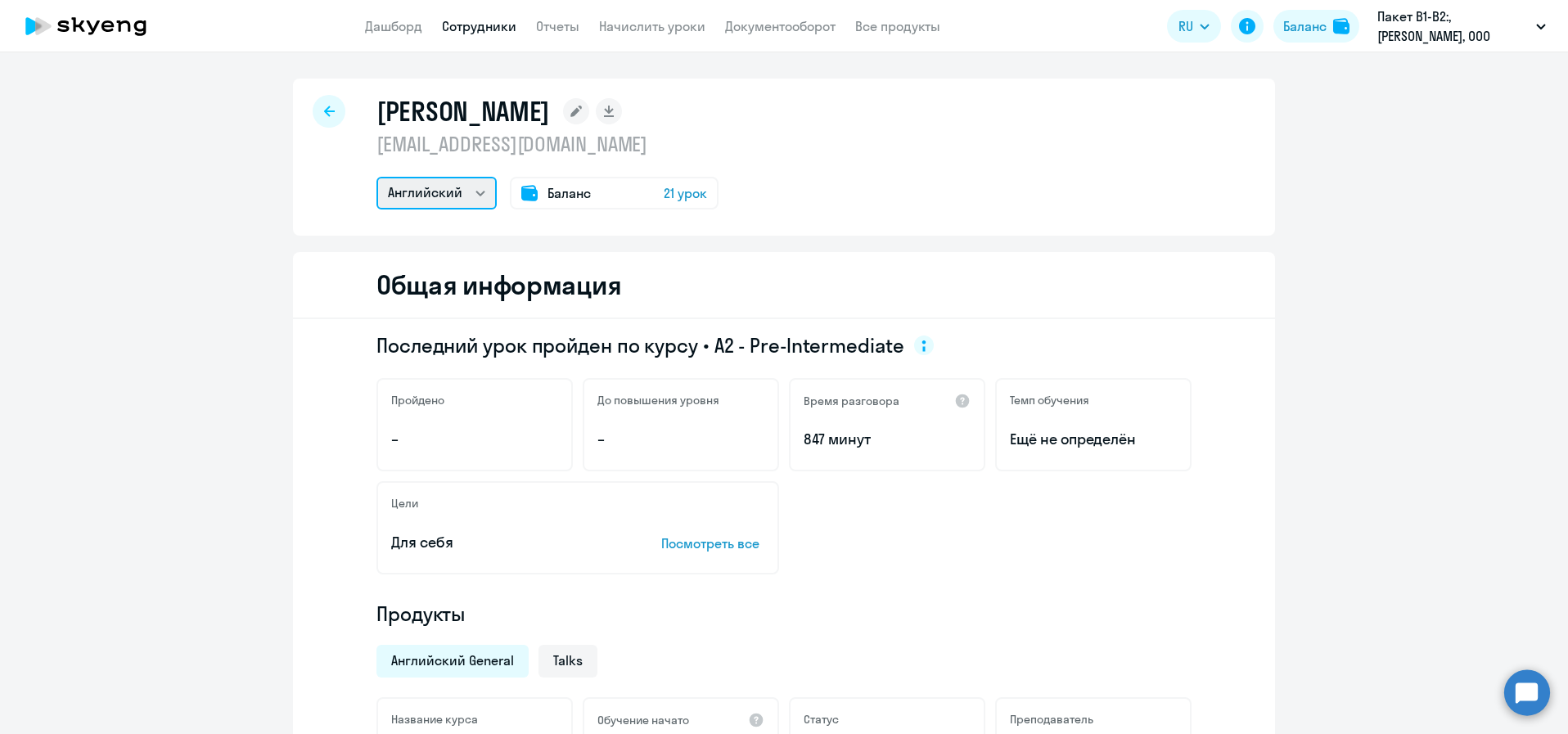
click at [475, 187] on select "Английский" at bounding box center [436, 193] width 120 height 33
click at [664, 191] on span "21 урок" at bounding box center [686, 194] width 43 height 20
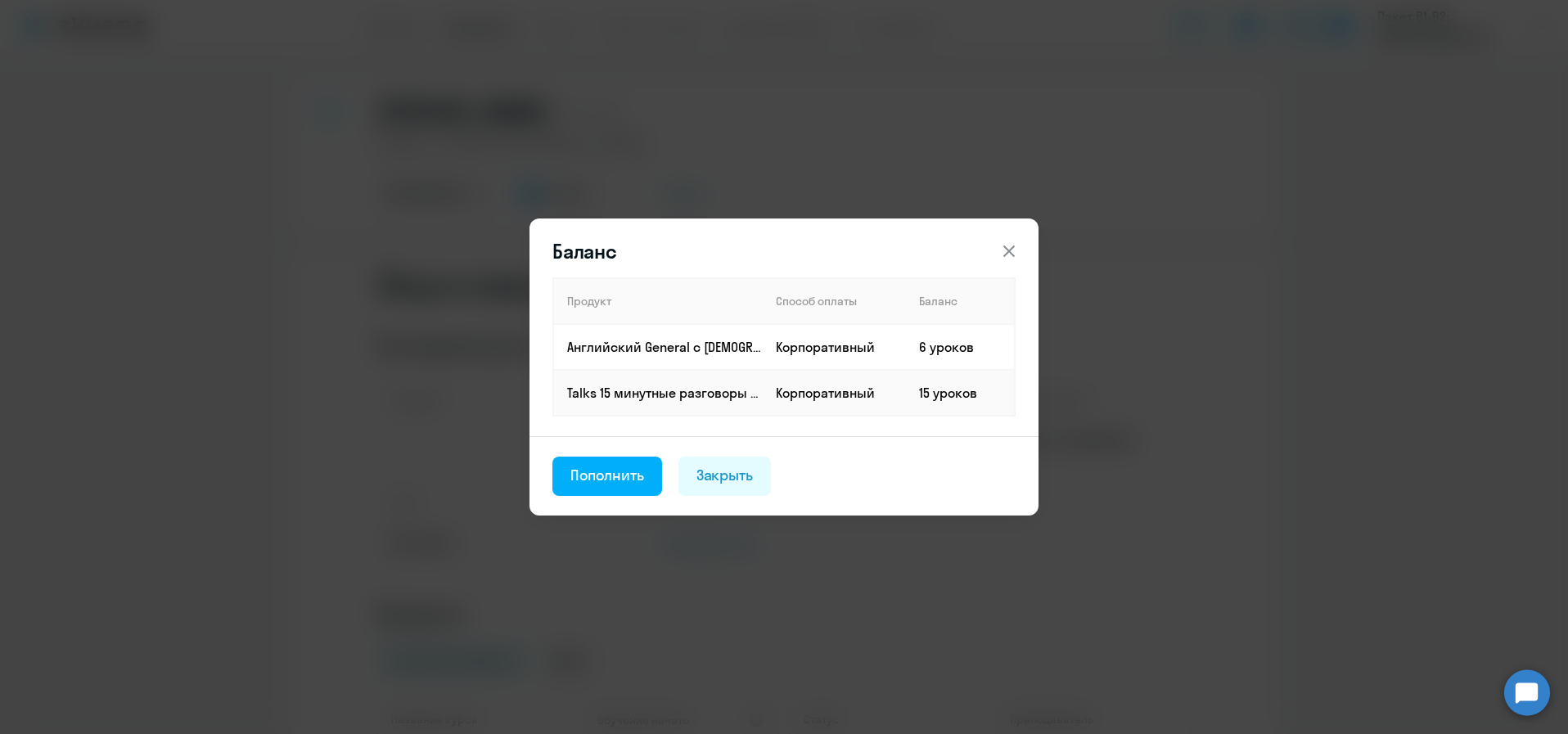
click at [1010, 254] on icon at bounding box center [1009, 251] width 20 height 20
